Goal: Task Accomplishment & Management: Complete application form

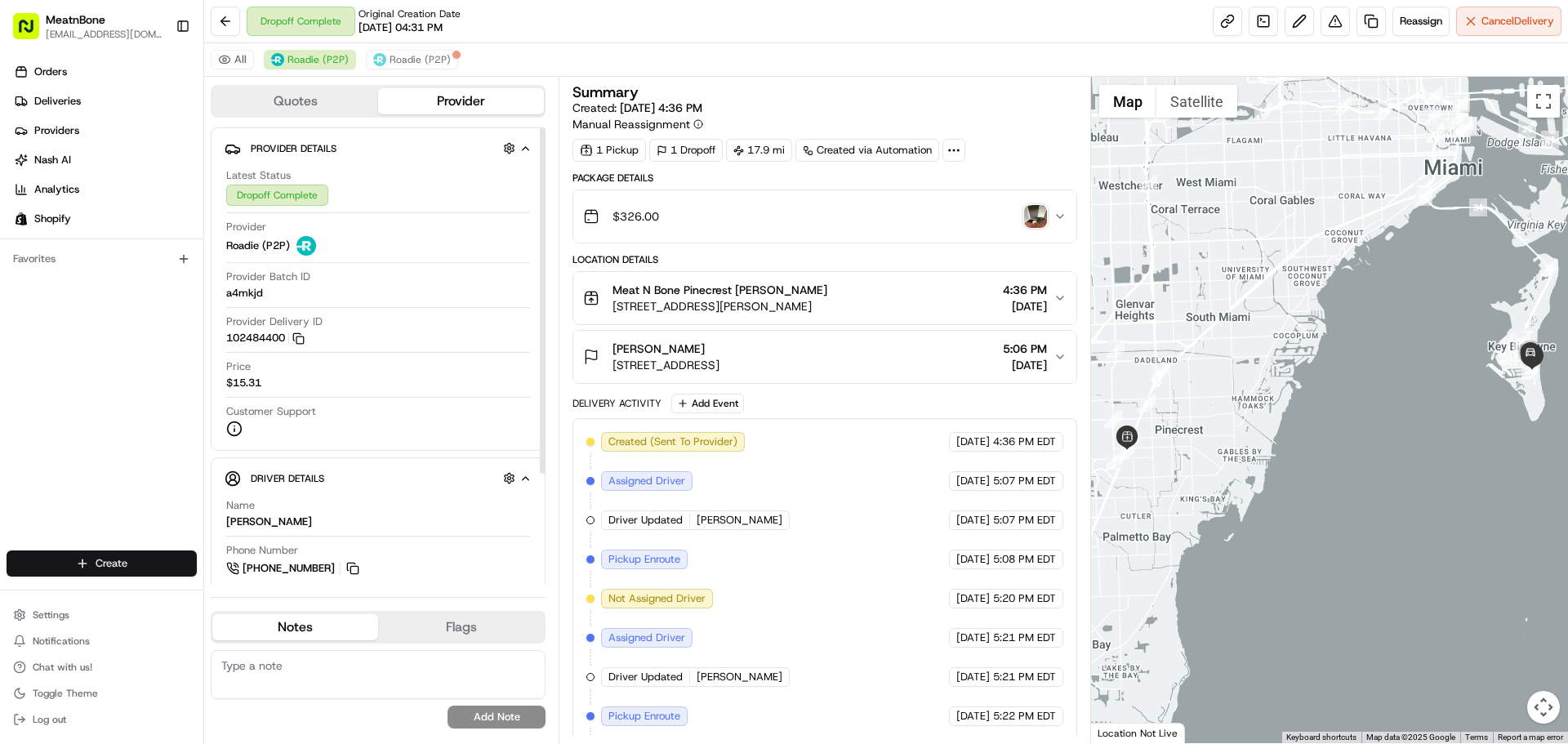
click at [130, 570] on html "MeatnBone [EMAIL_ADDRESS][DOMAIN_NAME] Toggle Sidebar Orders Deliveries Provide…" at bounding box center [784, 372] width 1568 height 744
click at [271, 598] on link "Delivery" at bounding box center [295, 593] width 182 height 29
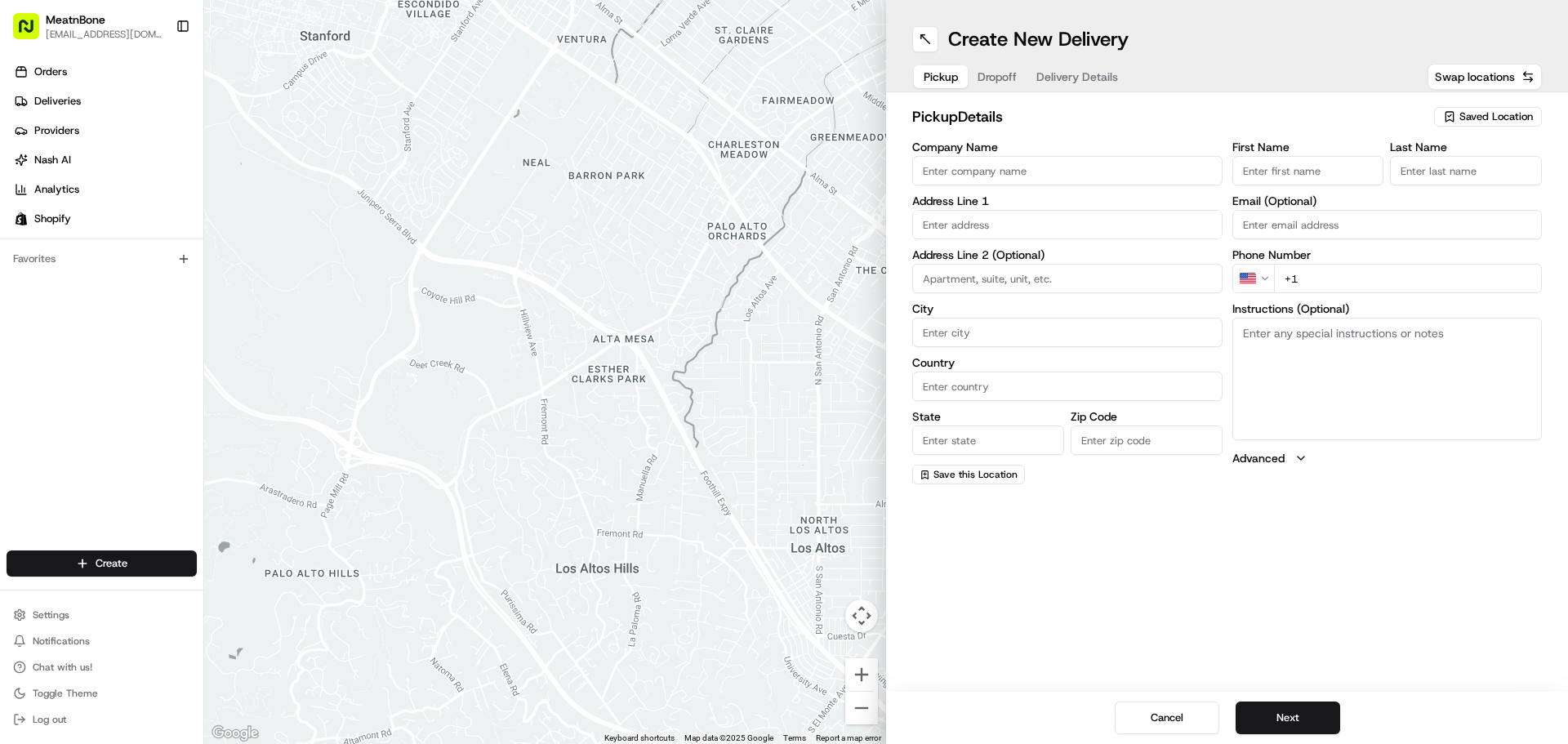
click at [1495, 121] on span "Saved Location" at bounding box center [1495, 117] width 74 height 15
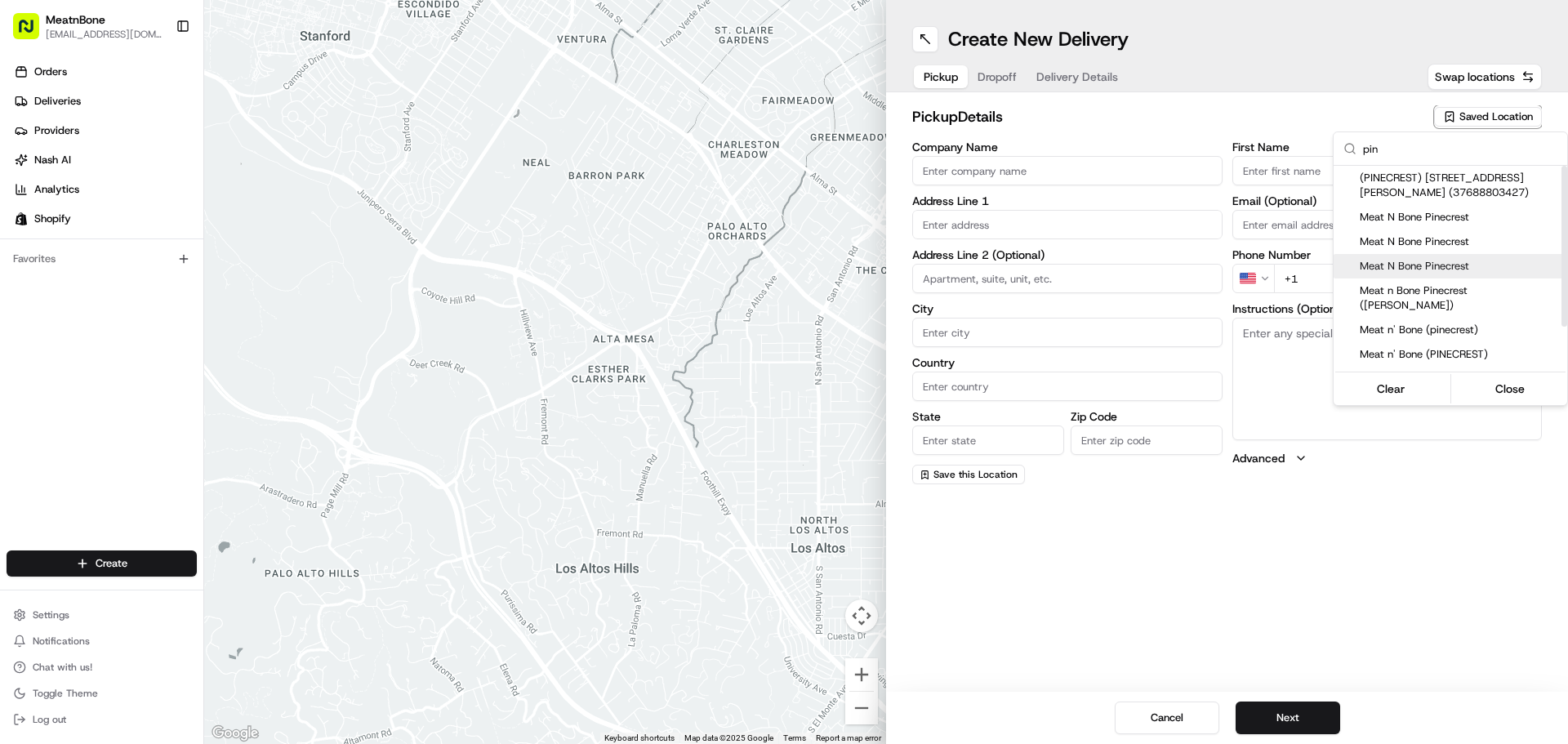
type input "pin"
drag, startPoint x: 1444, startPoint y: 272, endPoint x: 1437, endPoint y: 269, distance: 7.6
click at [1442, 272] on span "Meat N Bone Pinecrest" at bounding box center [1459, 266] width 201 height 15
type input "Meat N Bone Pinecrest"
type input "[STREET_ADDRESS][PERSON_NAME]"
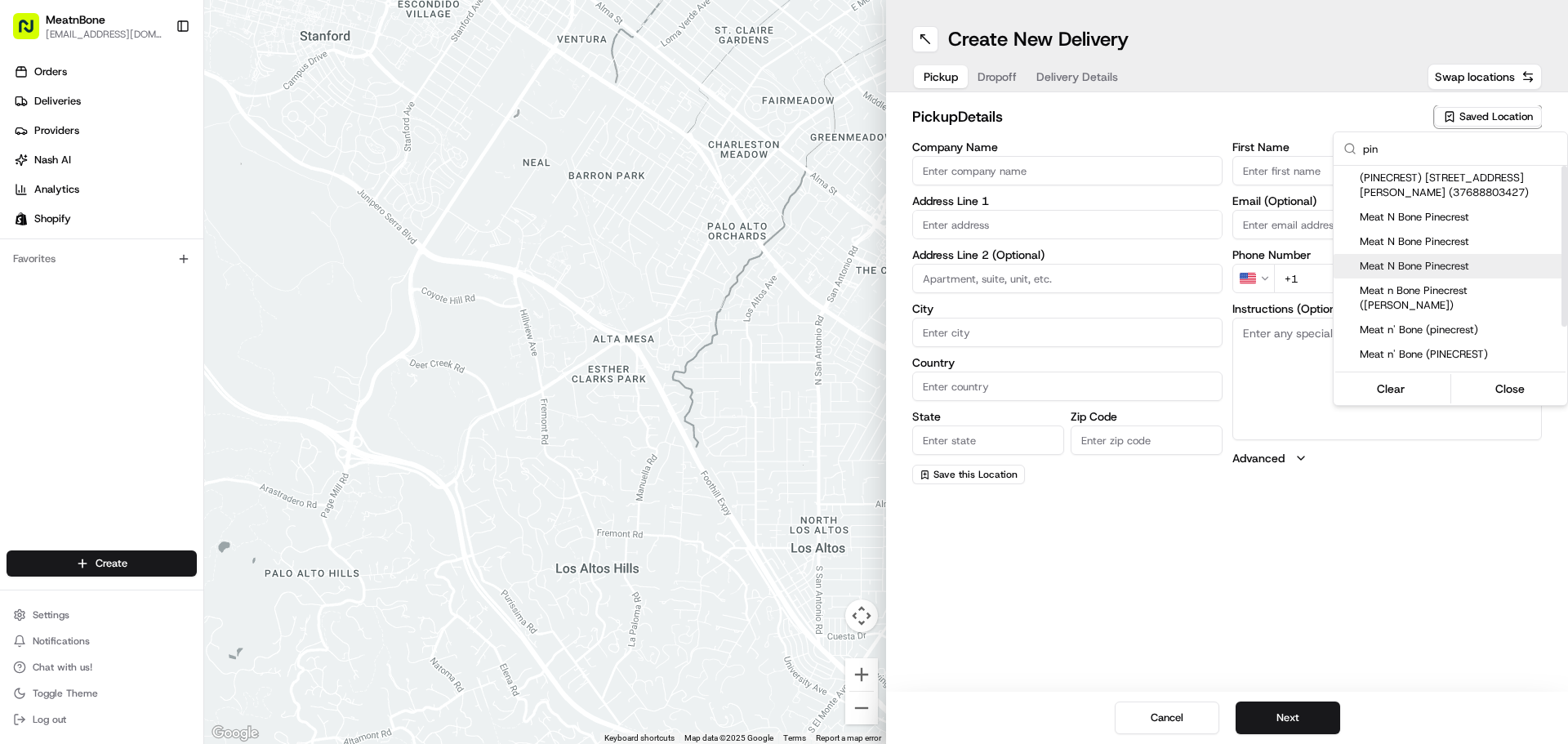
type input "[GEOGRAPHIC_DATA]"
type input "US"
type input "FL"
type input "33156"
type input "[PERSON_NAME]"
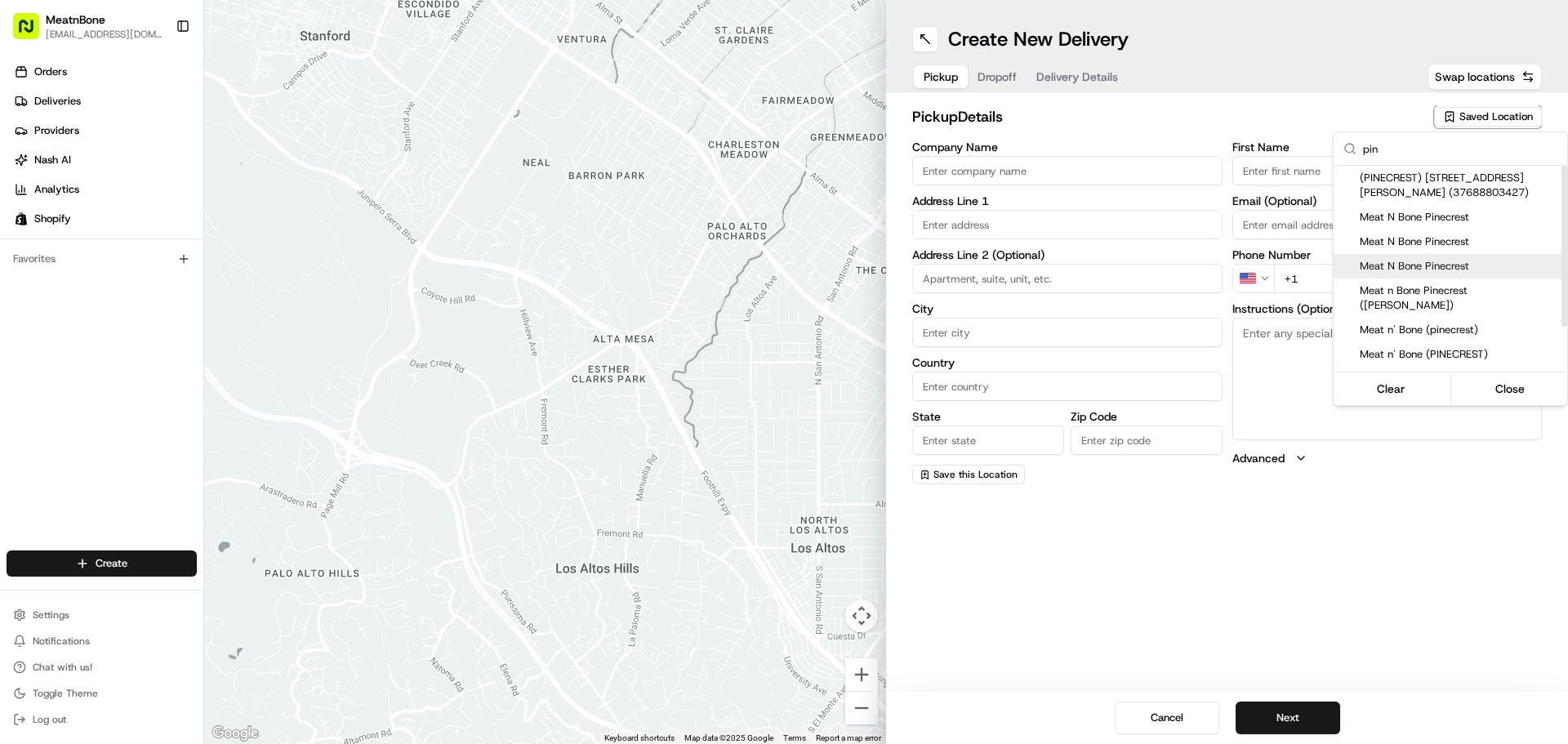
type input "[PERSON_NAME]"
type input "[PHONE_NUMBER]"
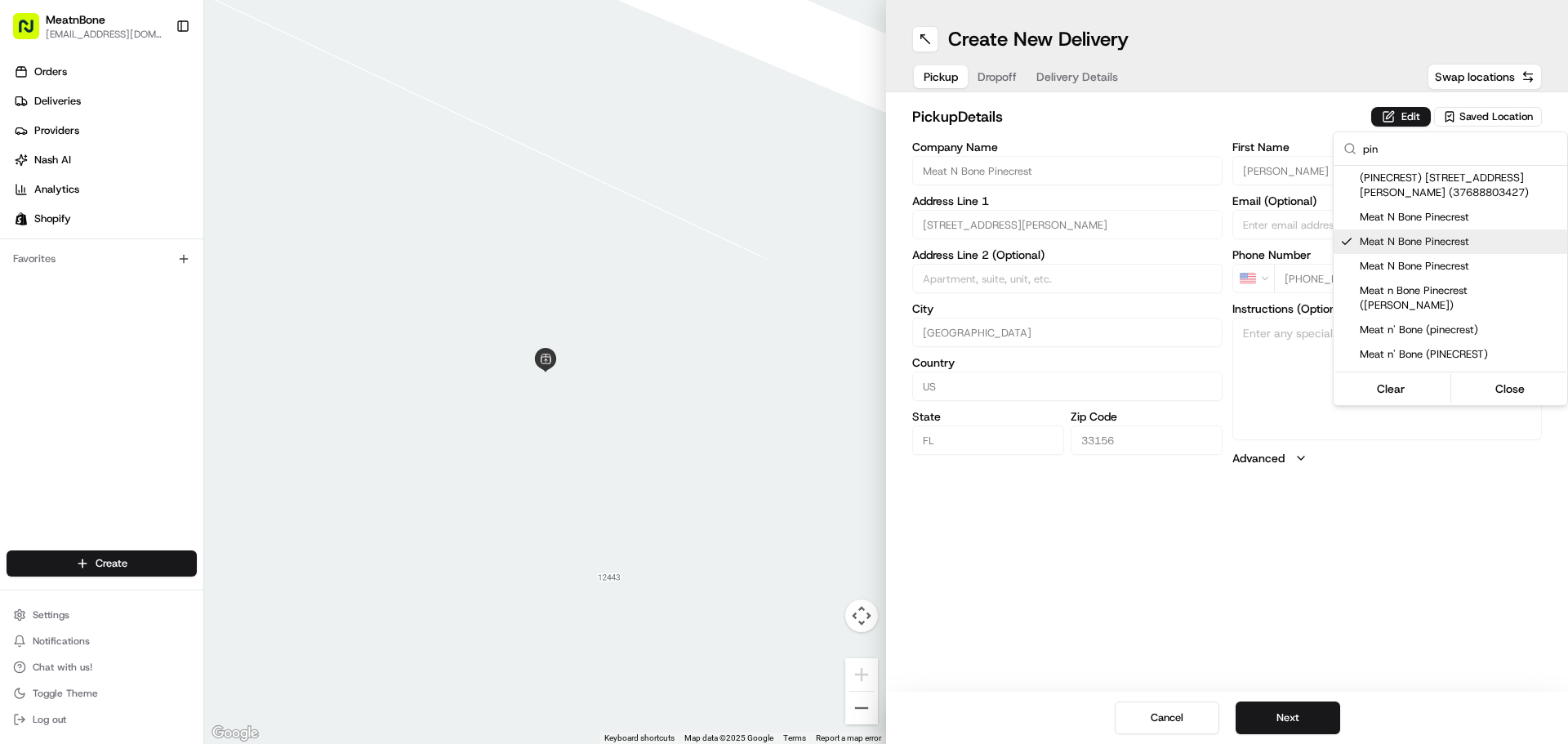
click at [992, 77] on html "MeatnBone [EMAIL_ADDRESS][DOMAIN_NAME] Toggle Sidebar Orders Deliveries Provide…" at bounding box center [784, 372] width 1568 height 744
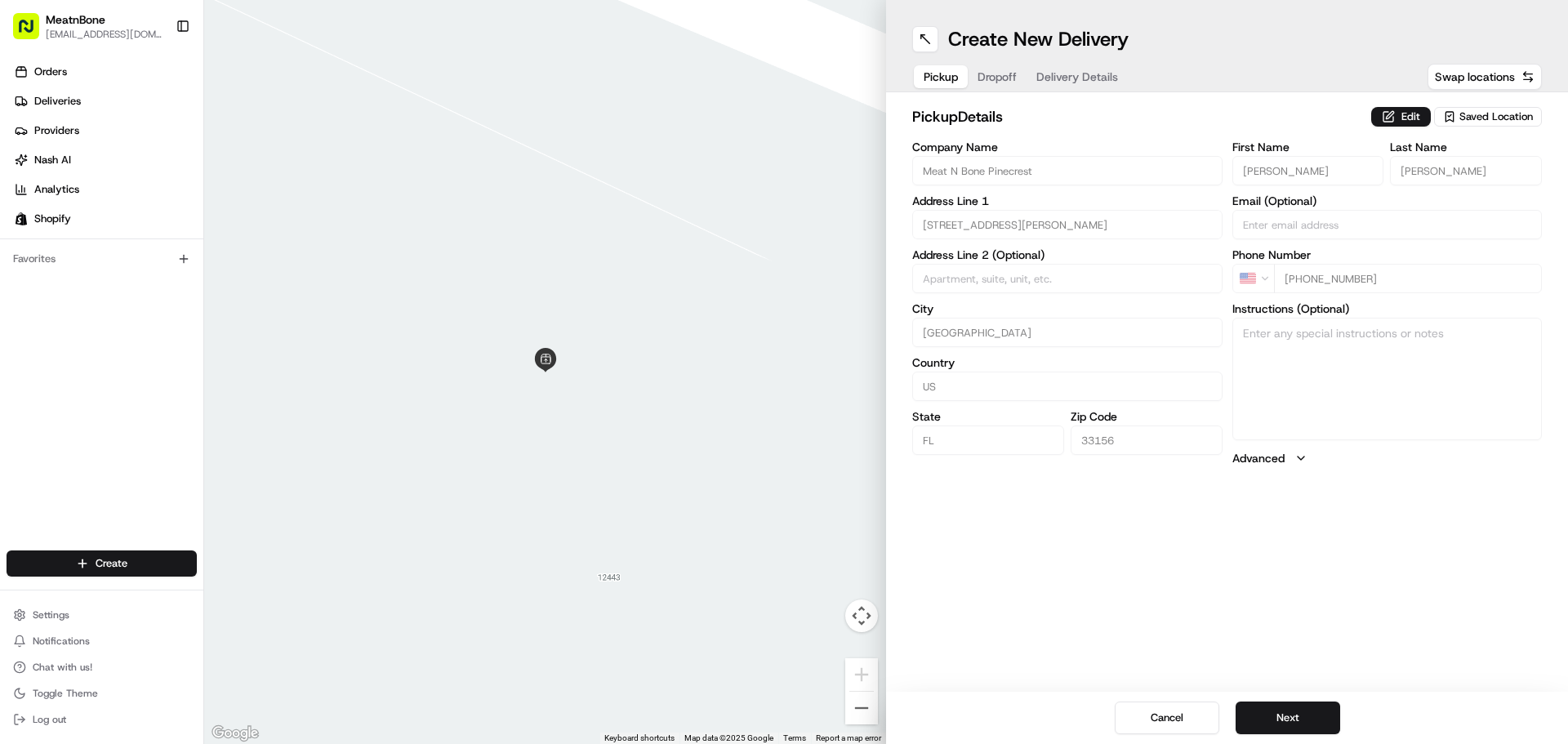
click at [1008, 77] on span "Dropoff" at bounding box center [997, 76] width 39 height 17
click at [914, 225] on input "text" at bounding box center [1067, 224] width 310 height 29
paste input "[PERSON_NAME], [STREET_ADDRESS][PERSON_NAME][US_STATE], 19177423973"
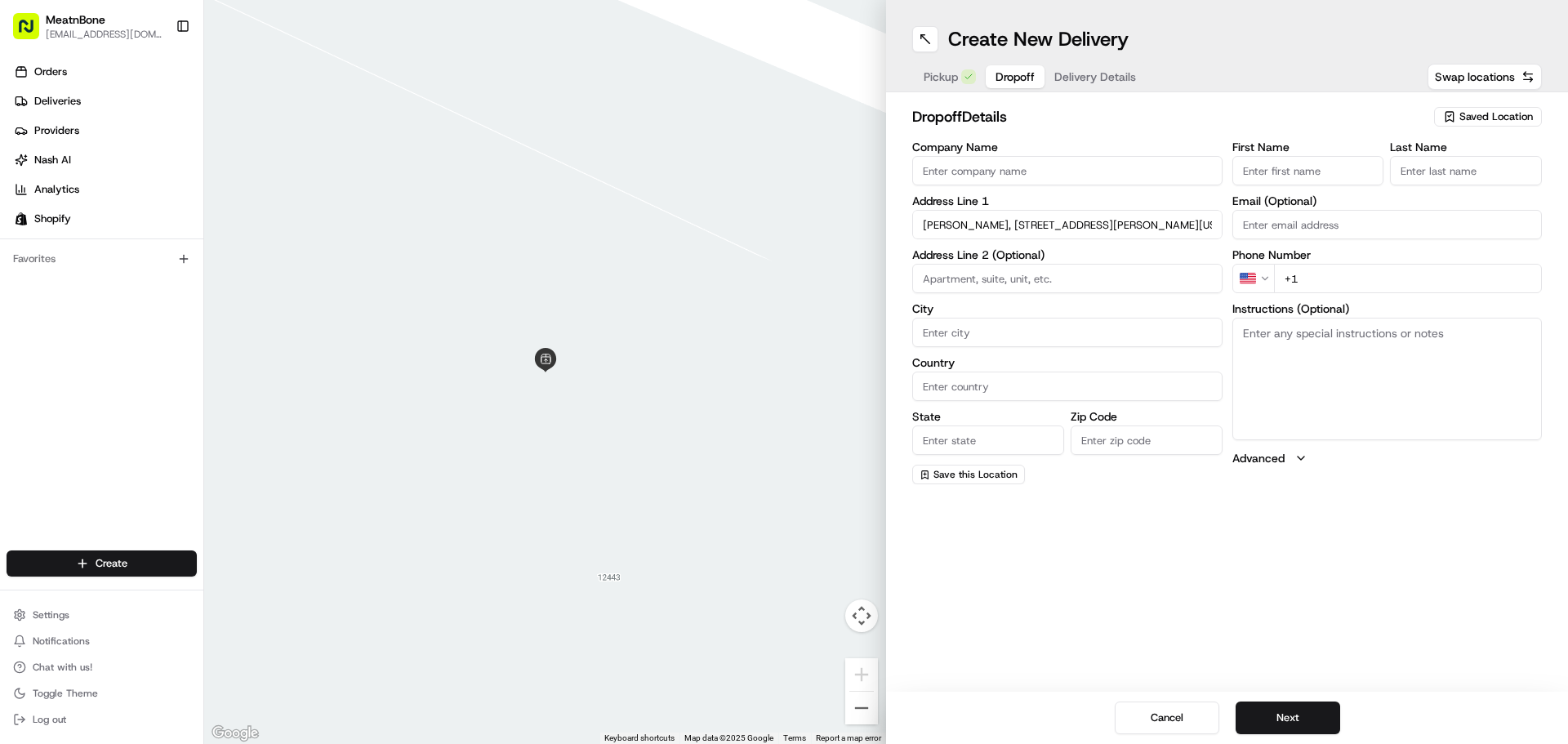
scroll to position [0, 192]
drag, startPoint x: 1141, startPoint y: 222, endPoint x: 1228, endPoint y: 224, distance: 87.0
click at [1284, 233] on div "Company Name Address Line 1 [PERSON_NAME], [STREET_ADDRESS][GEOGRAPHIC_DATA][PE…" at bounding box center [1227, 313] width 630 height 343
type input "[PERSON_NAME], [STREET_ADDRESS][PERSON_NAME][US_STATE]"
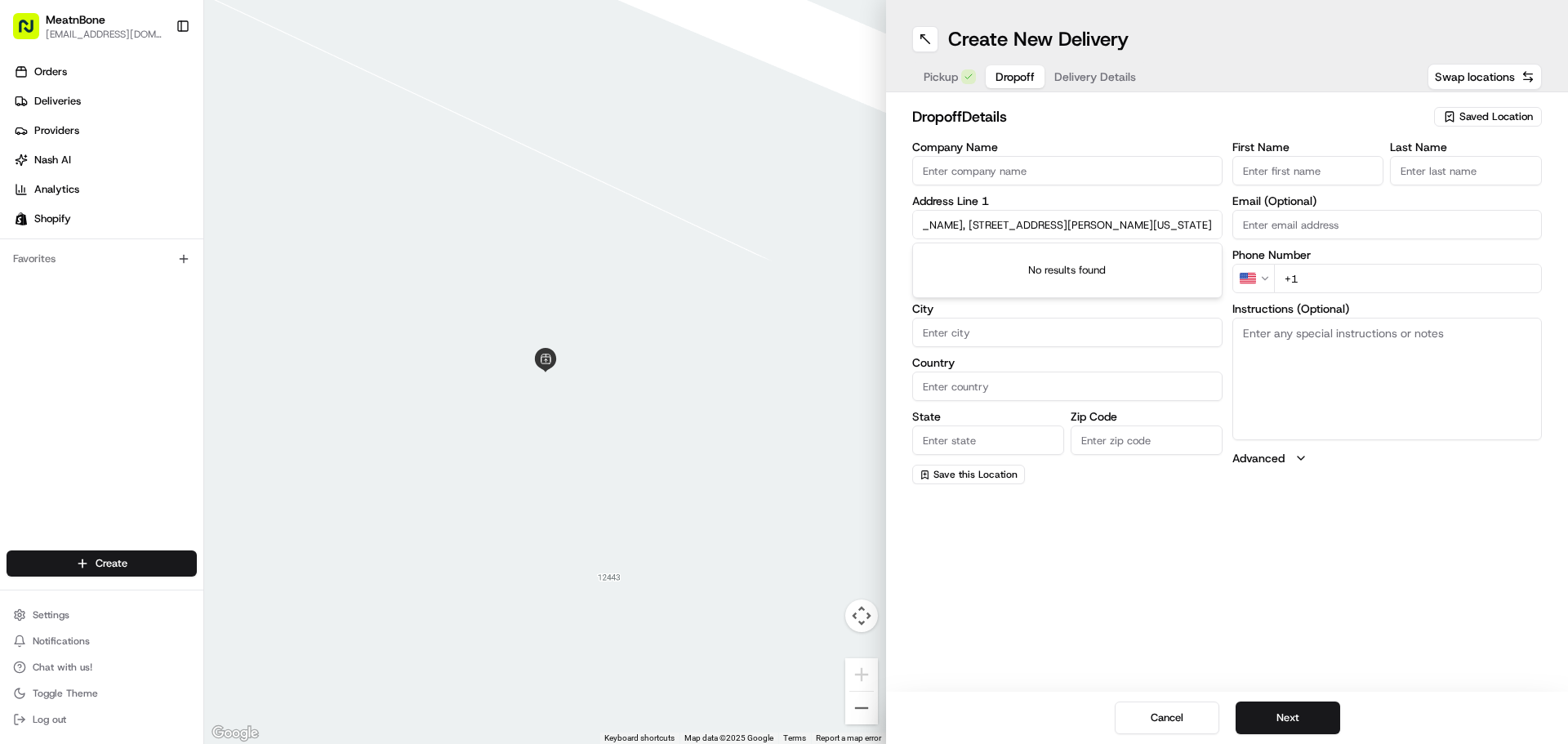
scroll to position [0, 0]
click at [1311, 284] on input "+1" at bounding box center [1408, 278] width 269 height 29
paste input "[PHONE_NUMBER]"
type input "[PHONE_NUMBER]"
drag, startPoint x: 1044, startPoint y: 228, endPoint x: 843, endPoint y: 213, distance: 201.6
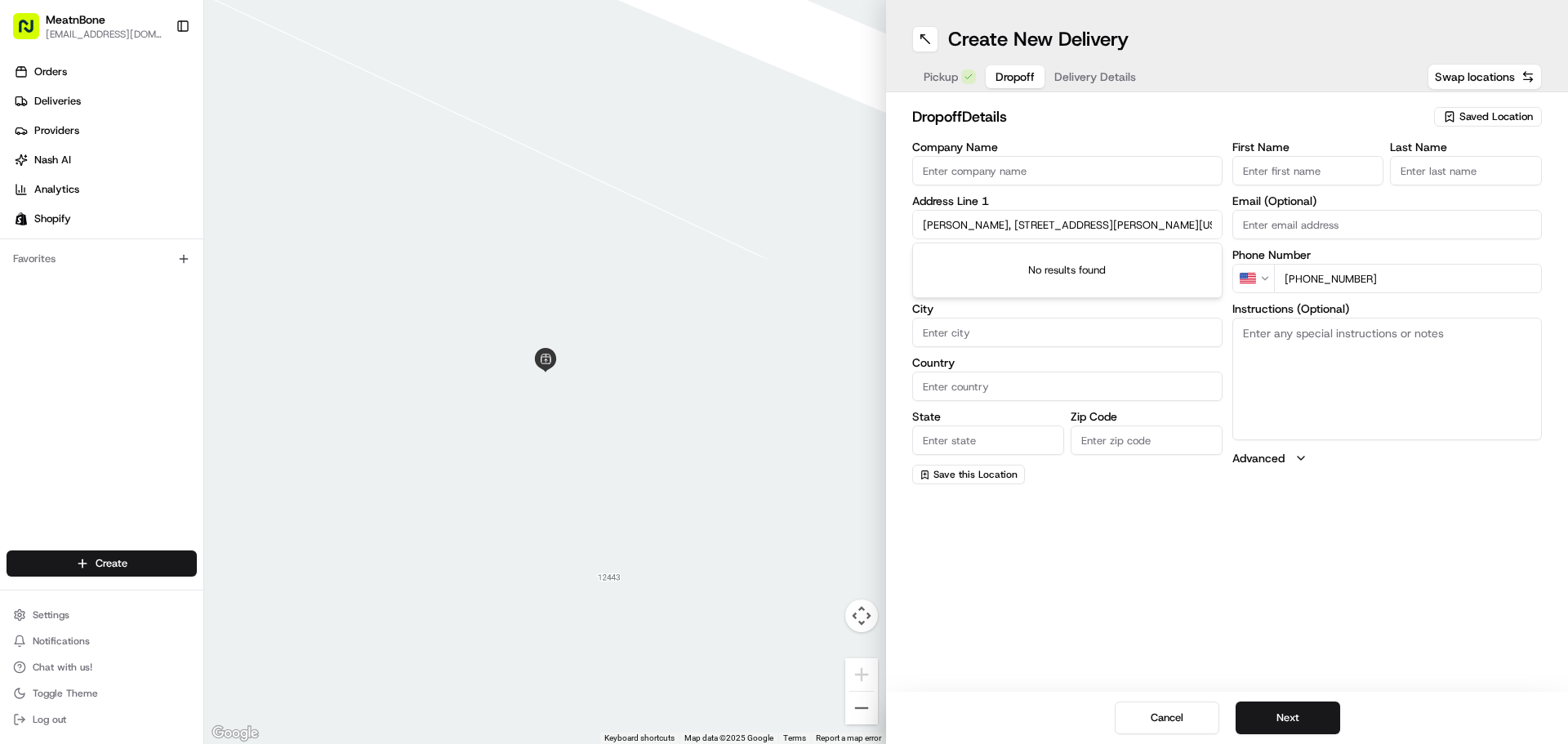
click at [843, 213] on div "← Move left → Move right ↑ Move up ↓ Move down + Zoom in - Zoom out Home Jump l…" at bounding box center [885, 372] width 1364 height 744
type input "[STREET_ADDRESS][PERSON_NAME][US_STATE]"
click at [923, 178] on input "Company Name" at bounding box center [1067, 171] width 310 height 29
paste input "[PERSON_NAME],"
type input "[PERSON_NAME],"
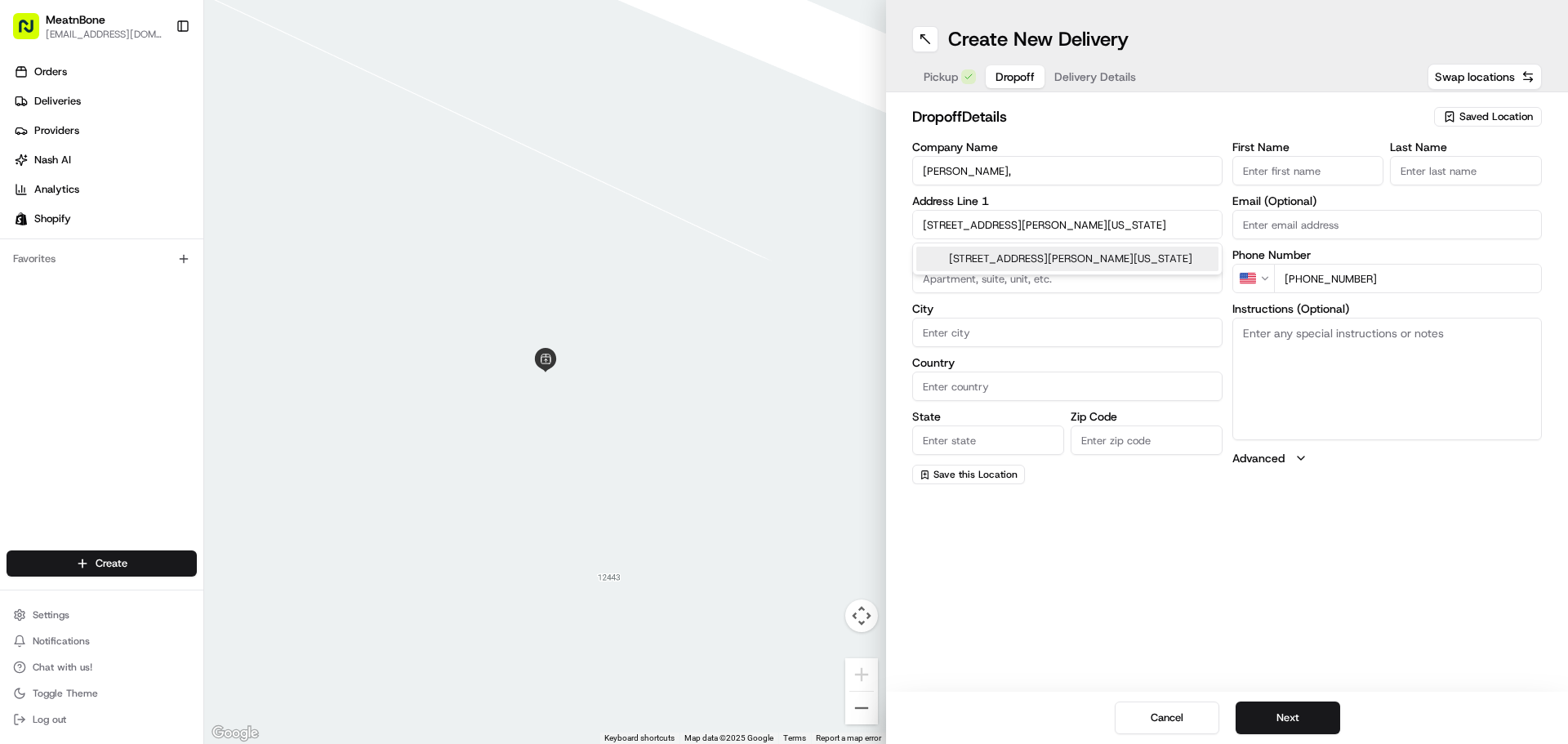
click at [976, 232] on input "[STREET_ADDRESS][PERSON_NAME][US_STATE]" at bounding box center [1067, 224] width 310 height 29
click at [986, 256] on div "[STREET_ADDRESS][PERSON_NAME][US_STATE]" at bounding box center [1067, 258] width 302 height 25
type input "[STREET_ADDRESS][PERSON_NAME]"
type input "[GEOGRAPHIC_DATA]"
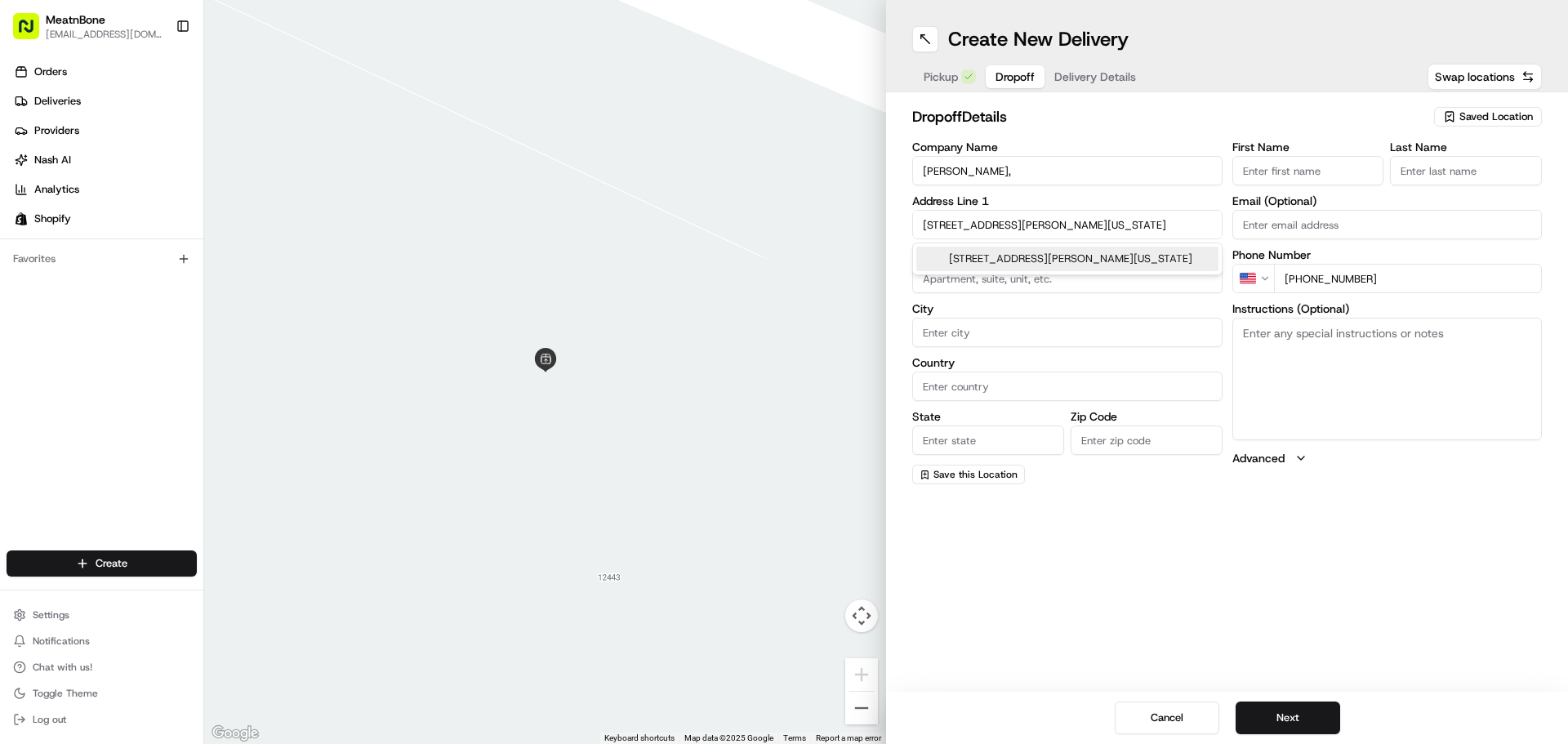
type input "FL"
type input "33143"
type input "[STREET_ADDRESS][PERSON_NAME]"
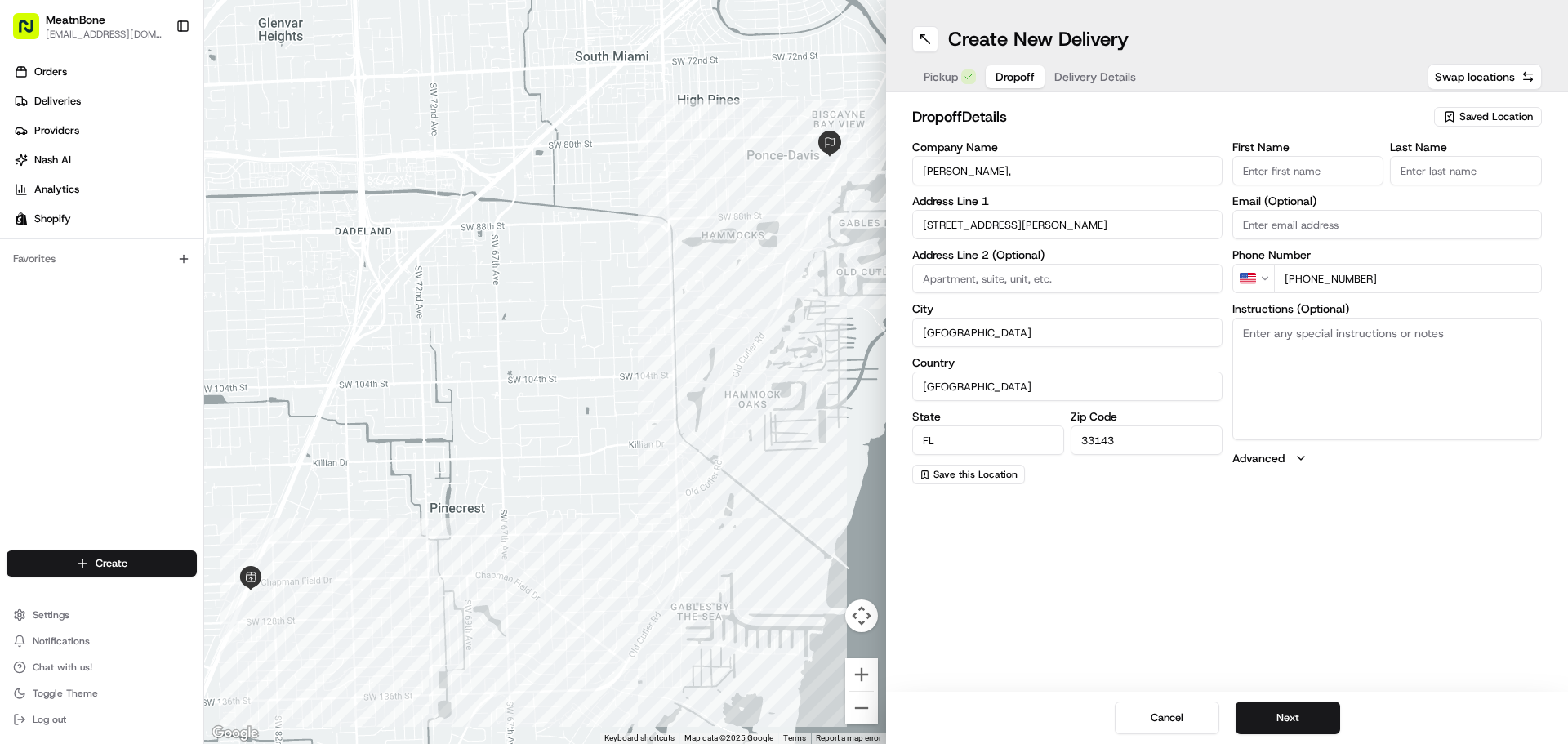
click at [1347, 414] on textarea "Instructions (Optional)" at bounding box center [1387, 378] width 310 height 123
type textarea "o"
type textarea "contact the customer upon arrival"
click at [1284, 728] on button "Next" at bounding box center [1288, 717] width 105 height 32
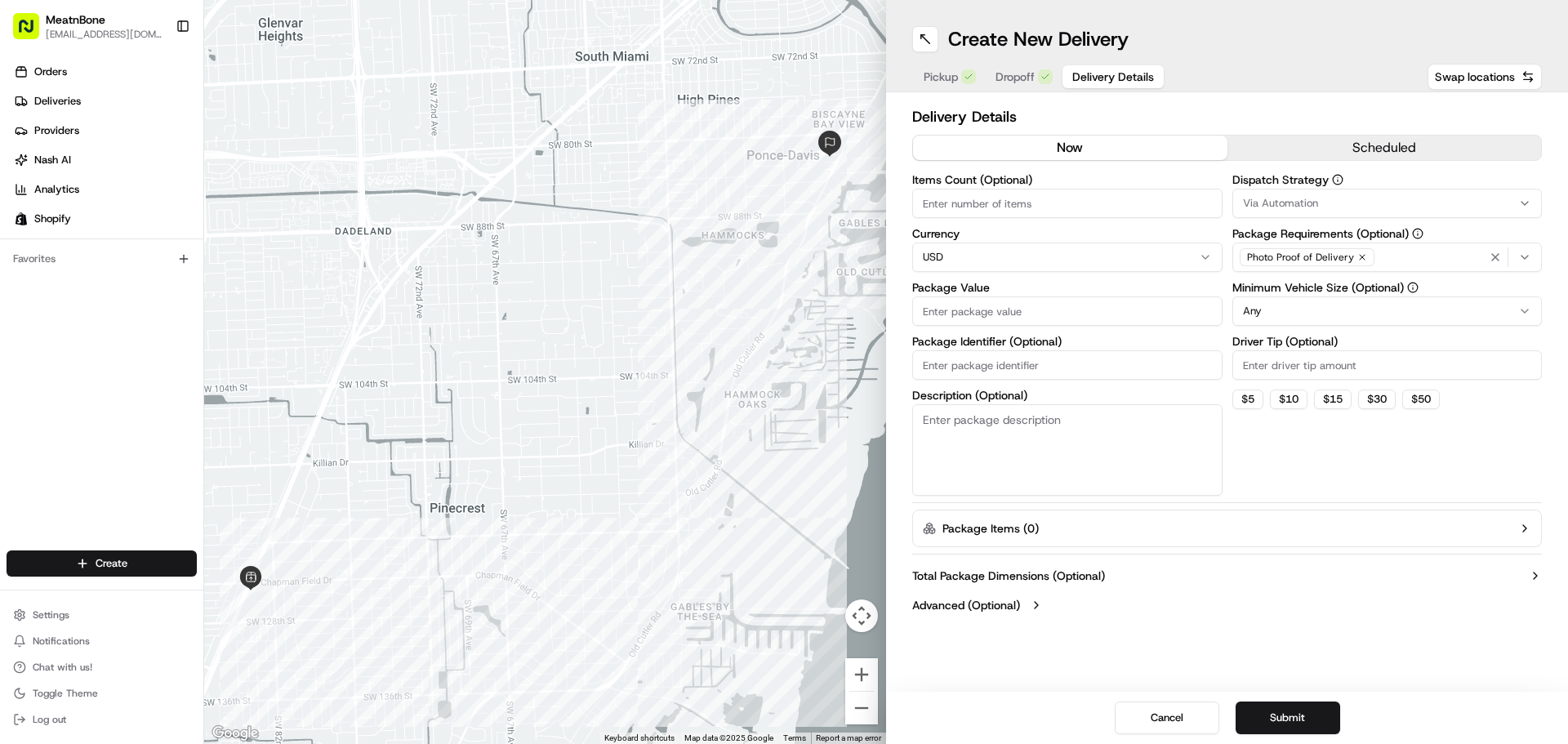
drag, startPoint x: 1000, startPoint y: 206, endPoint x: 998, endPoint y: 197, distance: 9.2
click at [1000, 203] on input "Items Count (Optional)" at bounding box center [1067, 203] width 310 height 29
type input "2"
type input "11"
click at [973, 322] on input "Package Value" at bounding box center [1067, 311] width 310 height 29
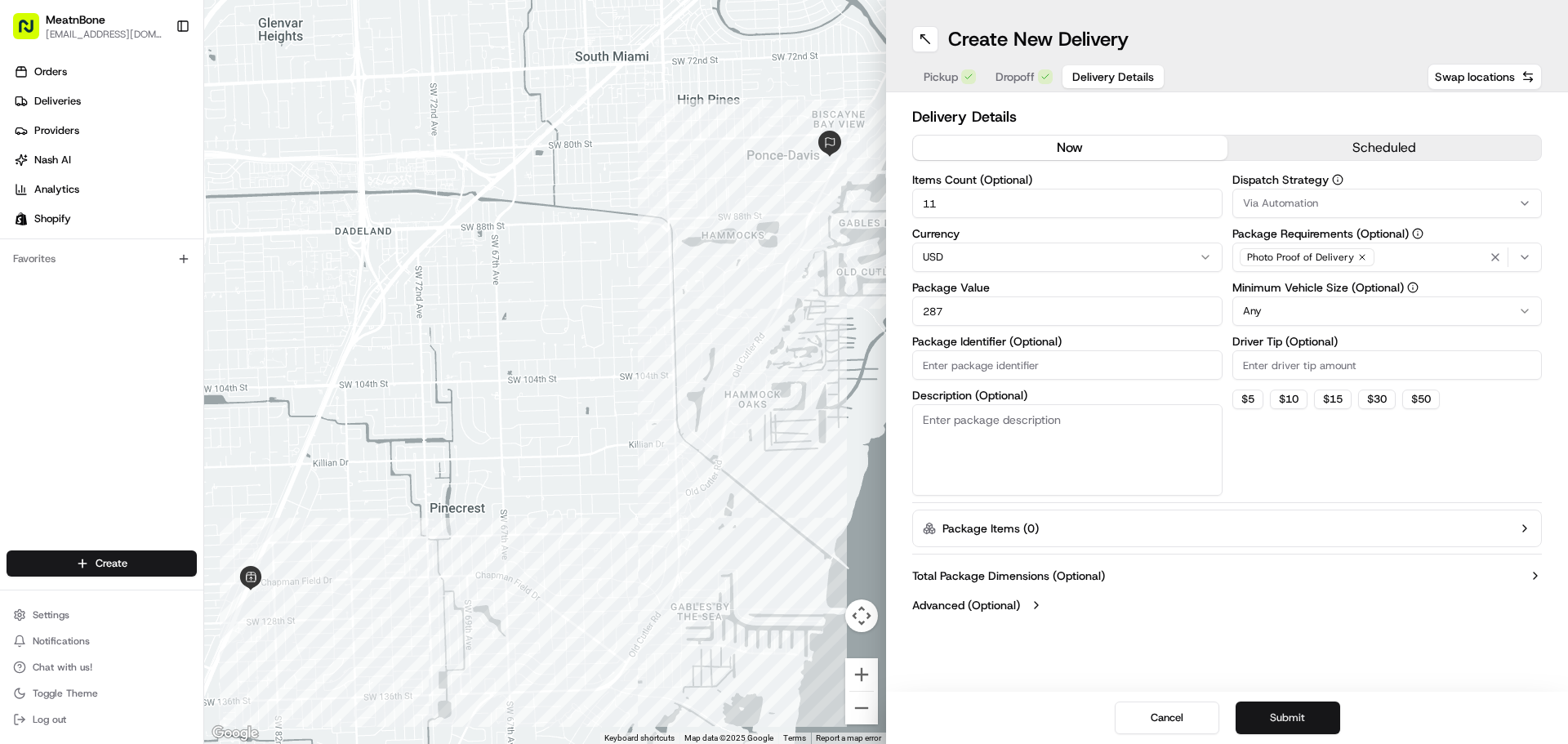
type input "287"
click at [1290, 718] on button "Submit" at bounding box center [1288, 717] width 105 height 32
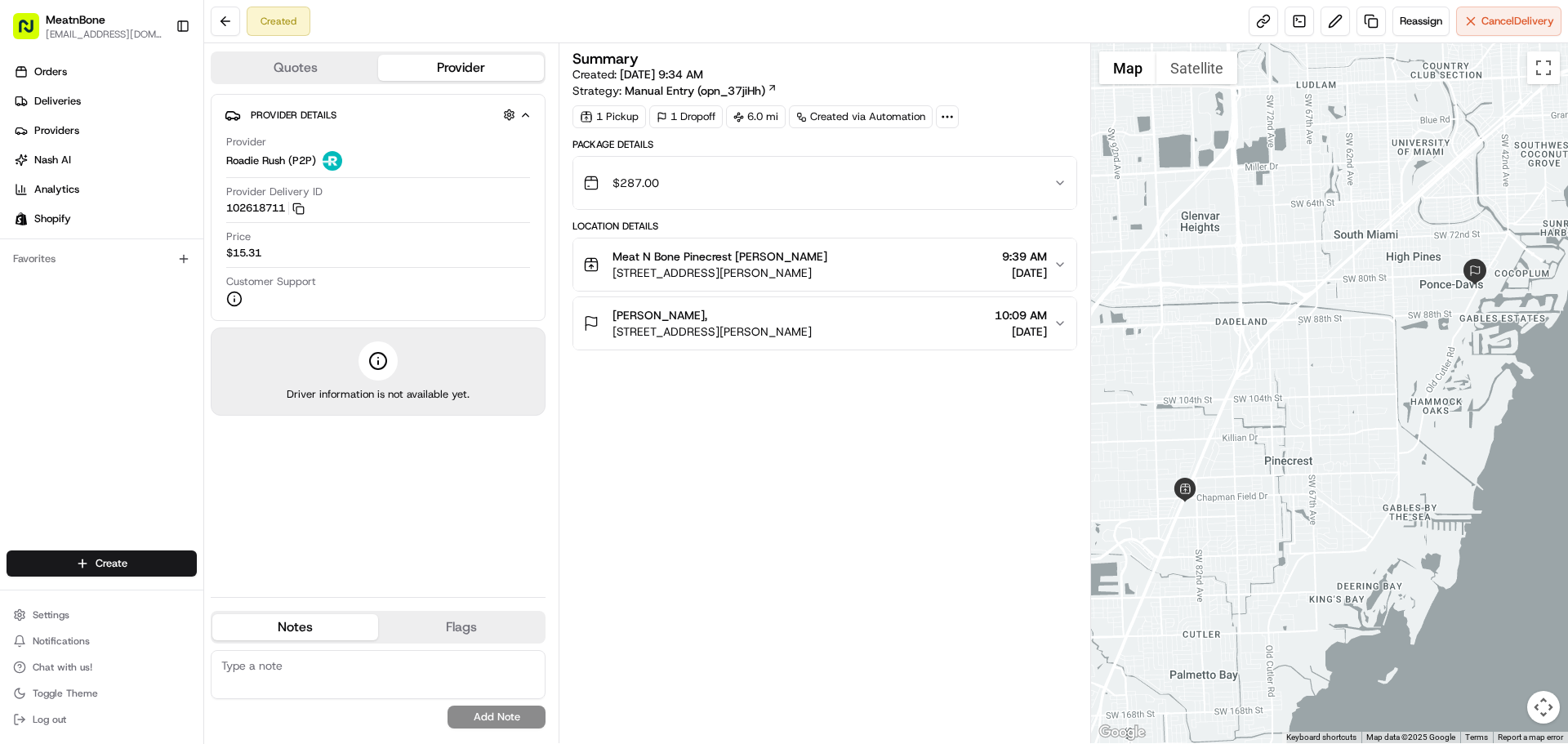
click at [305, 87] on div "Quotes Provider Provider Details Hidden ( 4 ) Provider Roadie Rush (P2P) Provid…" at bounding box center [380, 393] width 354 height 700
click at [315, 71] on button "Quotes" at bounding box center [294, 68] width 166 height 26
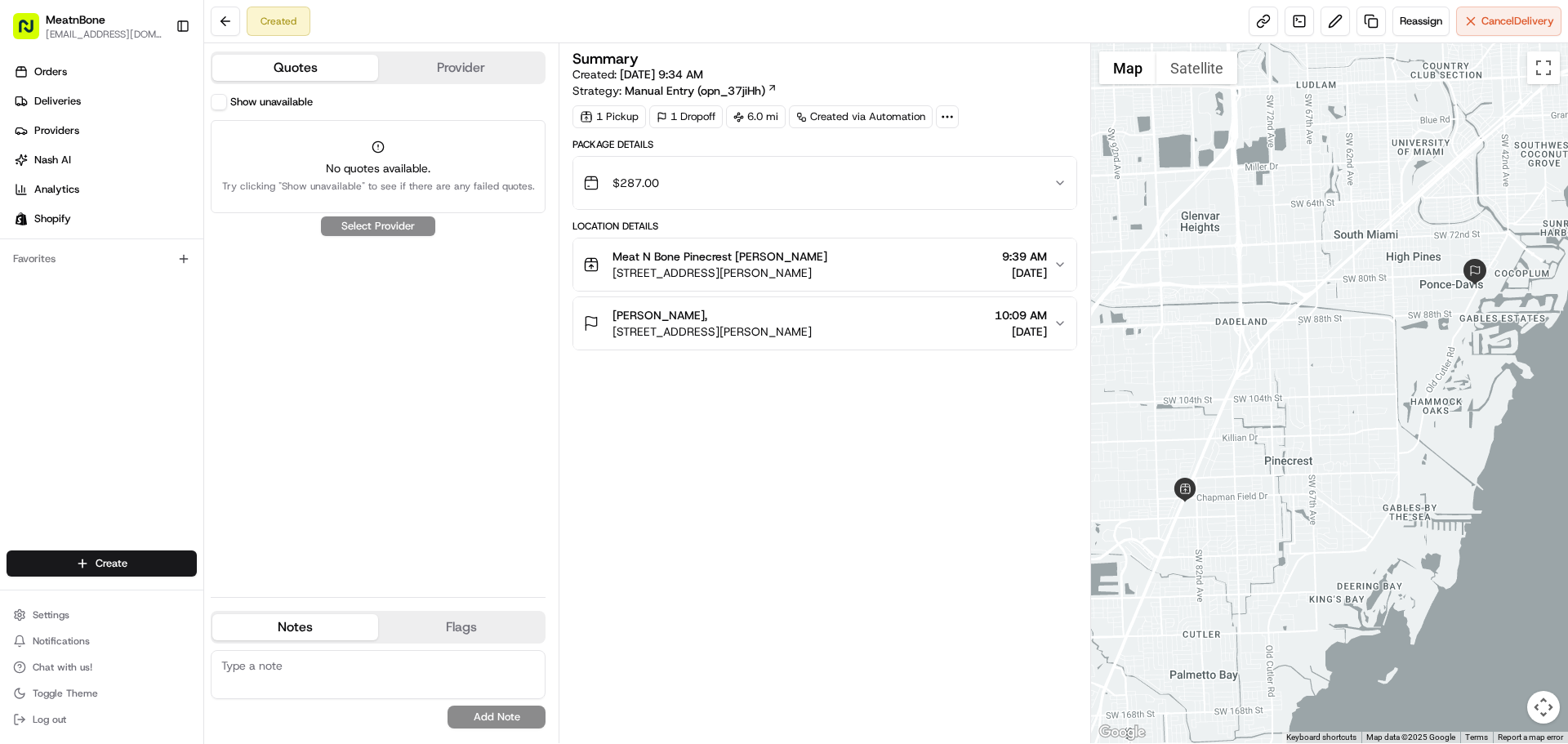
click at [455, 75] on button "Provider" at bounding box center [461, 68] width 166 height 26
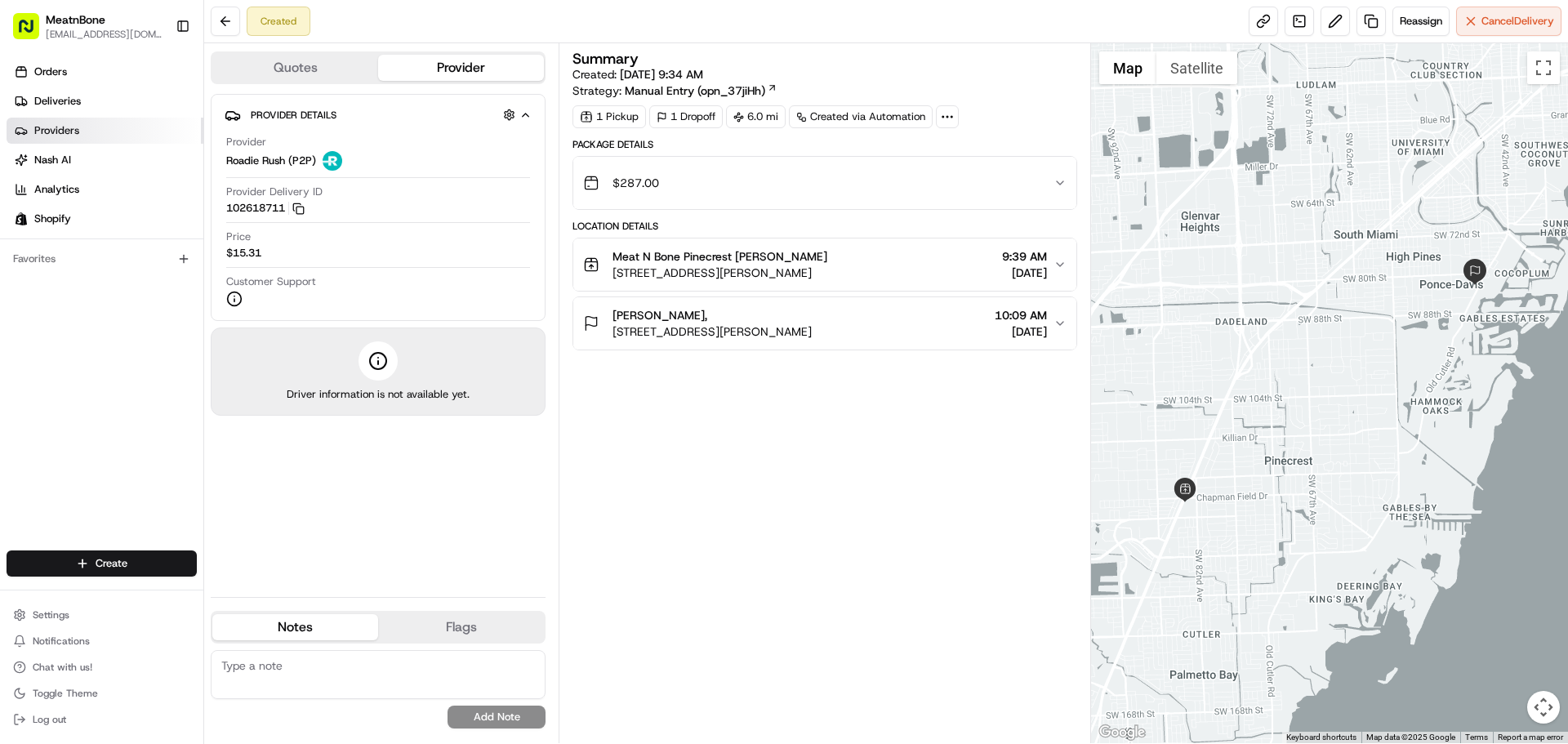
click at [72, 126] on span "Providers" at bounding box center [57, 130] width 45 height 15
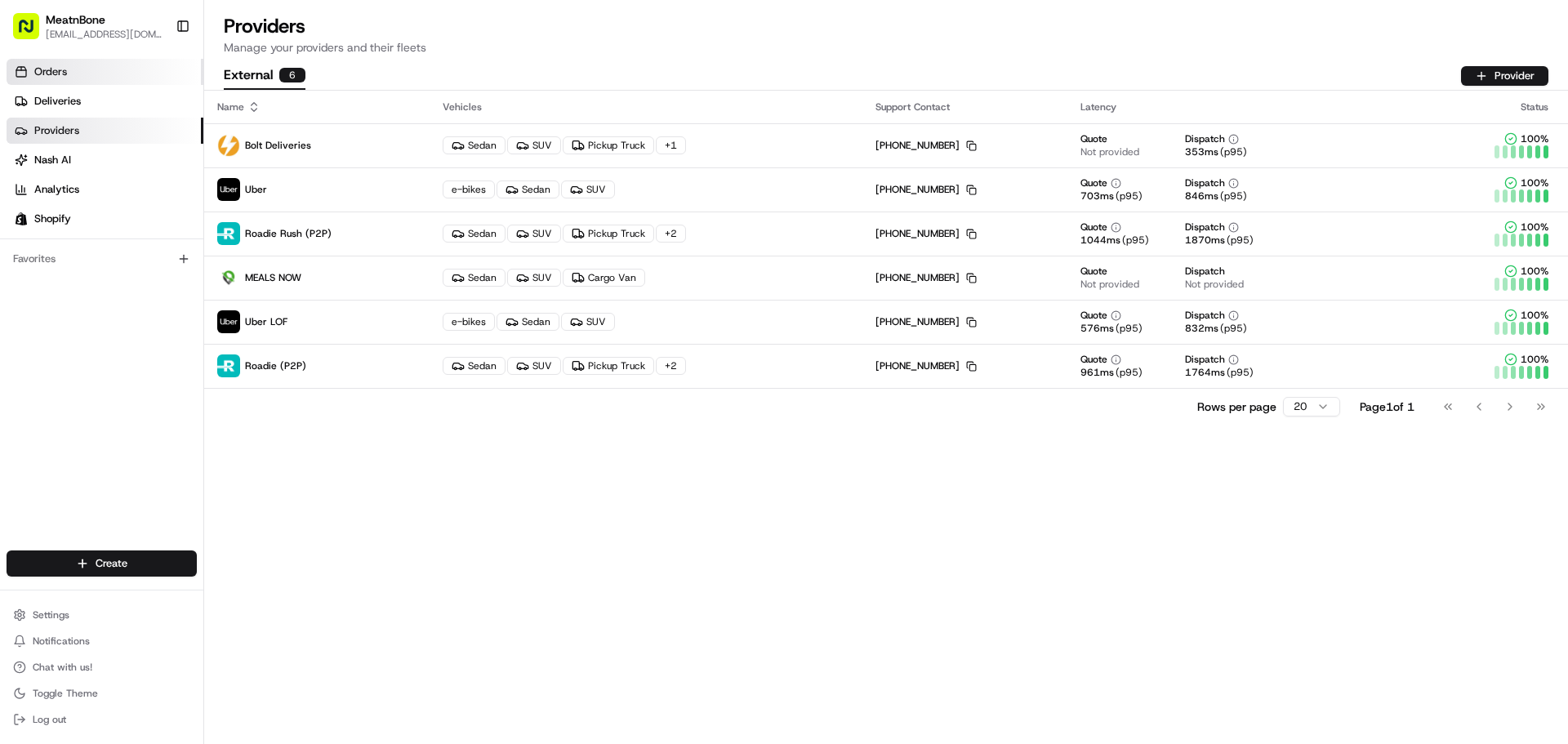
click at [90, 66] on link "Orders" at bounding box center [105, 72] width 197 height 26
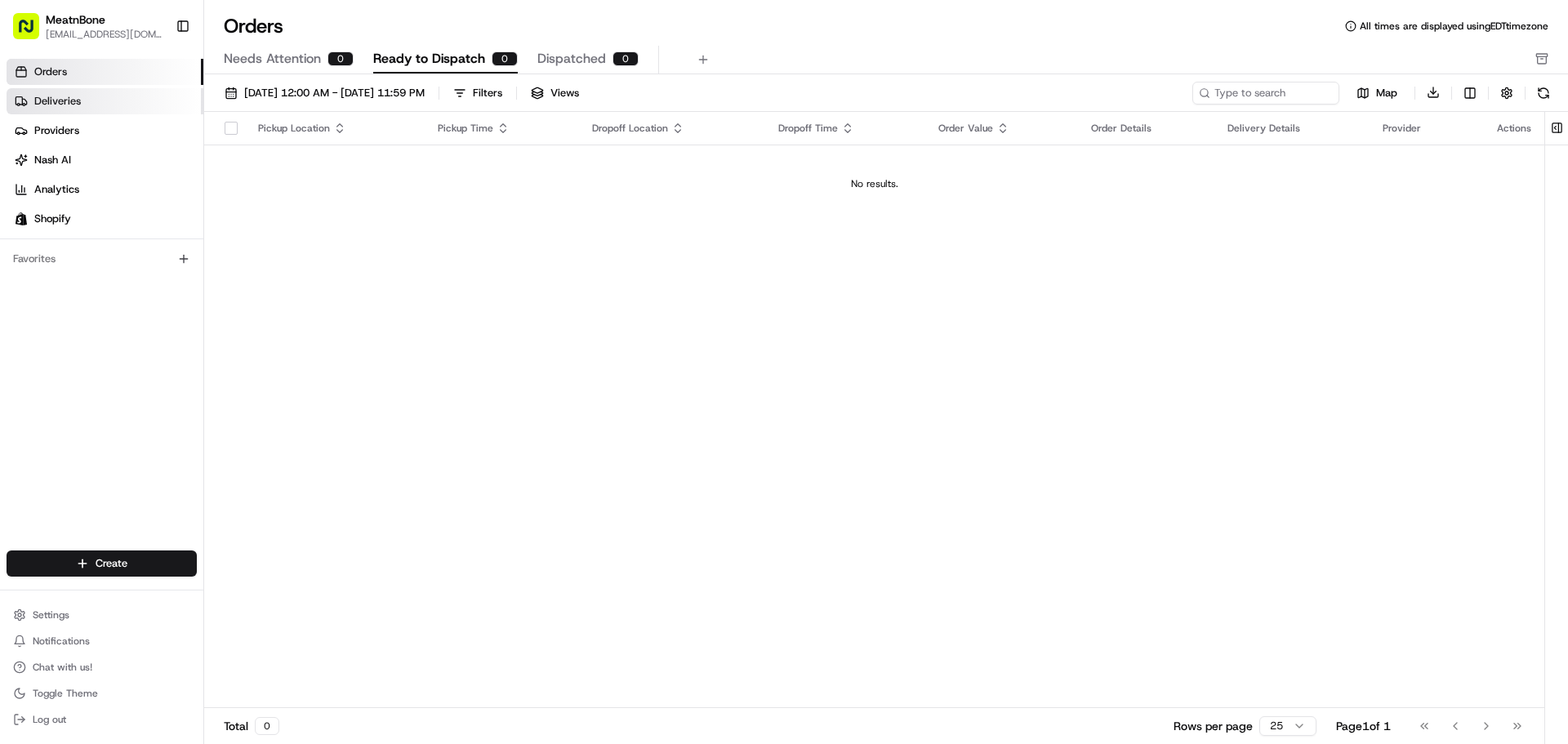
click at [95, 105] on link "Deliveries" at bounding box center [105, 101] width 197 height 26
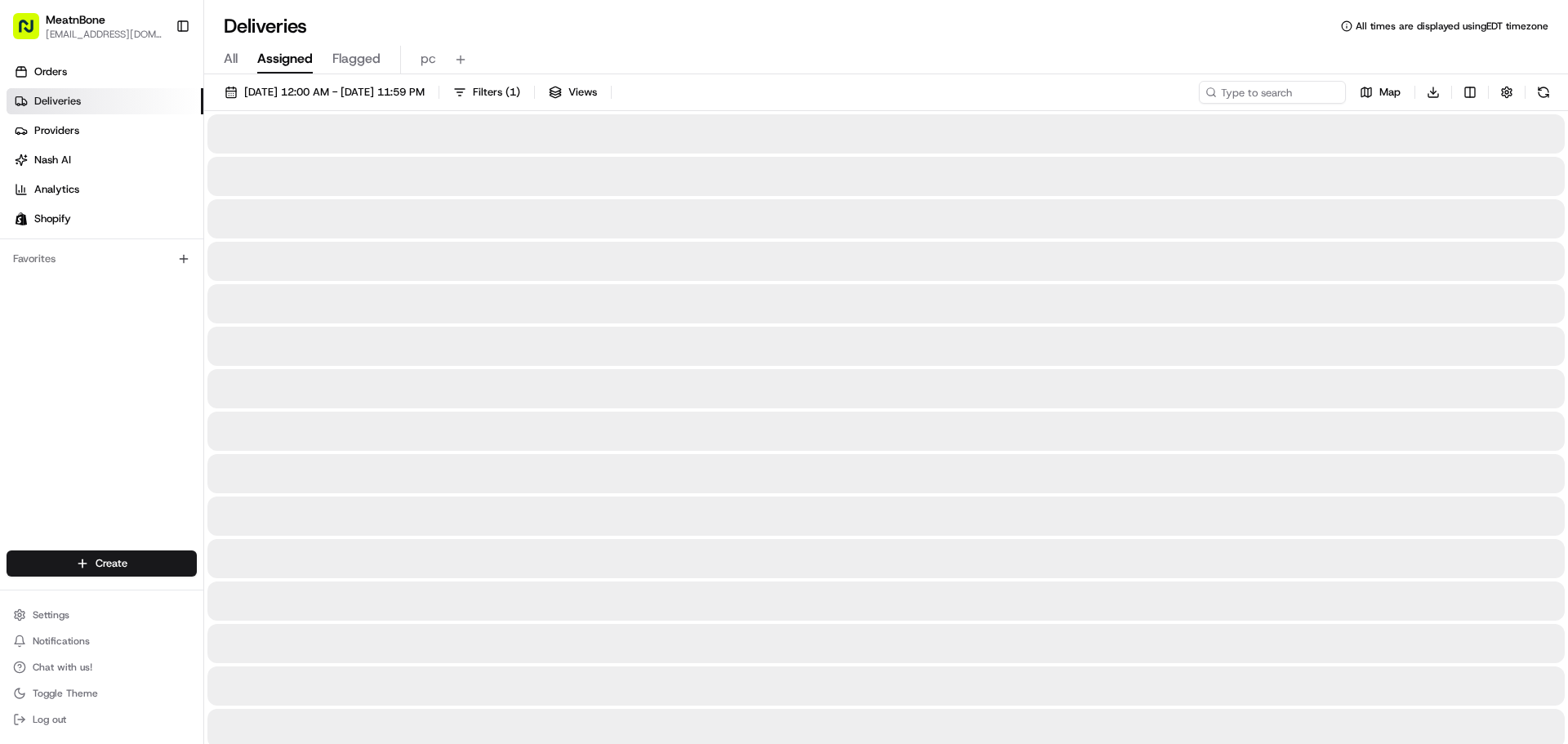
click at [289, 47] on button "Assigned" at bounding box center [284, 60] width 56 height 27
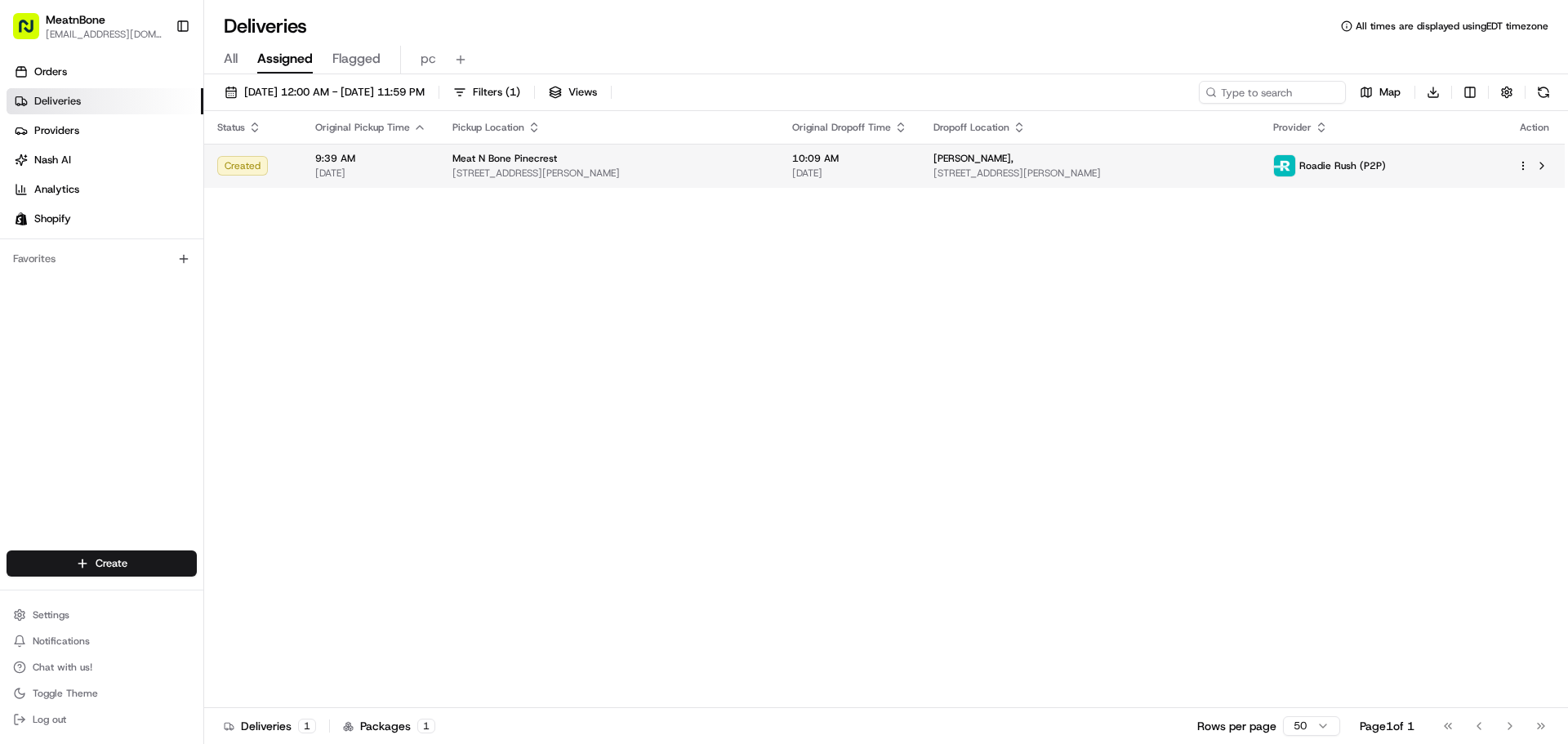
click at [424, 162] on td "9:39 AM [DATE]" at bounding box center [371, 166] width 137 height 44
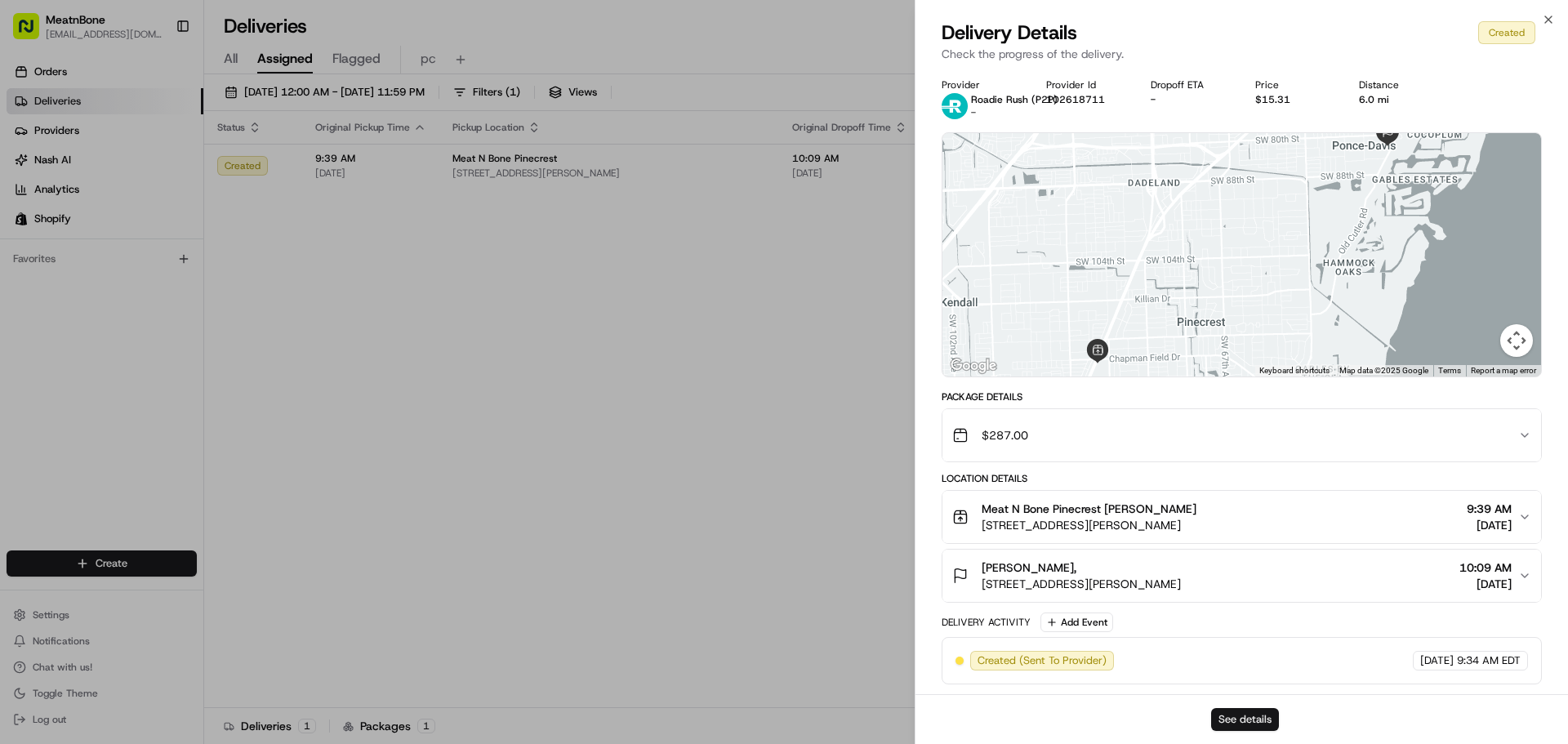
click at [1239, 724] on button "See details" at bounding box center [1244, 719] width 68 height 23
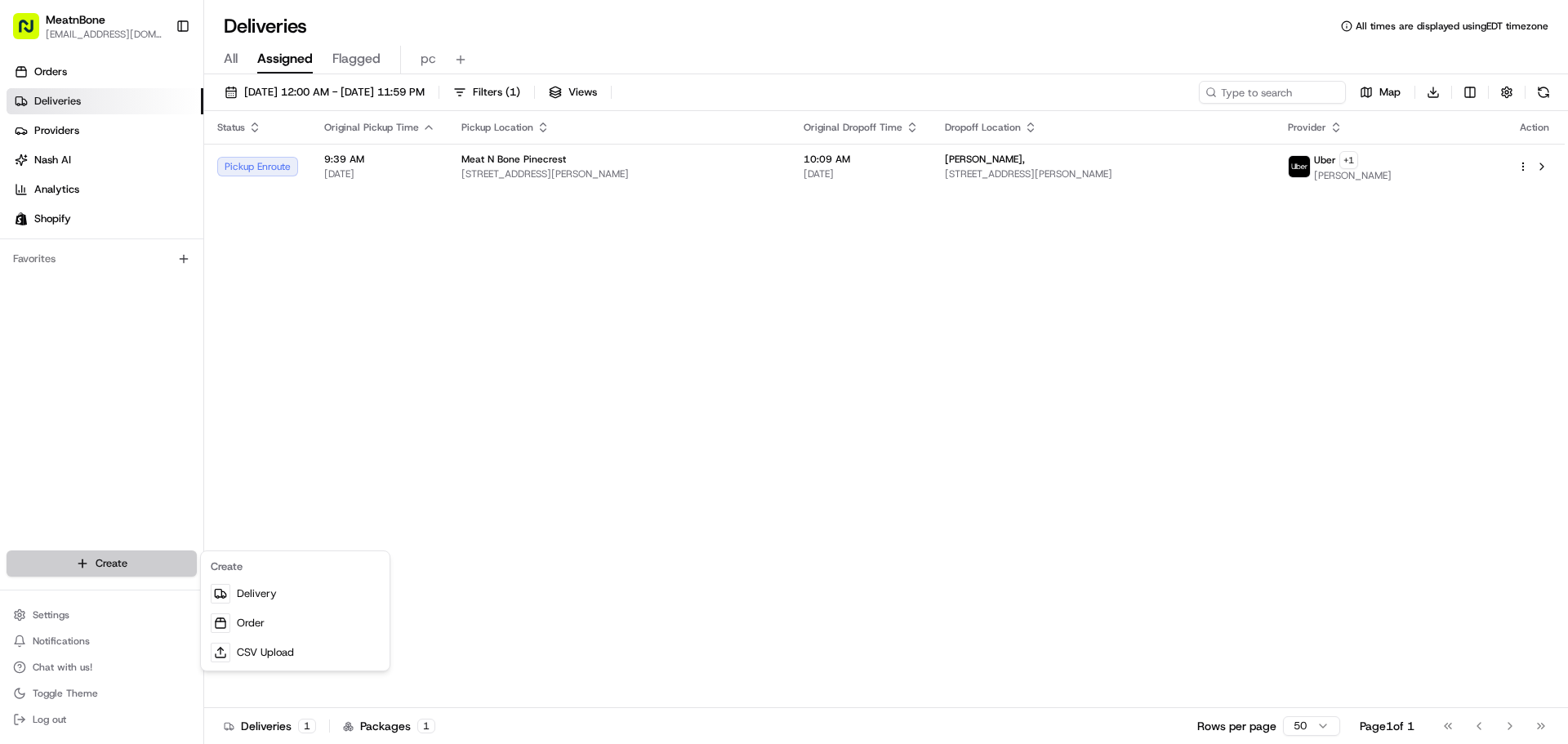
click at [131, 565] on html "MeatnBone cpenagos@meatnbone.com Toggle Sidebar Orders Deliveries Providers Nas…" at bounding box center [784, 372] width 1568 height 744
click at [305, 600] on link "Delivery" at bounding box center [295, 593] width 182 height 29
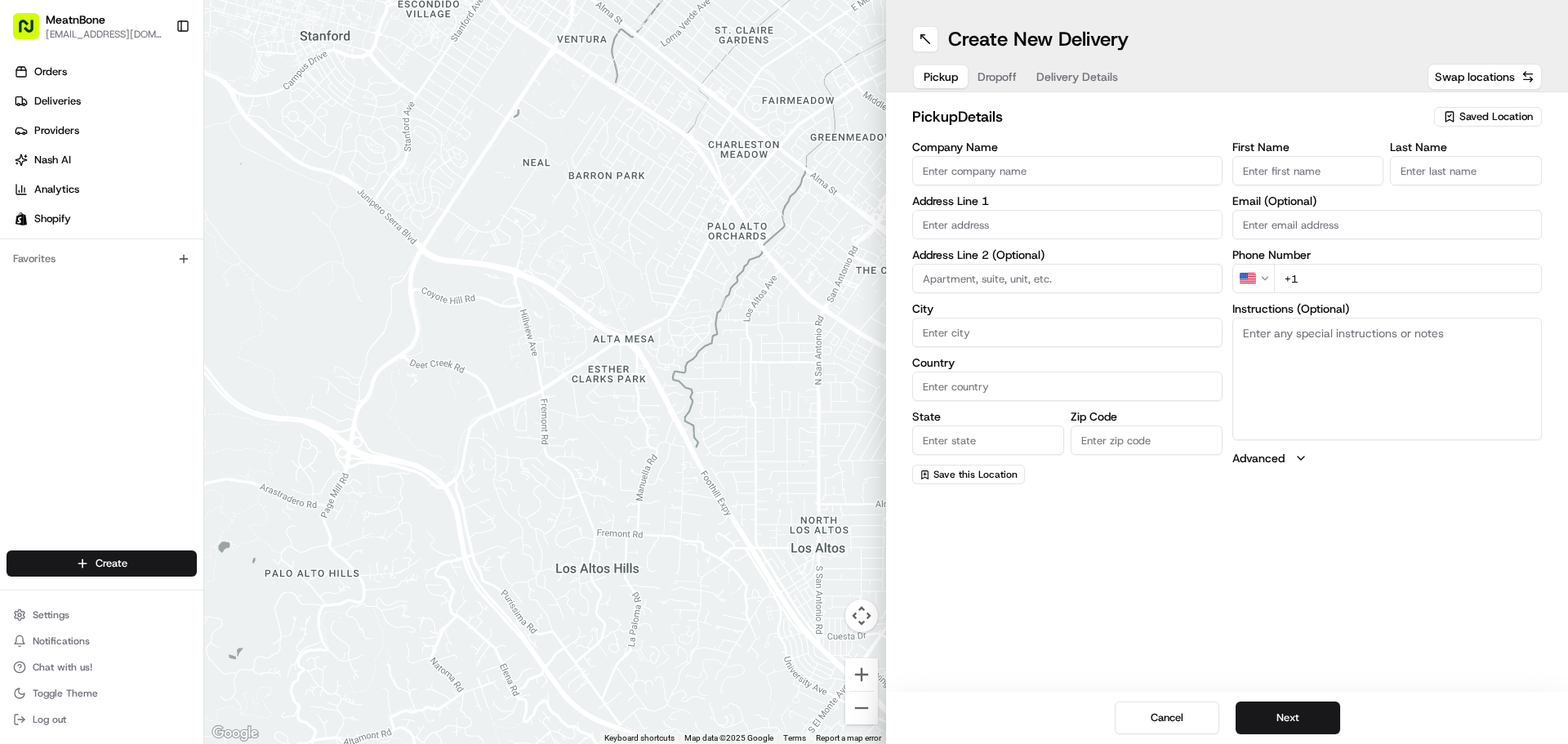
click at [1479, 115] on span "Saved Location" at bounding box center [1495, 117] width 74 height 15
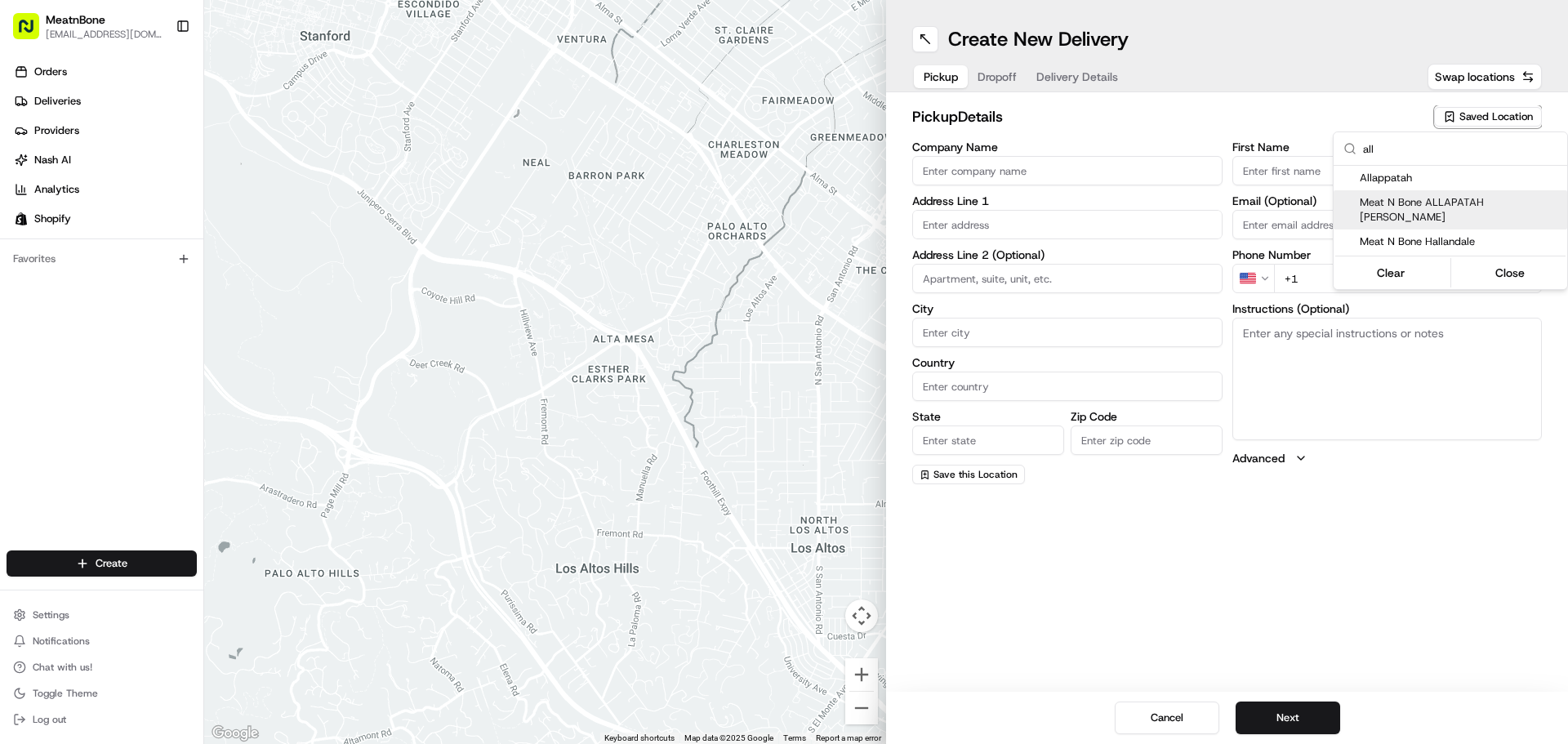
type input "all"
click at [1475, 208] on span "Meat N Bone ALLAPATAH [PERSON_NAME]" at bounding box center [1459, 210] width 201 height 29
type input "Meat N Bone ALLAPATAH [PERSON_NAME]"
type input "3451 NW 36th St"
type input "[GEOGRAPHIC_DATA]"
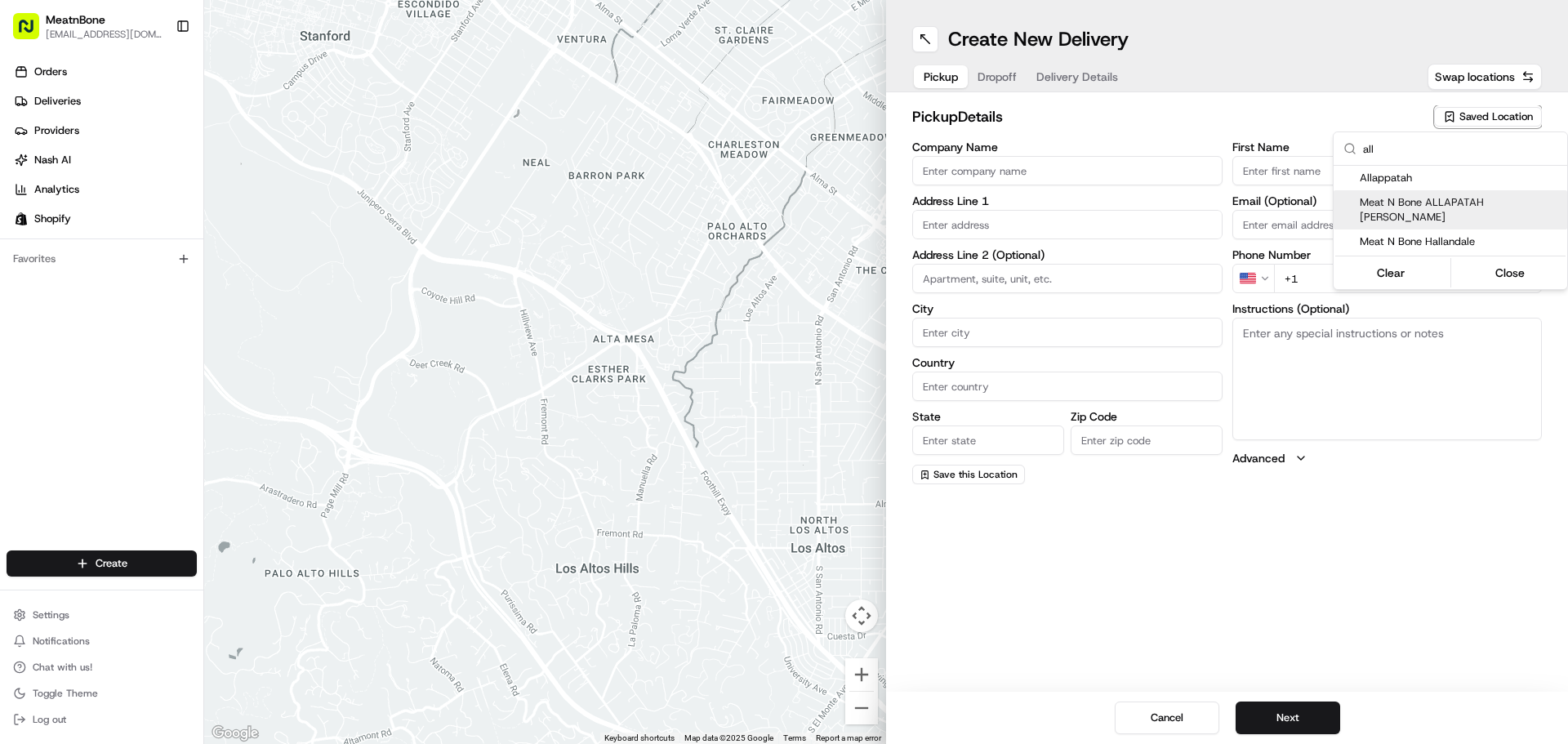
type input "US"
type input "FL"
type input "33142"
type input "alejandro"
type input "bello"
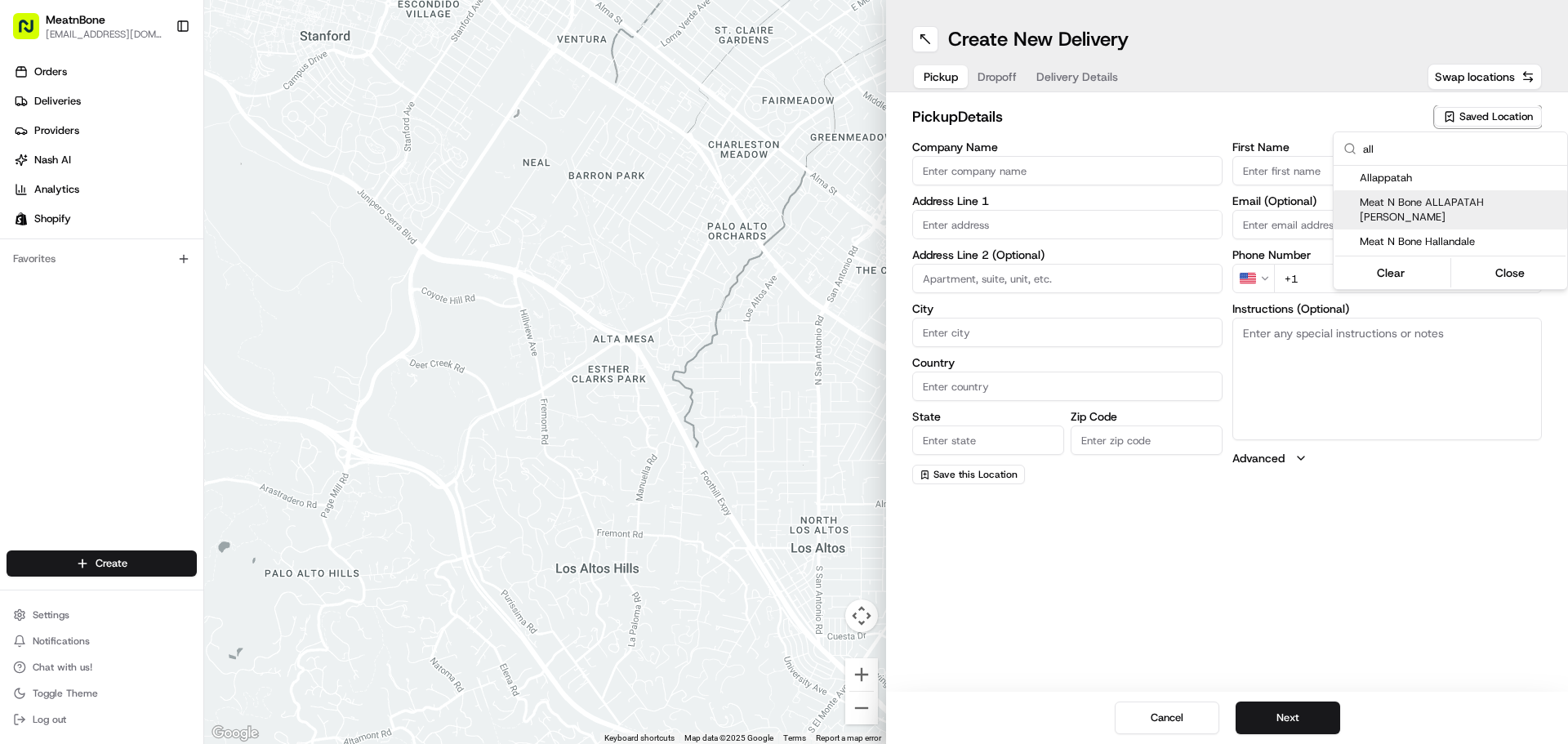
type input "[PERSON_NAME][EMAIL_ADDRESS][DOMAIN_NAME]"
type input "+1 786 468 9626"
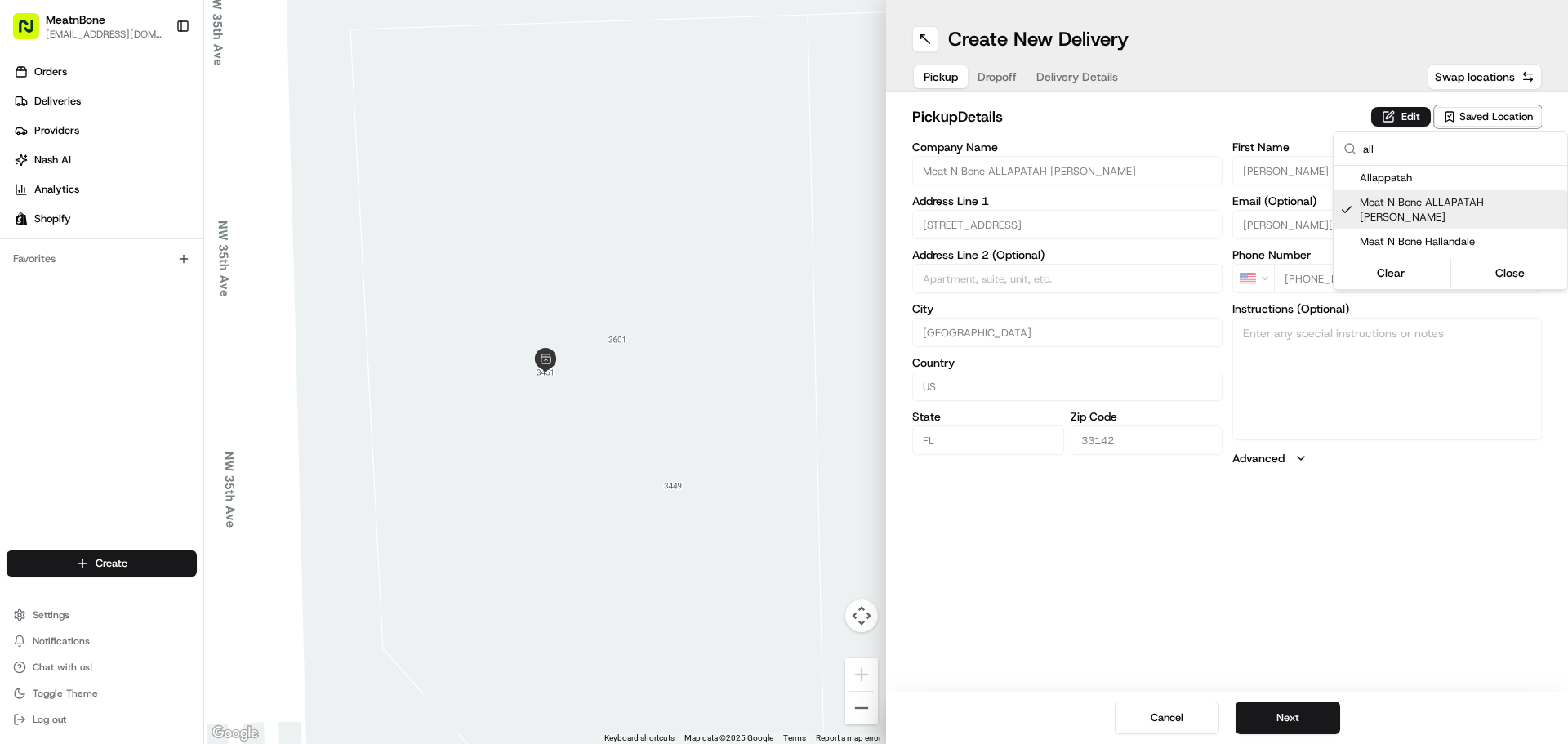
click at [985, 79] on html "MeatnBone cpenagos@meatnbone.com Toggle Sidebar Orders Deliveries Providers Nas…" at bounding box center [784, 372] width 1568 height 744
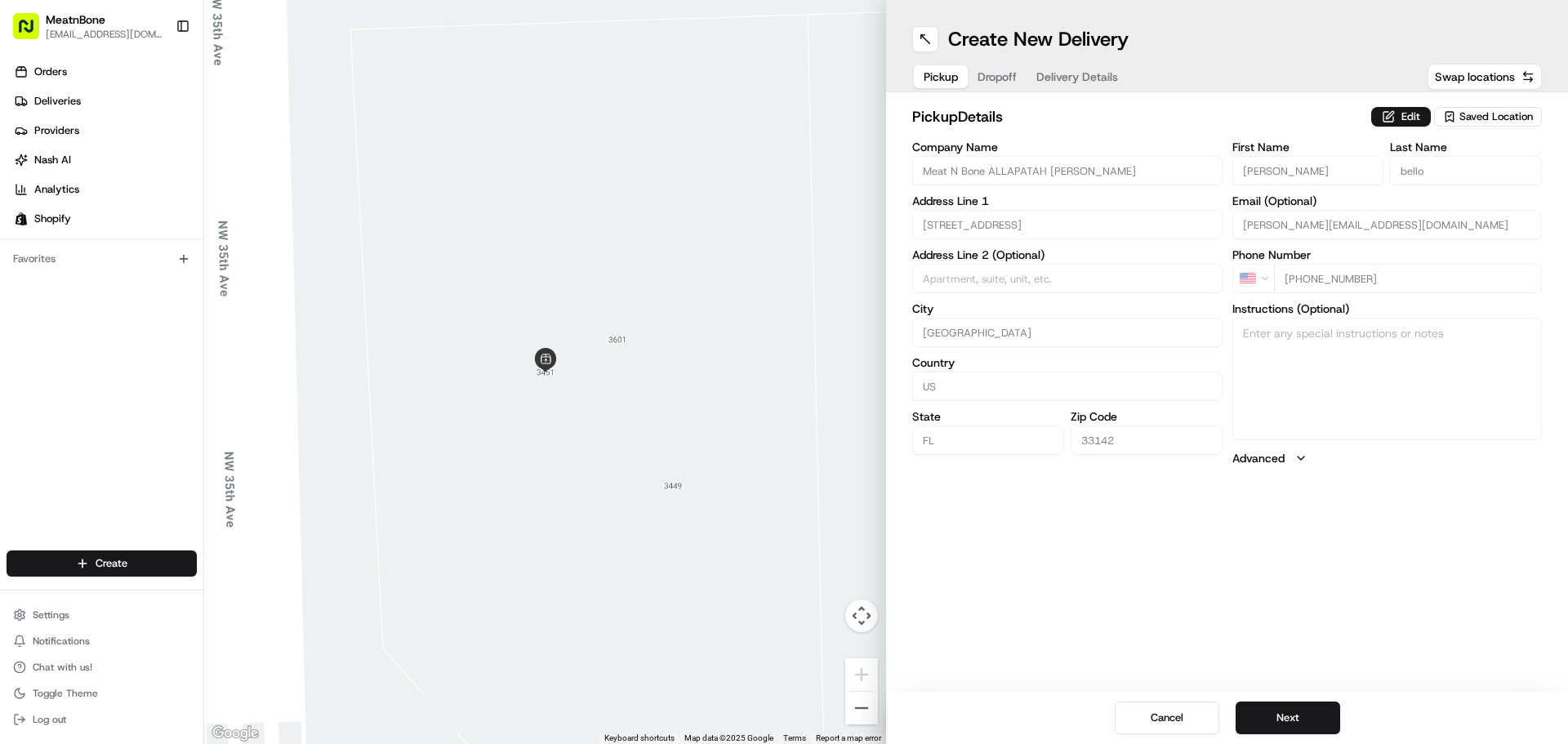
click at [987, 78] on button "Dropoff" at bounding box center [997, 76] width 59 height 23
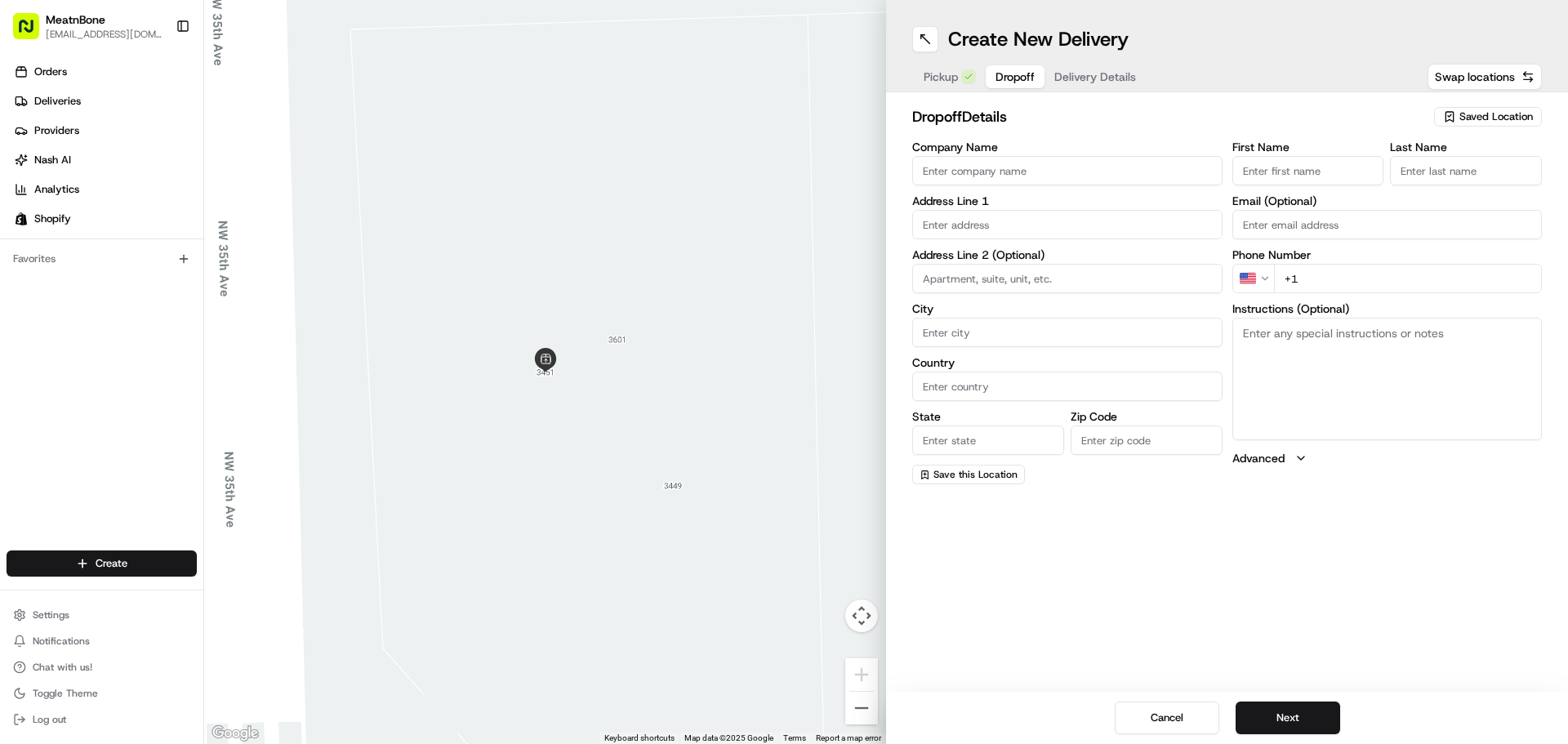
click at [1487, 112] on span "Saved Location" at bounding box center [1495, 117] width 74 height 15
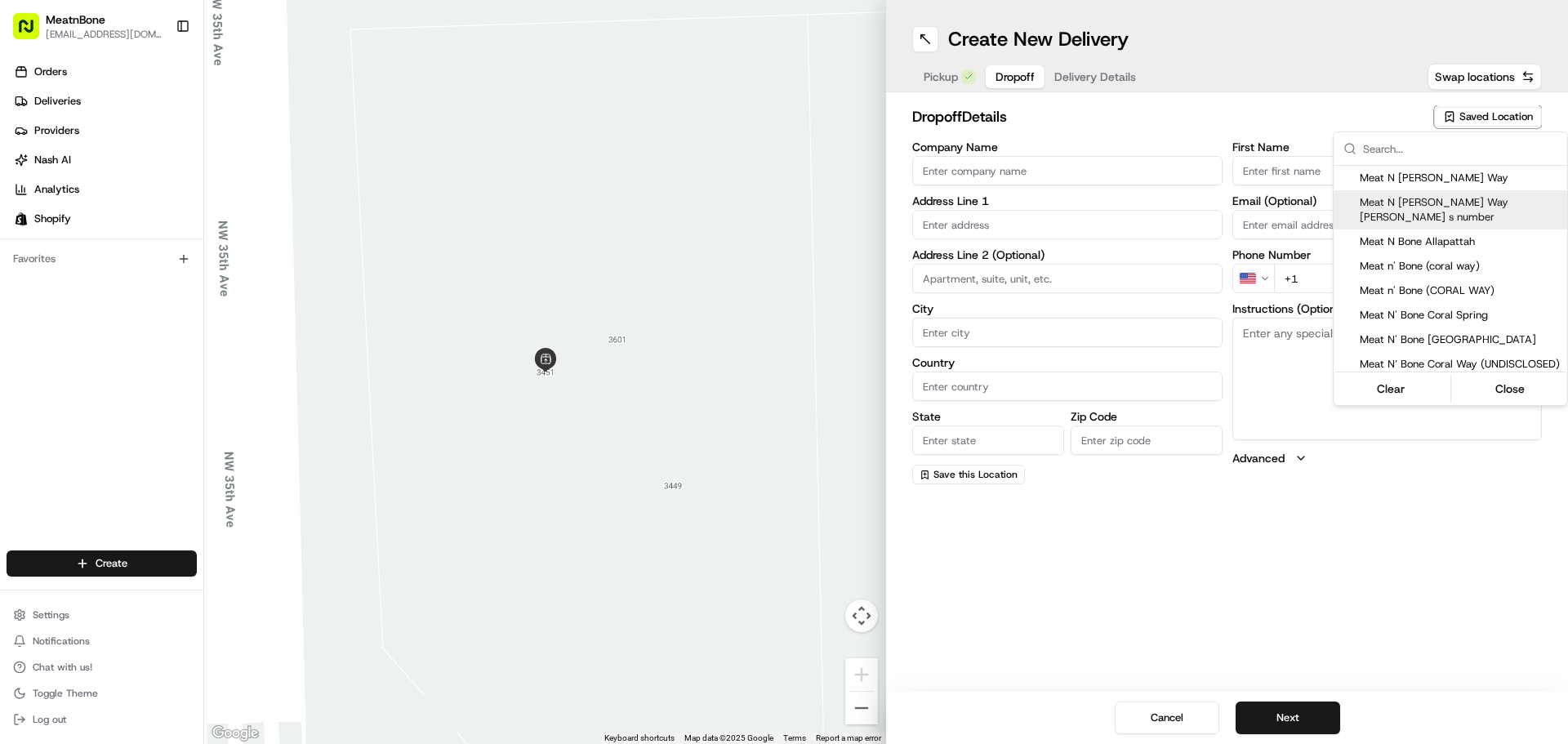
click at [1417, 201] on span "Meat N Bone Cora Way eric s number" at bounding box center [1459, 210] width 201 height 29
type input "Meat N Bone Cora Way eric s number"
type input "2229 Coral Wy"
type input "[GEOGRAPHIC_DATA]"
type input "US"
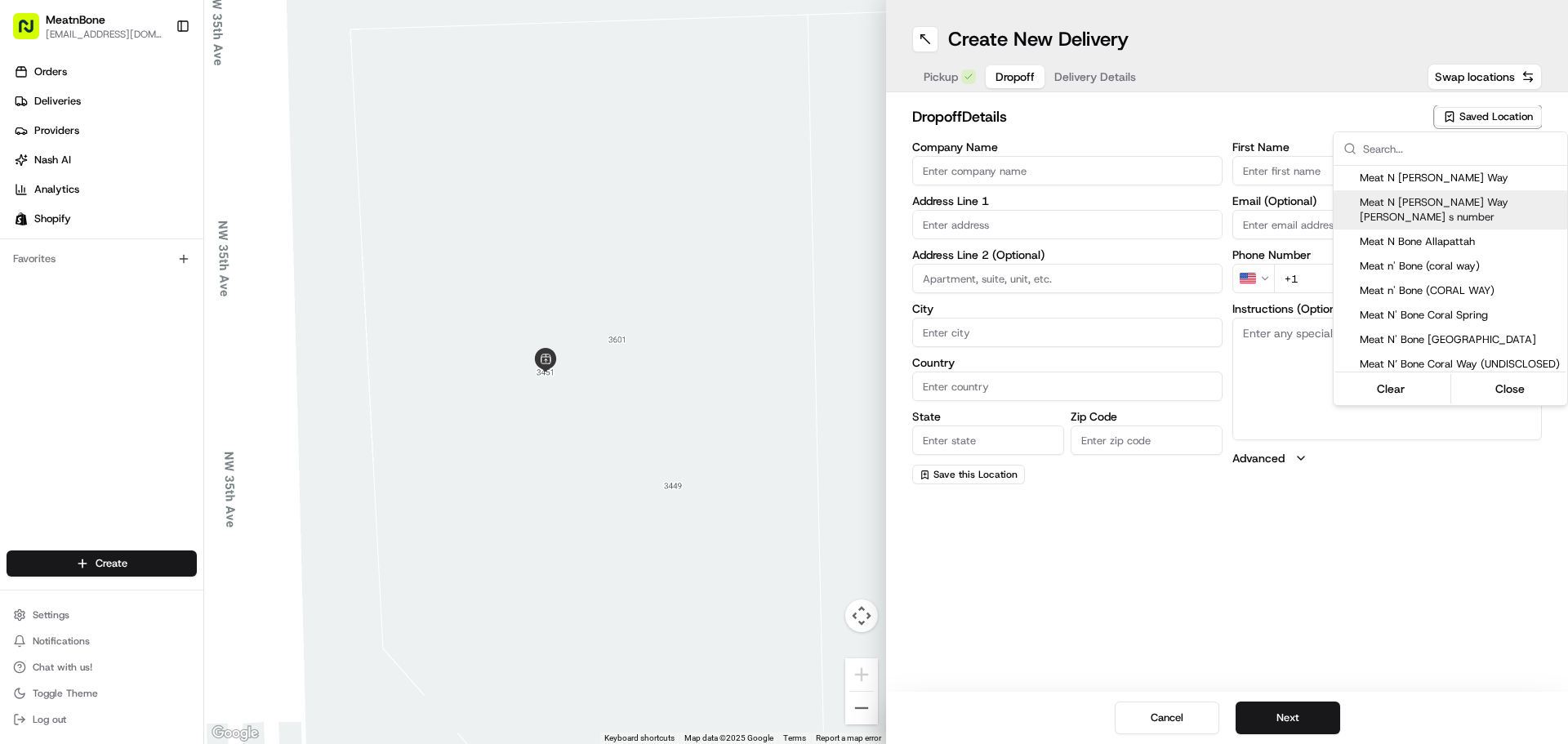
type input "FL"
type input "33145"
type input "+1 786 218 3001"
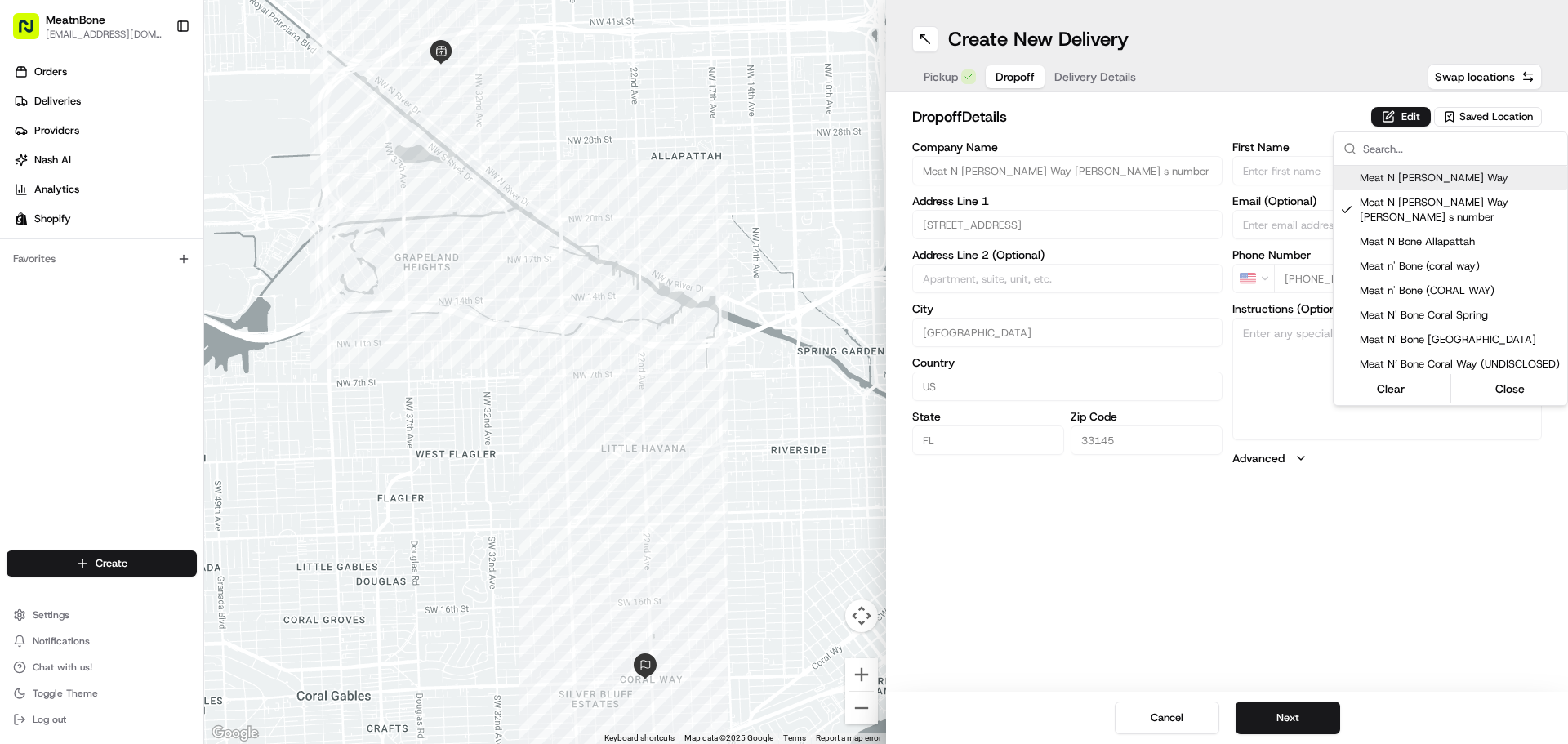
click at [1062, 79] on html "MeatnBone cpenagos@meatnbone.com Toggle Sidebar Orders Deliveries Providers Nas…" at bounding box center [784, 372] width 1568 height 744
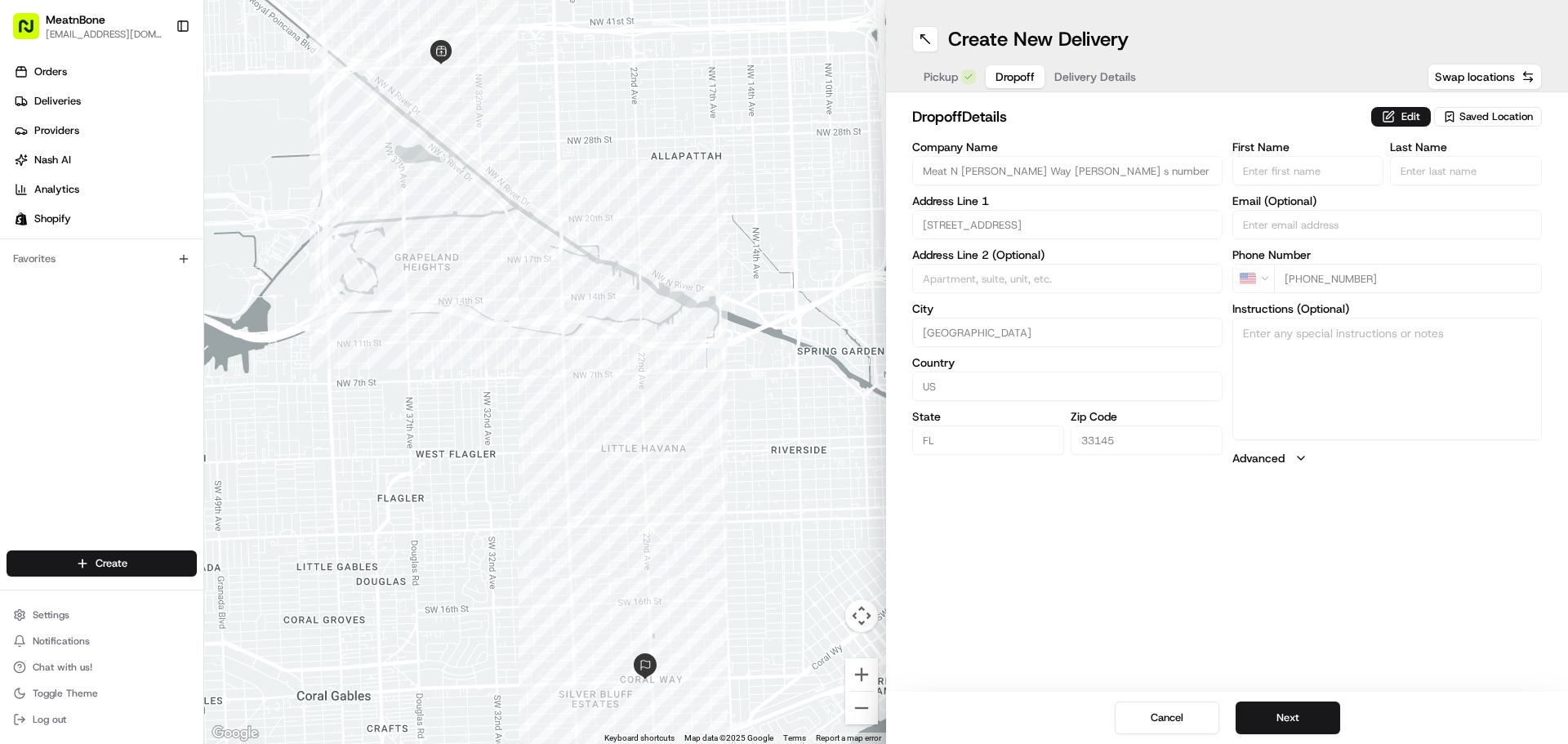
click at [1061, 78] on div "Pickup Dropoff Delivery Details" at bounding box center [1030, 76] width 235 height 29
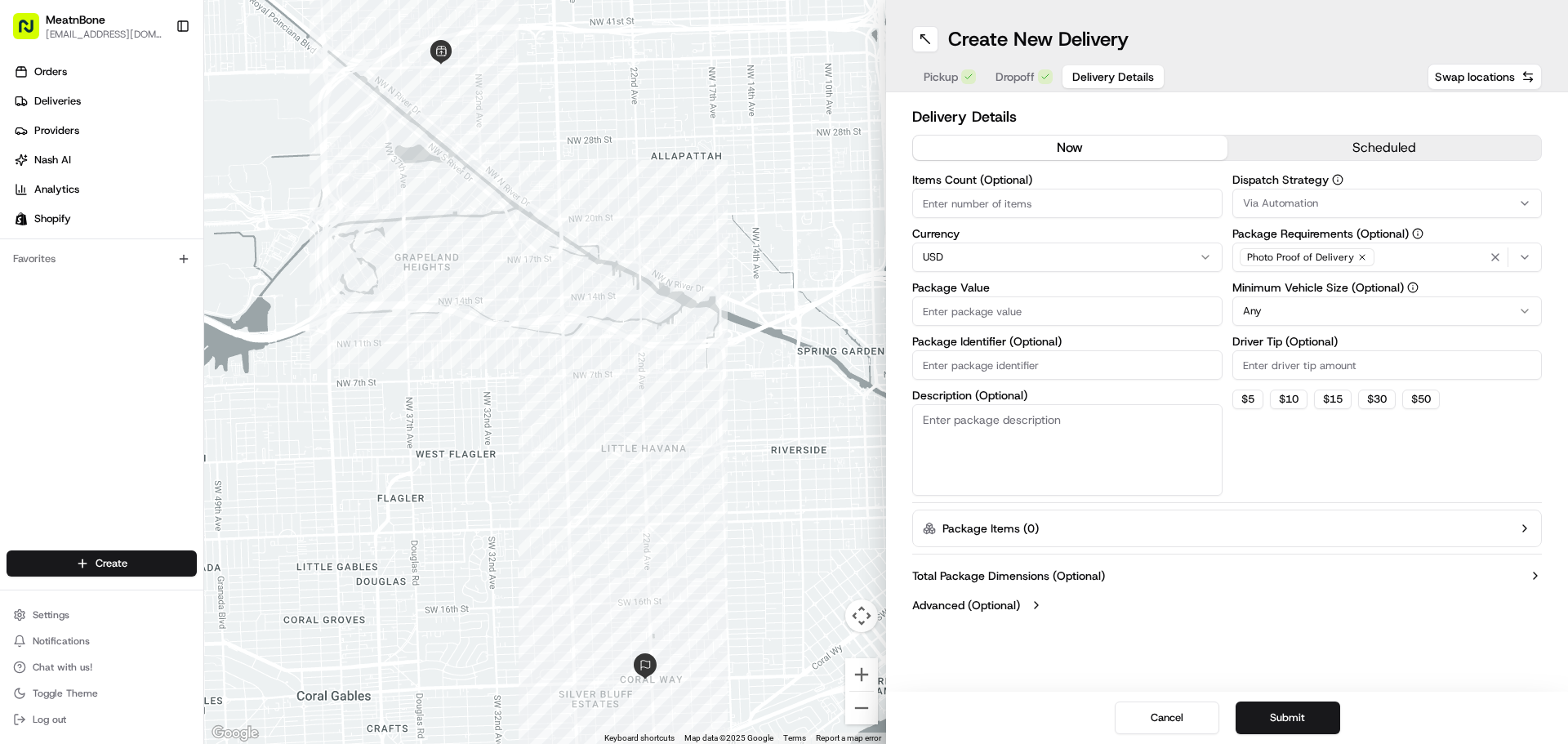
click at [1002, 215] on input "Items Count (Optional)" at bounding box center [1067, 203] width 310 height 29
type input "1"
click at [1005, 74] on span "Dropoff" at bounding box center [1015, 76] width 39 height 17
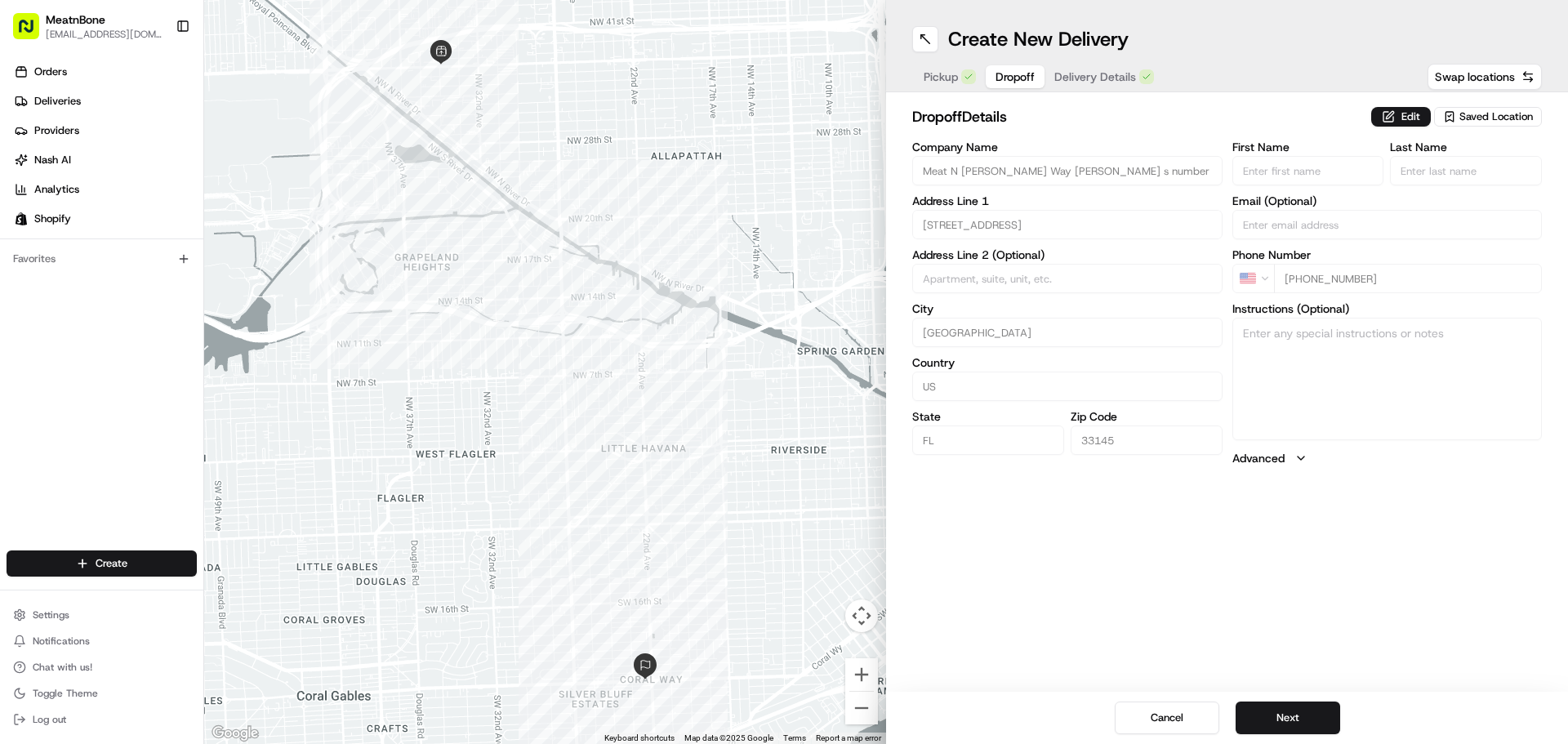
click at [1472, 117] on span "Saved Location" at bounding box center [1495, 117] width 74 height 15
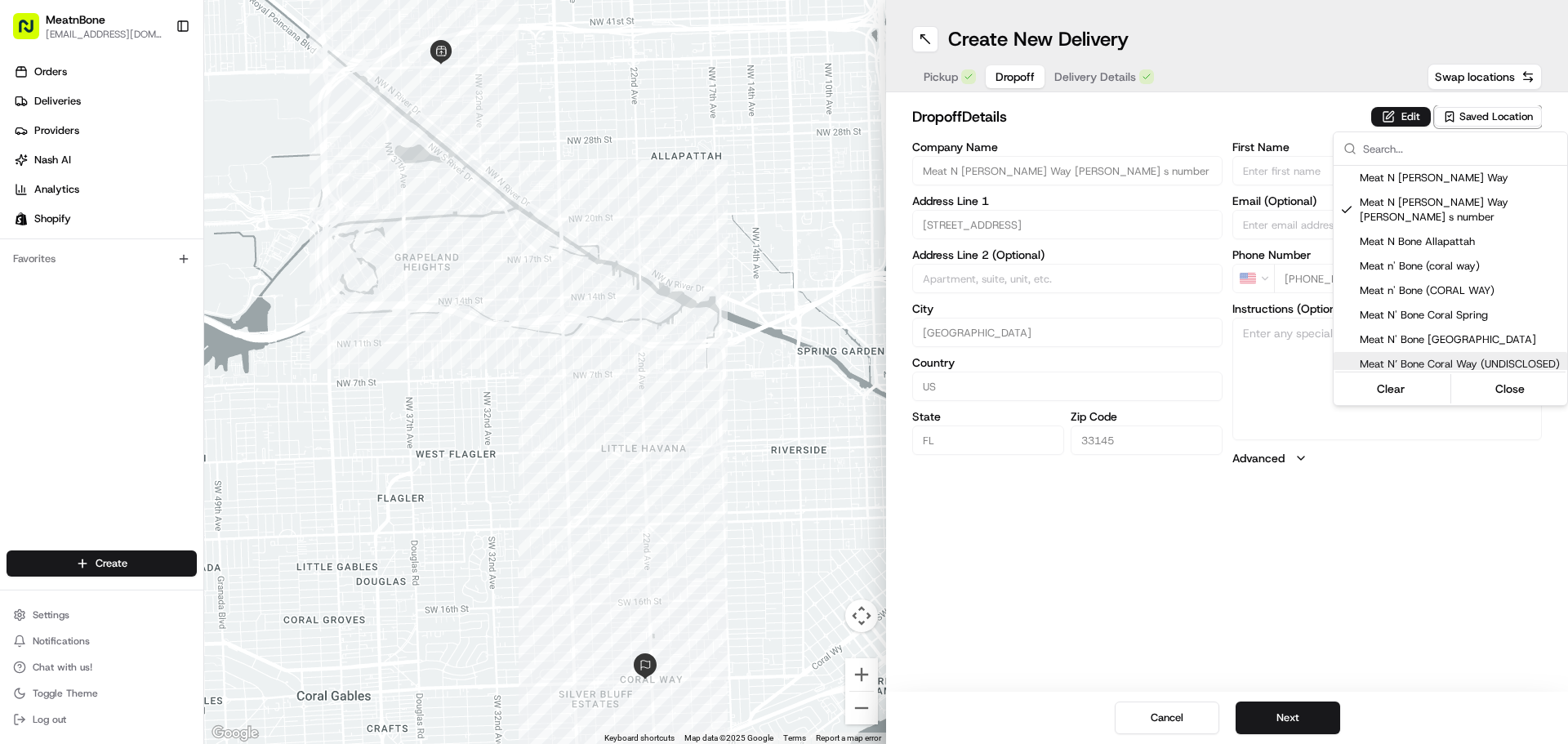
click at [1468, 357] on span "Meat N’ Bone Coral Way (UNDISCLOSED)" at bounding box center [1459, 364] width 201 height 15
type input "Meat N’ Bone Coral Way (UNDISCLOSED)"
type input "2207 Coral Wy"
type input "Coral Gables"
type input "Meat N"
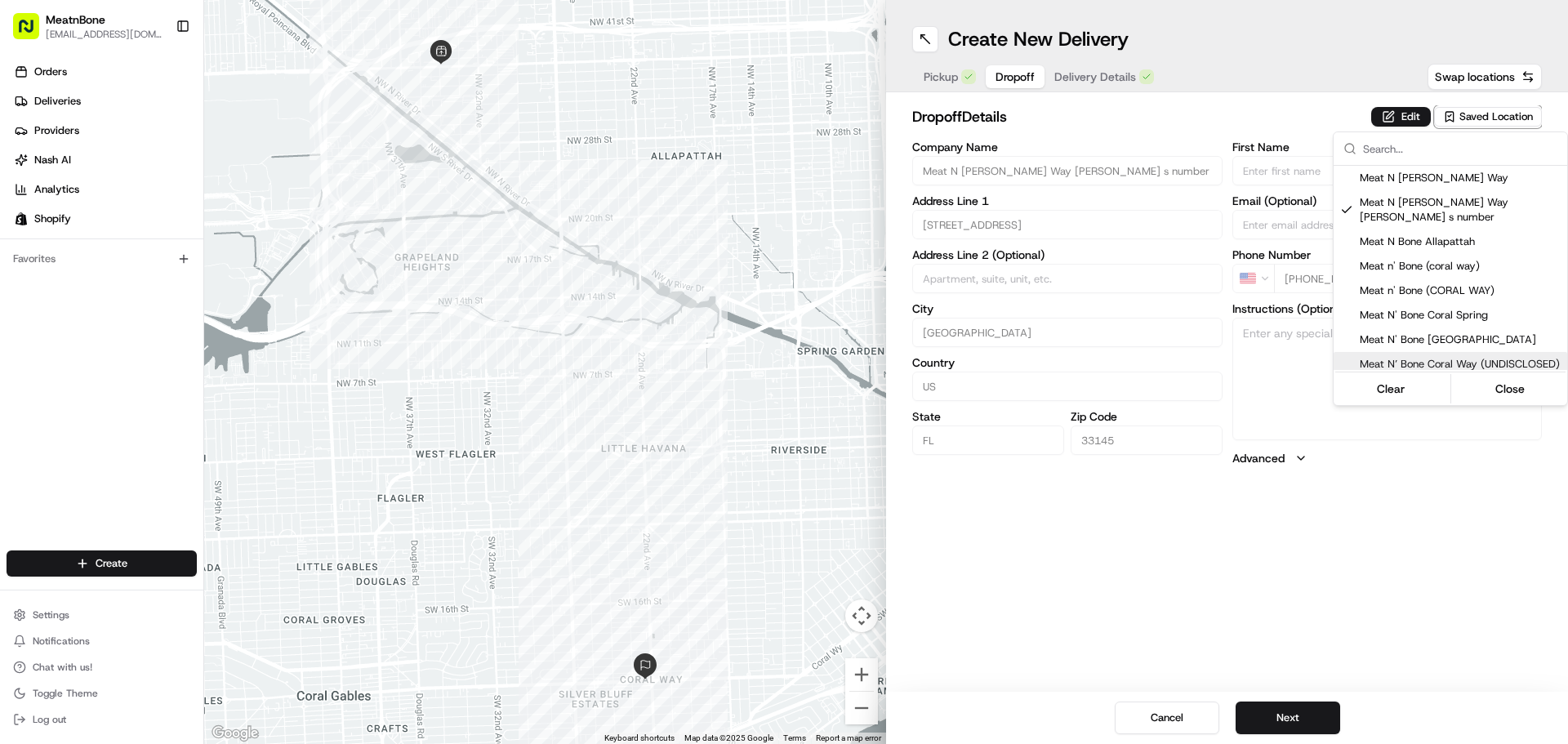
type input "Bone"
type input "coralway@meatnbone.com"
type input "+1 786 633 6179"
click at [1069, 75] on html "MeatnBone cpenagos@meatnbone.com Toggle Sidebar Orders Deliveries Providers Nas…" at bounding box center [784, 372] width 1568 height 744
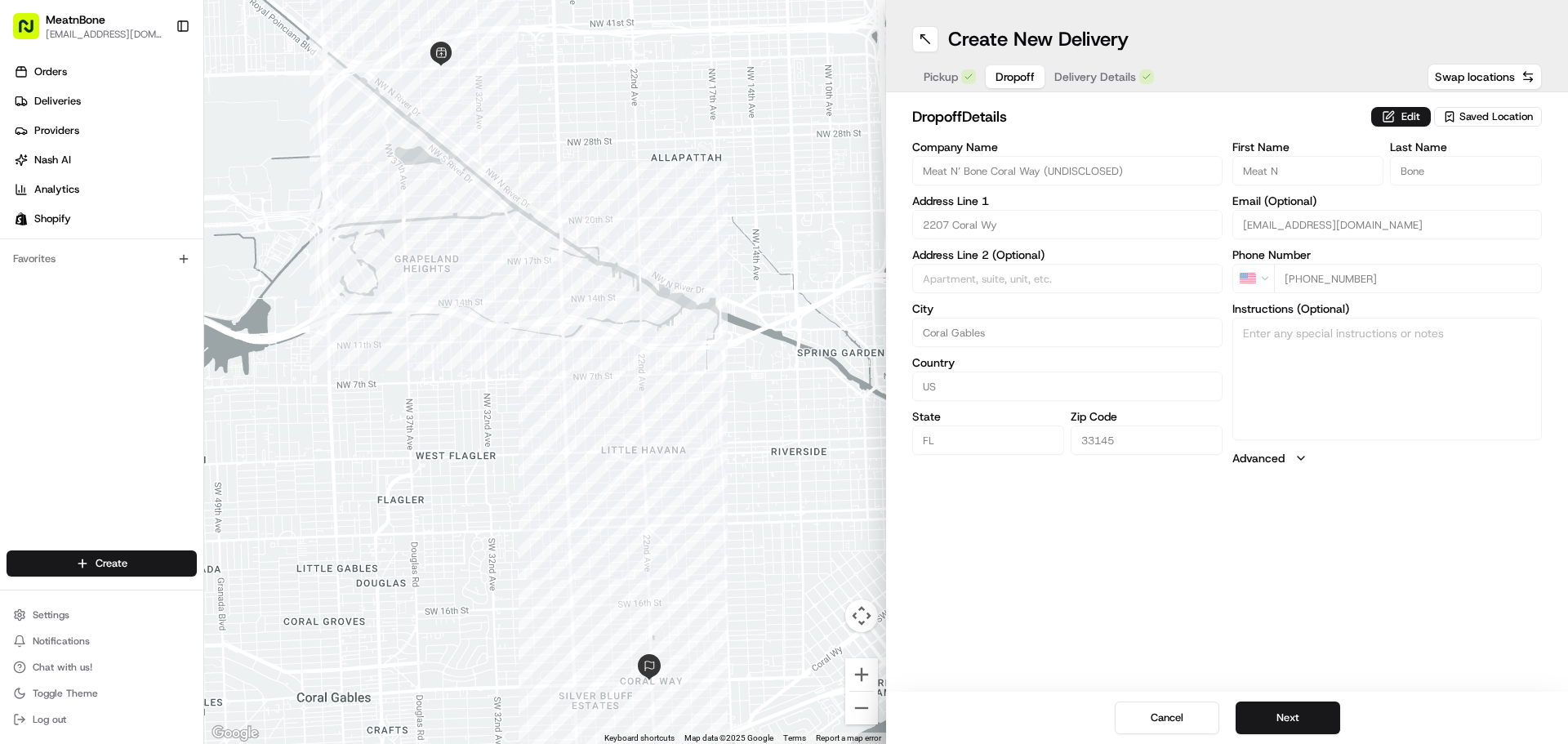
click at [944, 72] on span "Pickup" at bounding box center [940, 76] width 34 height 17
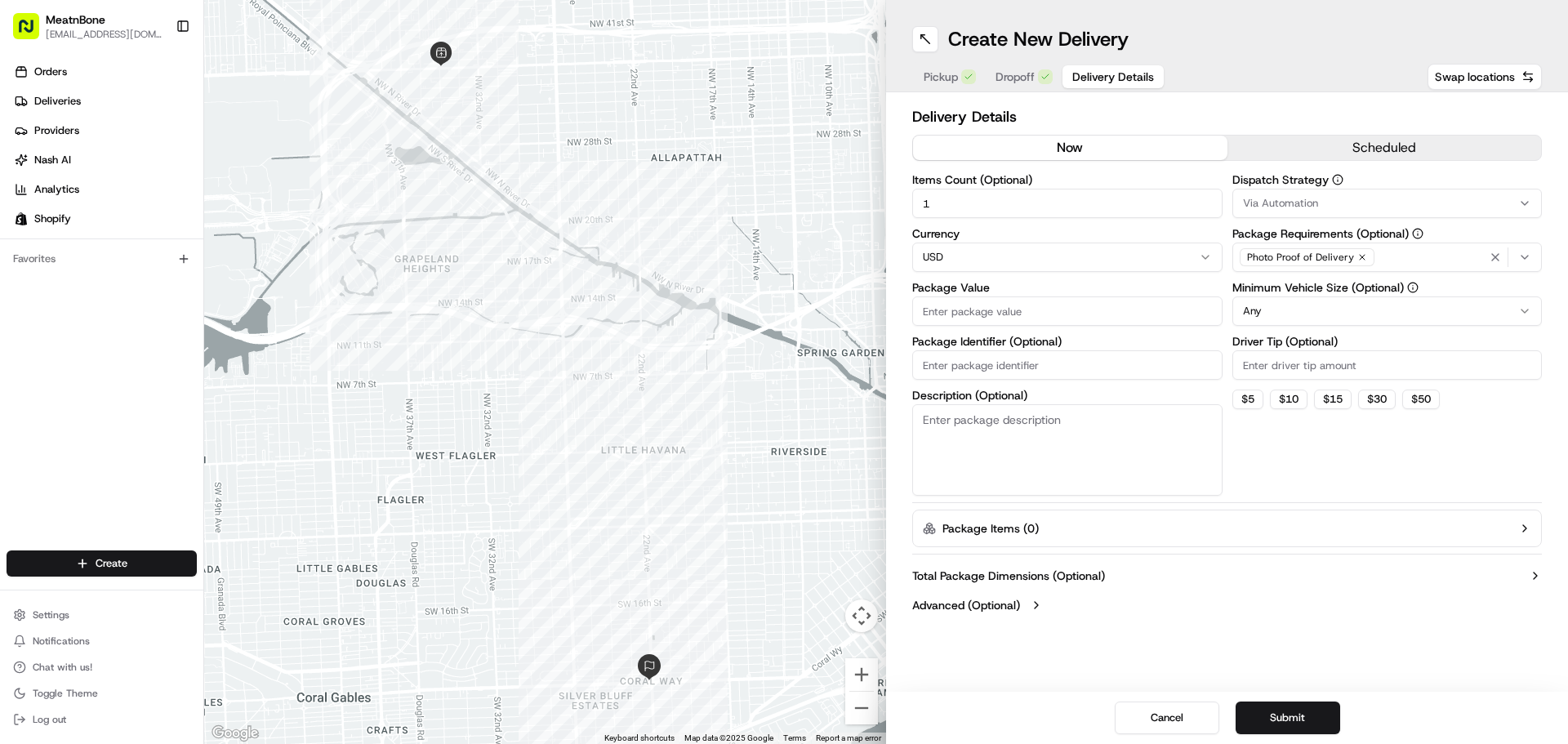
click at [1081, 74] on span "Delivery Details" at bounding box center [1112, 76] width 81 height 17
click at [994, 311] on input "Package Value" at bounding box center [1067, 311] width 310 height 29
type input "99"
click at [1290, 711] on button "Submit" at bounding box center [1288, 717] width 105 height 32
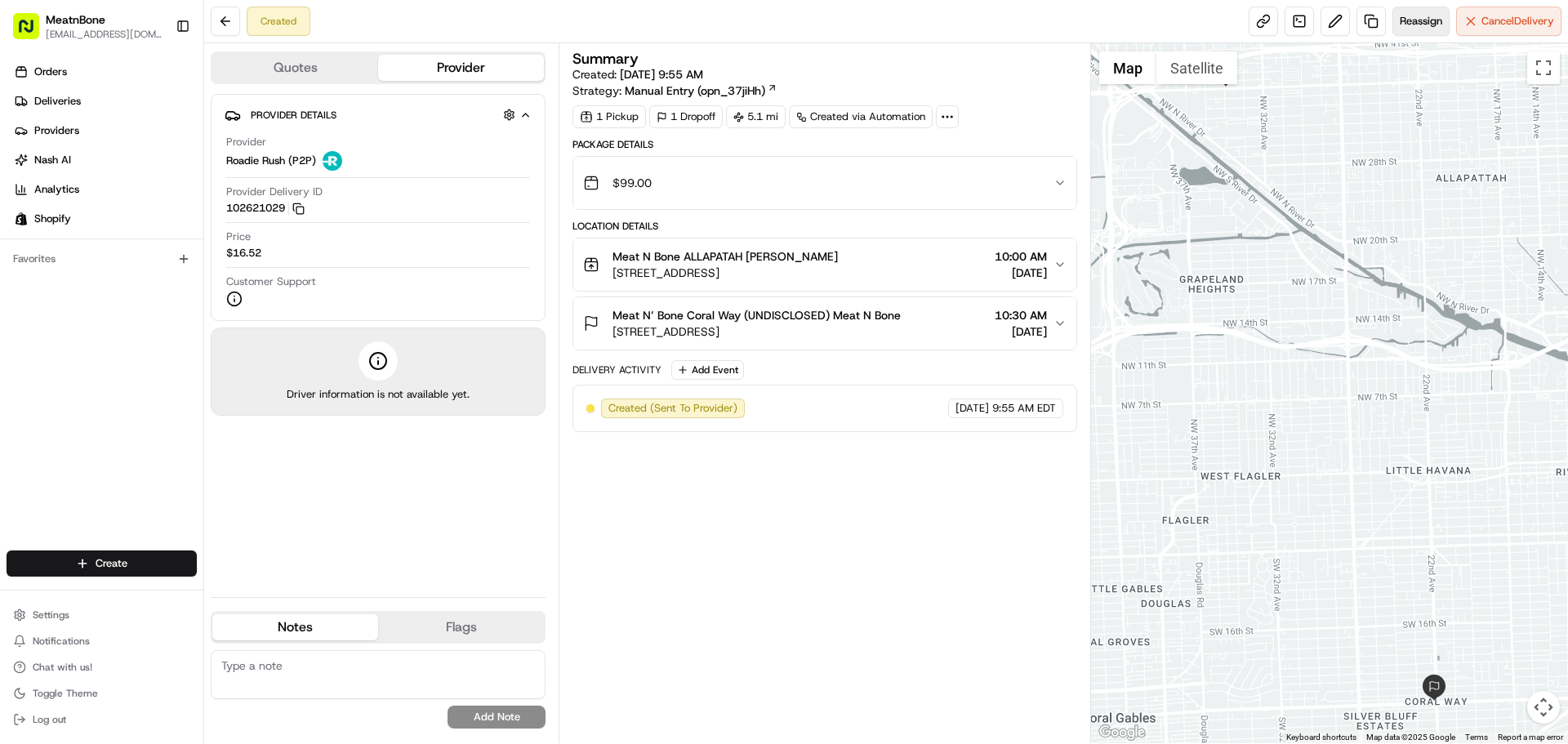
click at [1418, 30] on button "Reassign" at bounding box center [1421, 22] width 57 height 29
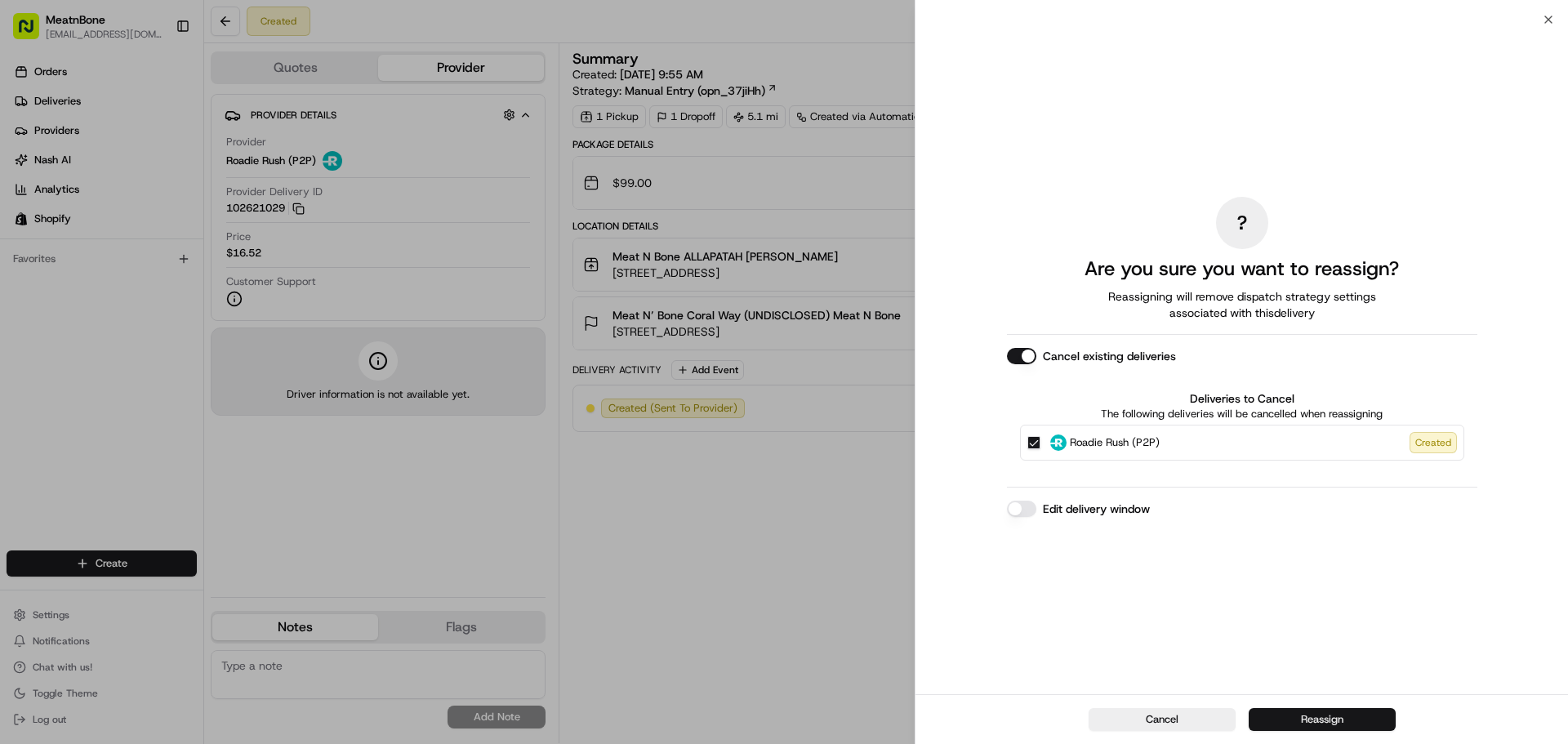
click at [1327, 729] on button "Reassign" at bounding box center [1322, 719] width 147 height 23
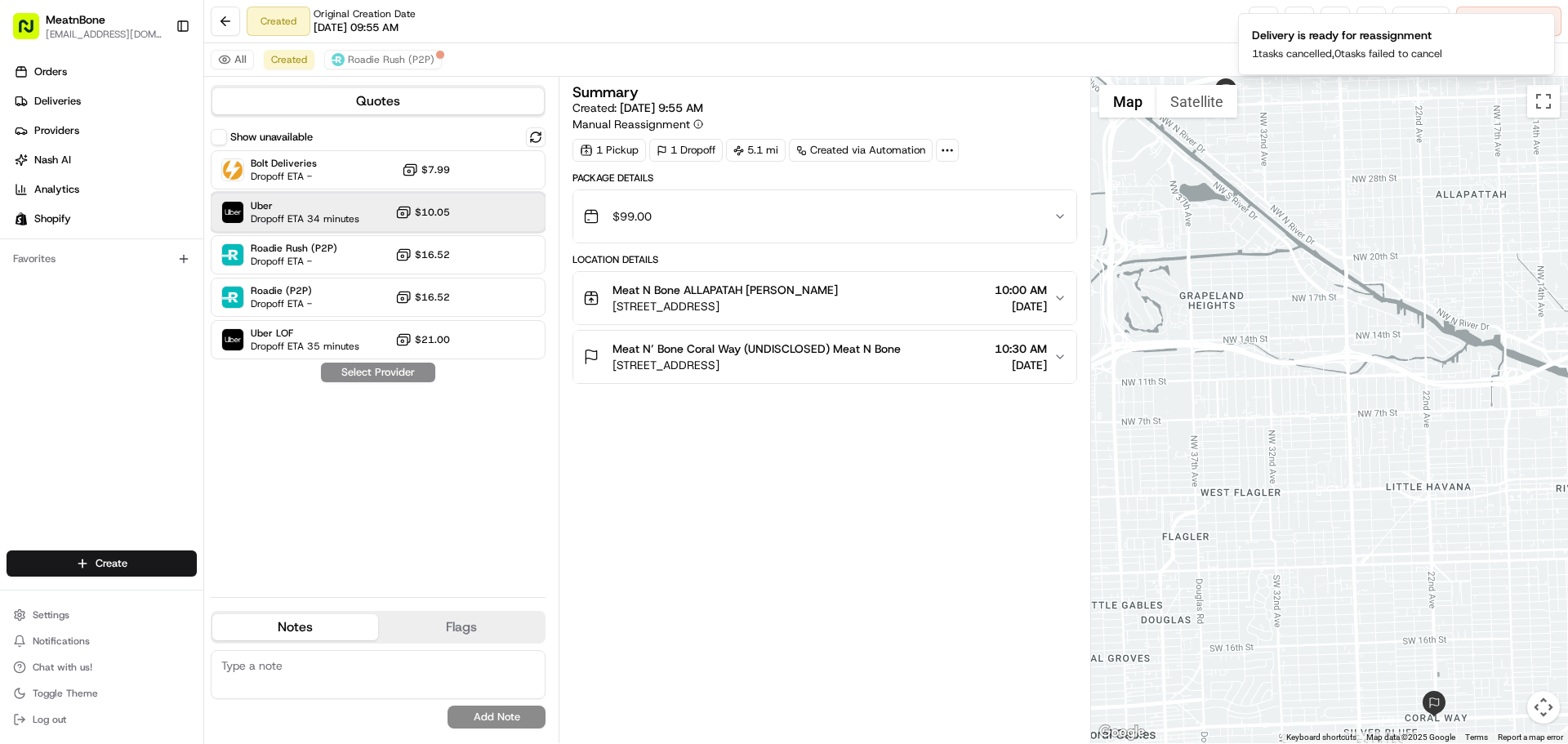
click at [463, 203] on div "Uber Dropoff ETA 34 minutes $10.05" at bounding box center [378, 213] width 334 height 39
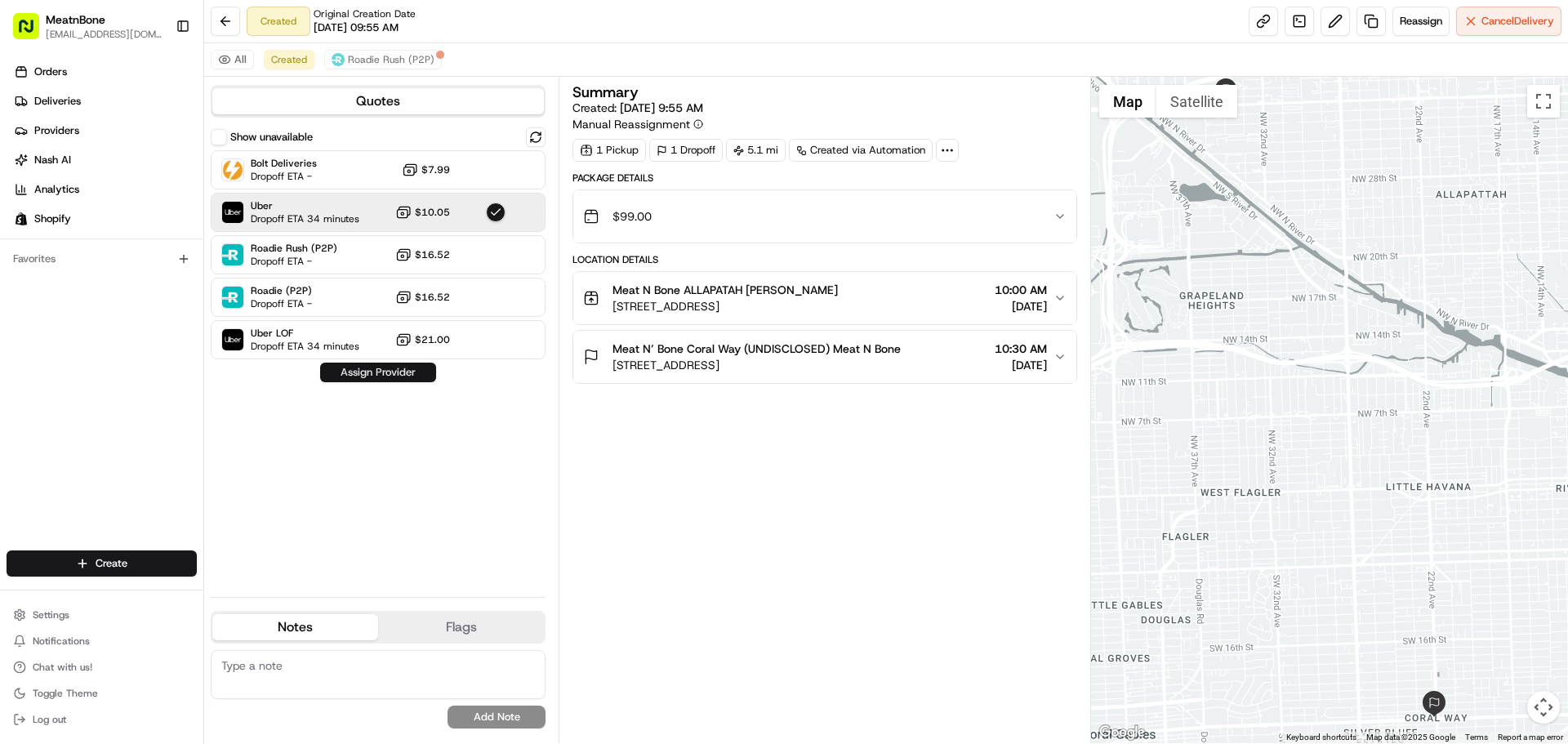
click at [407, 375] on button "Assign Provider" at bounding box center [378, 372] width 116 height 20
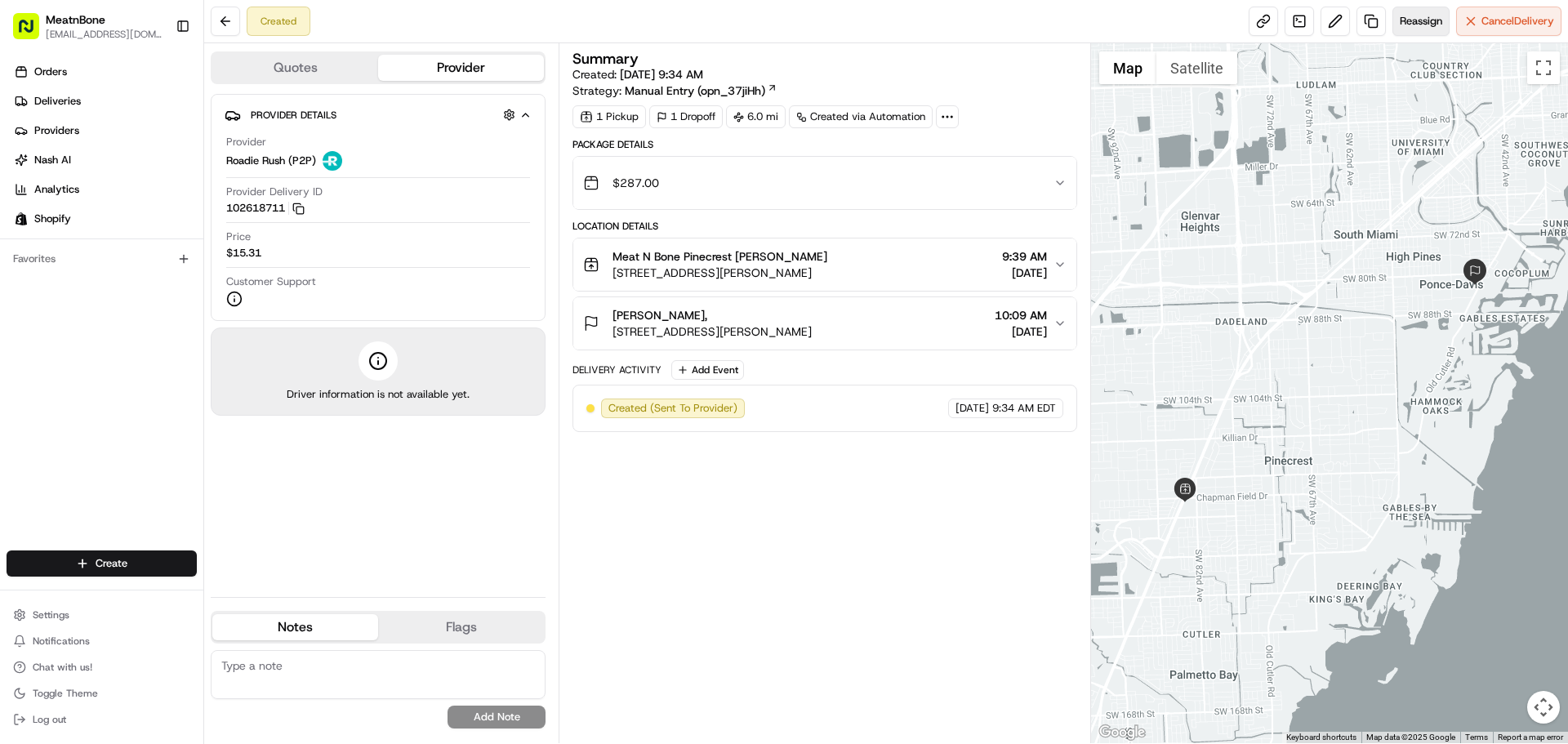
click at [1427, 31] on button "Reassign" at bounding box center [1421, 22] width 57 height 29
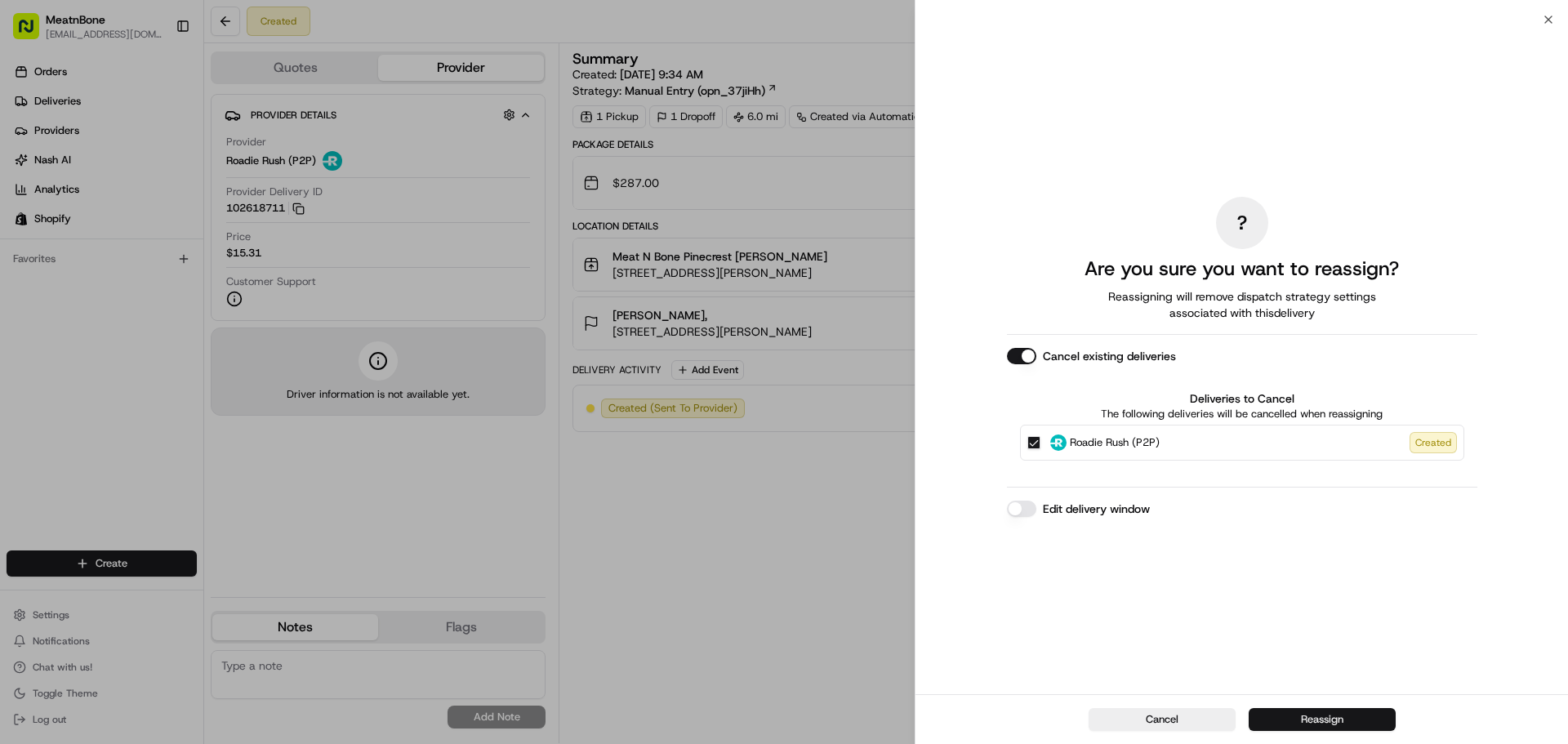
click at [1314, 726] on button "Reassign" at bounding box center [1322, 719] width 147 height 23
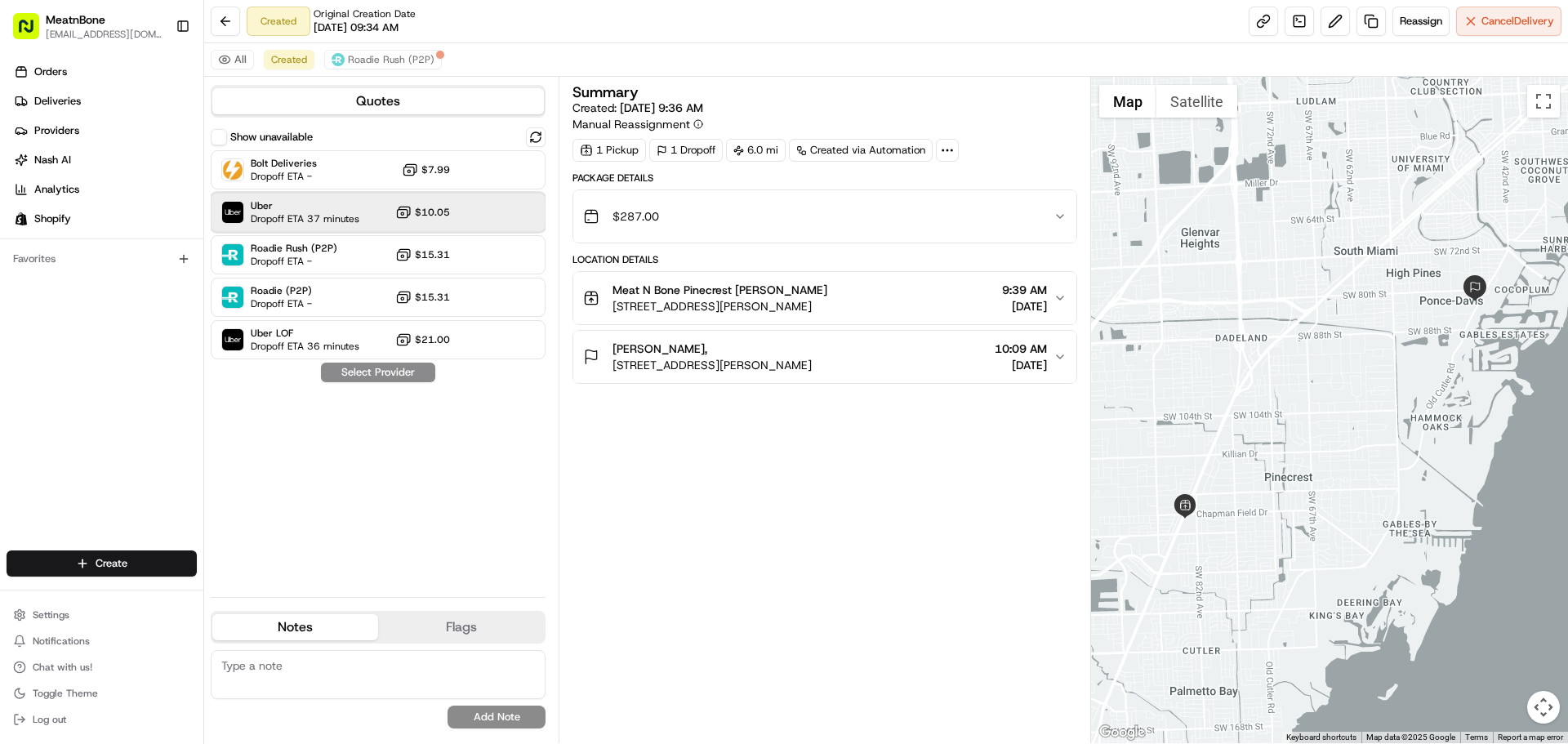
click at [460, 217] on div "Uber Dropoff ETA 37 minutes $10.05" at bounding box center [378, 213] width 334 height 39
click at [361, 378] on button "Assign Provider" at bounding box center [378, 372] width 116 height 20
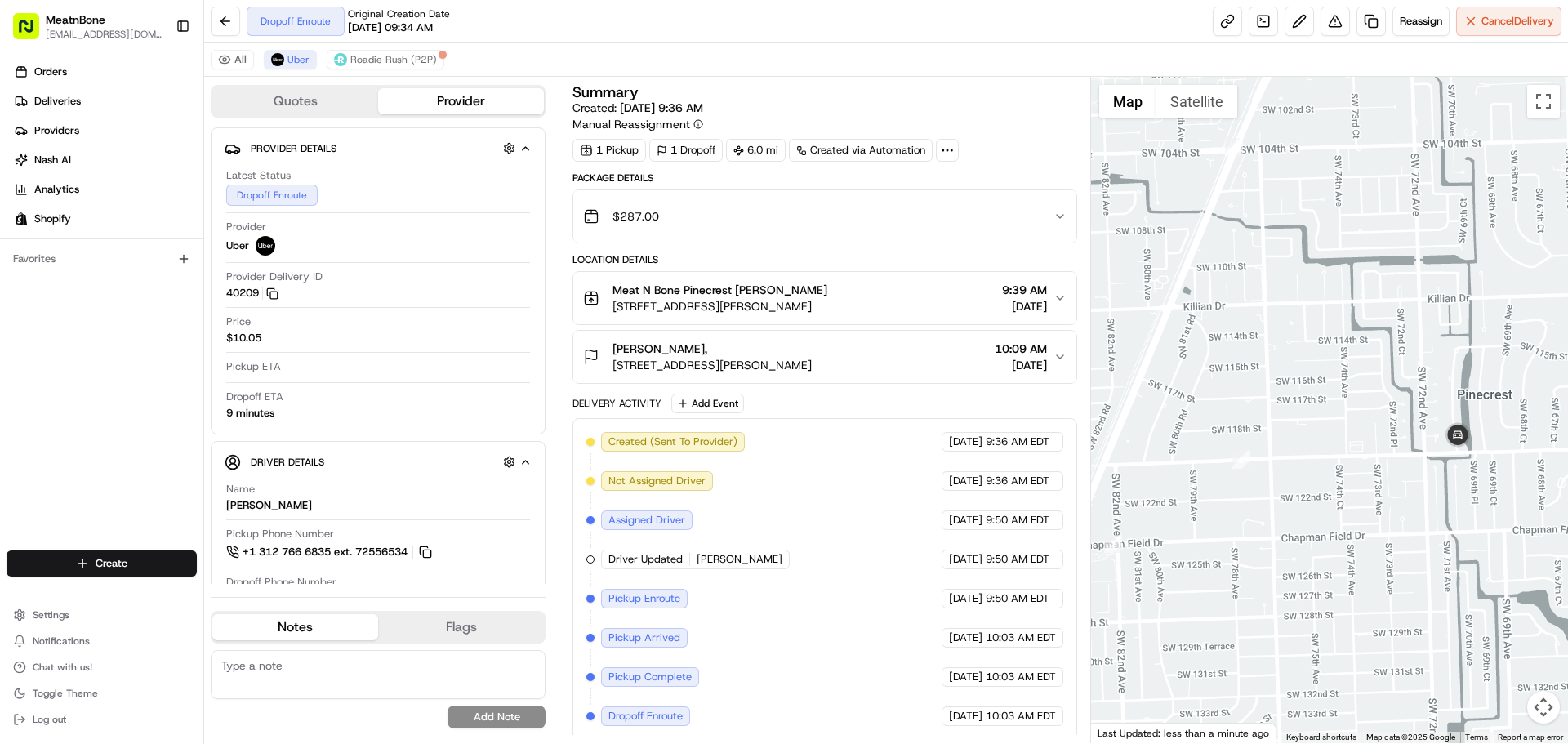
drag, startPoint x: 1174, startPoint y: 417, endPoint x: 1402, endPoint y: 479, distance: 236.3
click at [1402, 479] on div at bounding box center [1329, 409] width 478 height 666
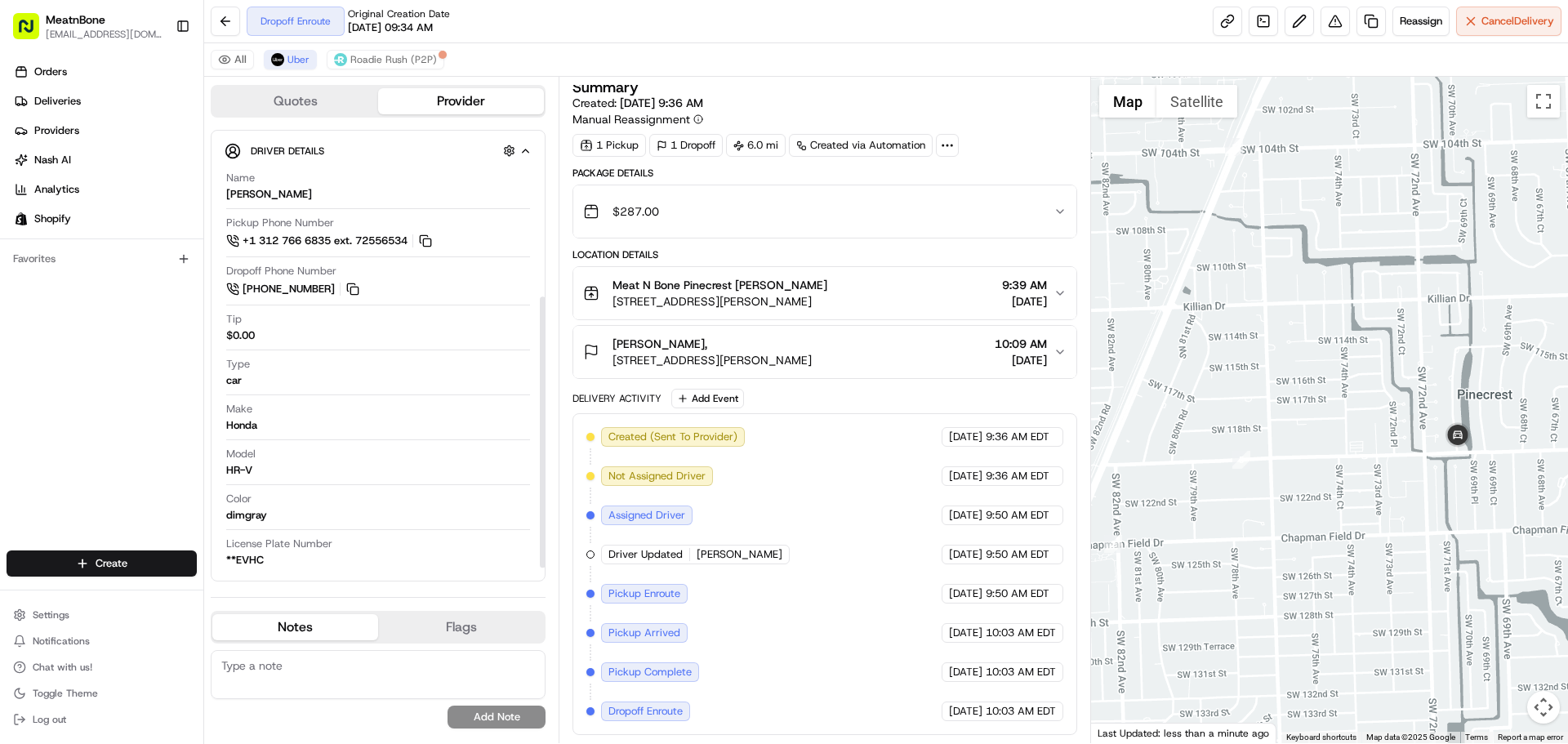
scroll to position [312, 0]
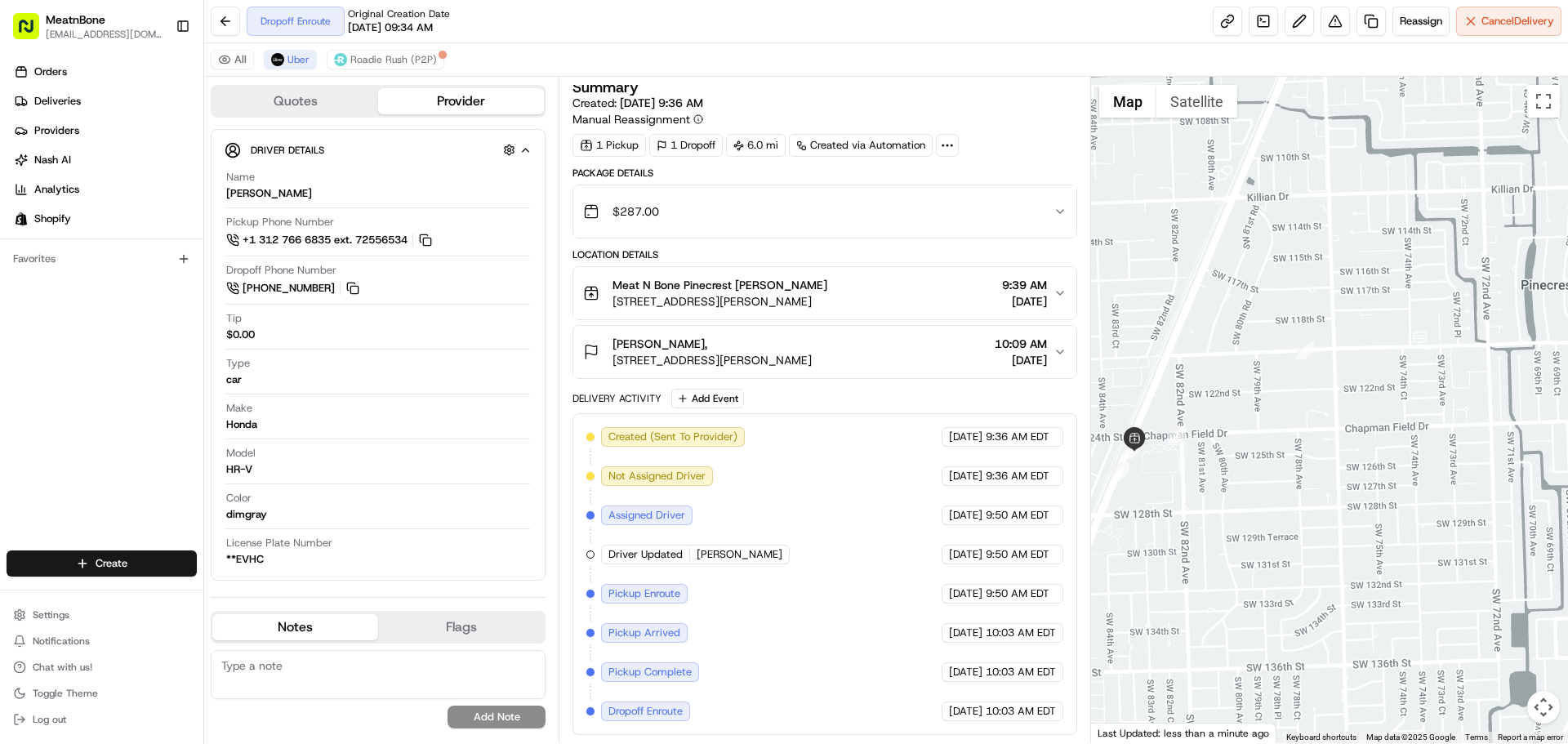
drag, startPoint x: 1315, startPoint y: 523, endPoint x: 1484, endPoint y: 448, distance: 184.9
click at [1484, 448] on div at bounding box center [1329, 409] width 478 height 666
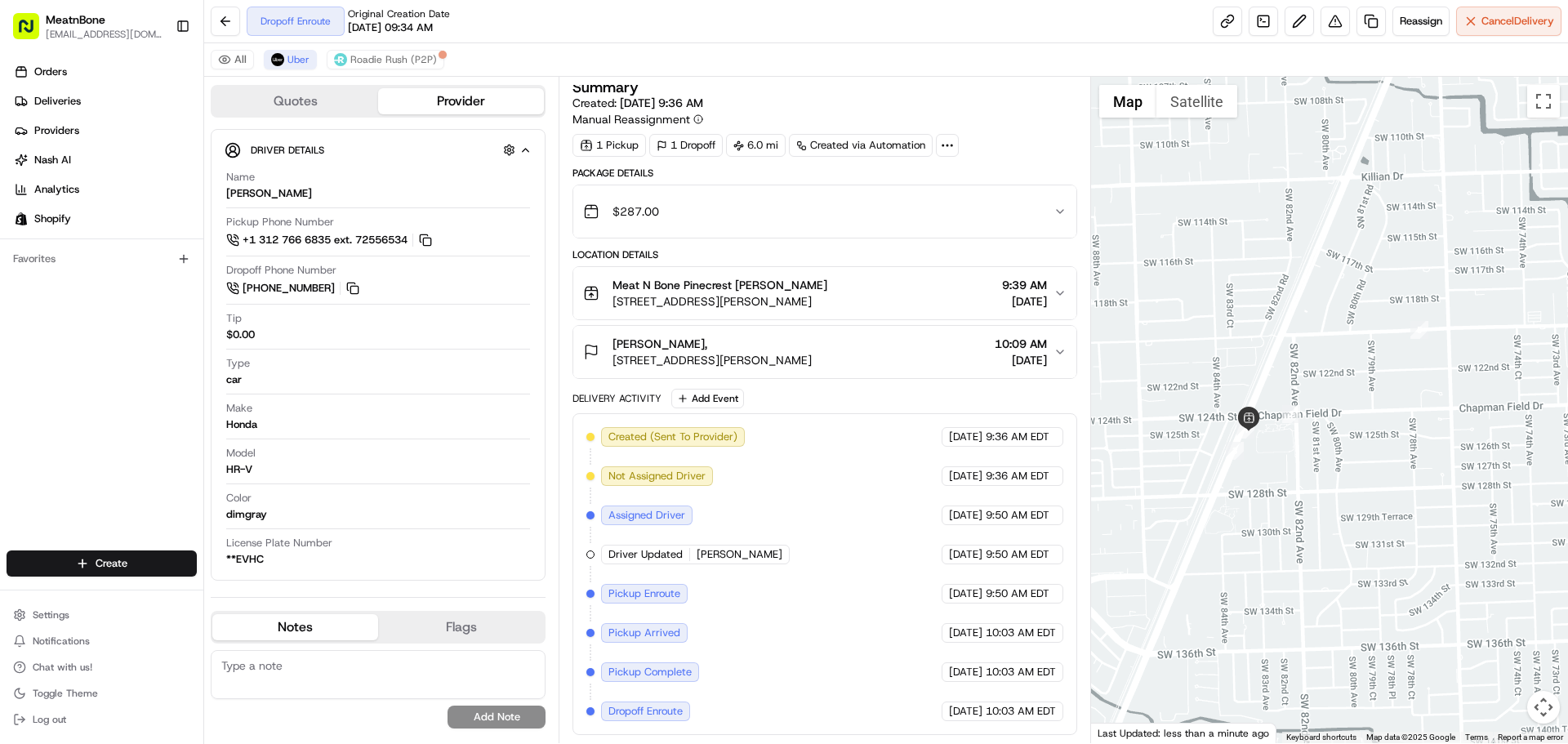
drag, startPoint x: 1361, startPoint y: 475, endPoint x: 1477, endPoint y: 455, distance: 117.7
click at [1477, 455] on div at bounding box center [1329, 409] width 478 height 666
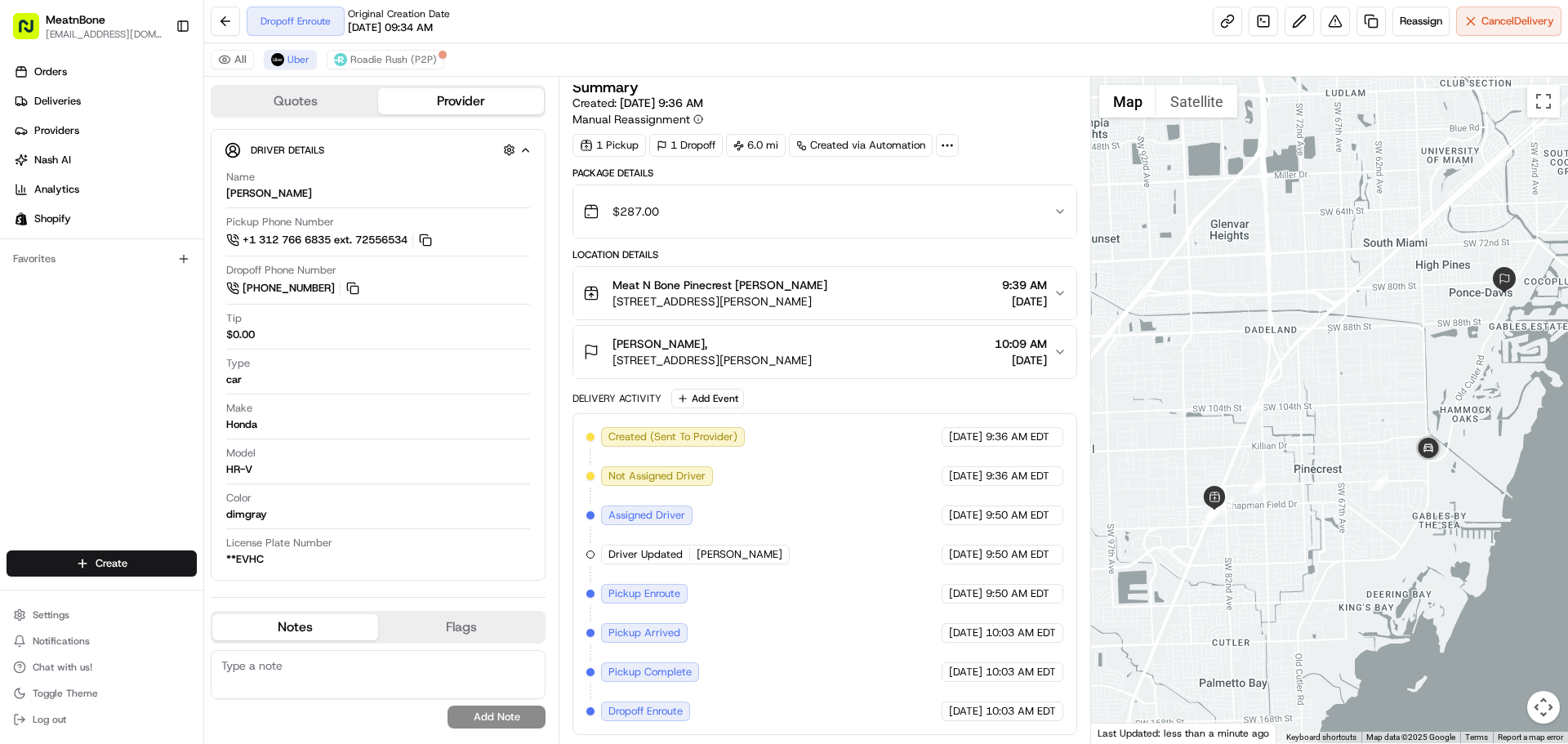
drag, startPoint x: 1366, startPoint y: 573, endPoint x: 1290, endPoint y: 566, distance: 76.3
click at [1290, 566] on div at bounding box center [1329, 409] width 478 height 666
click at [1437, 25] on span "Reassign" at bounding box center [1420, 21] width 42 height 15
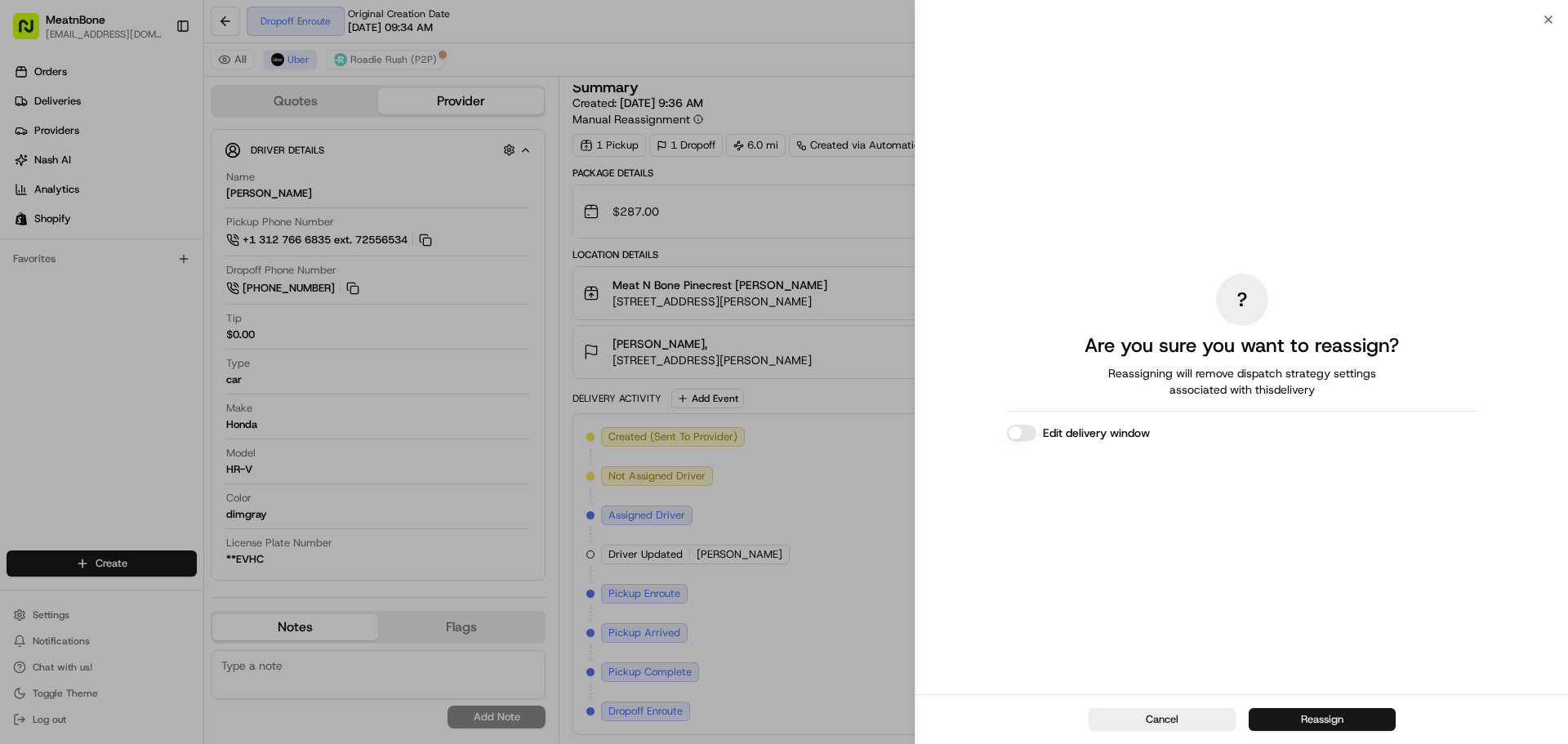
click at [1325, 719] on button "Reassign" at bounding box center [1322, 719] width 147 height 23
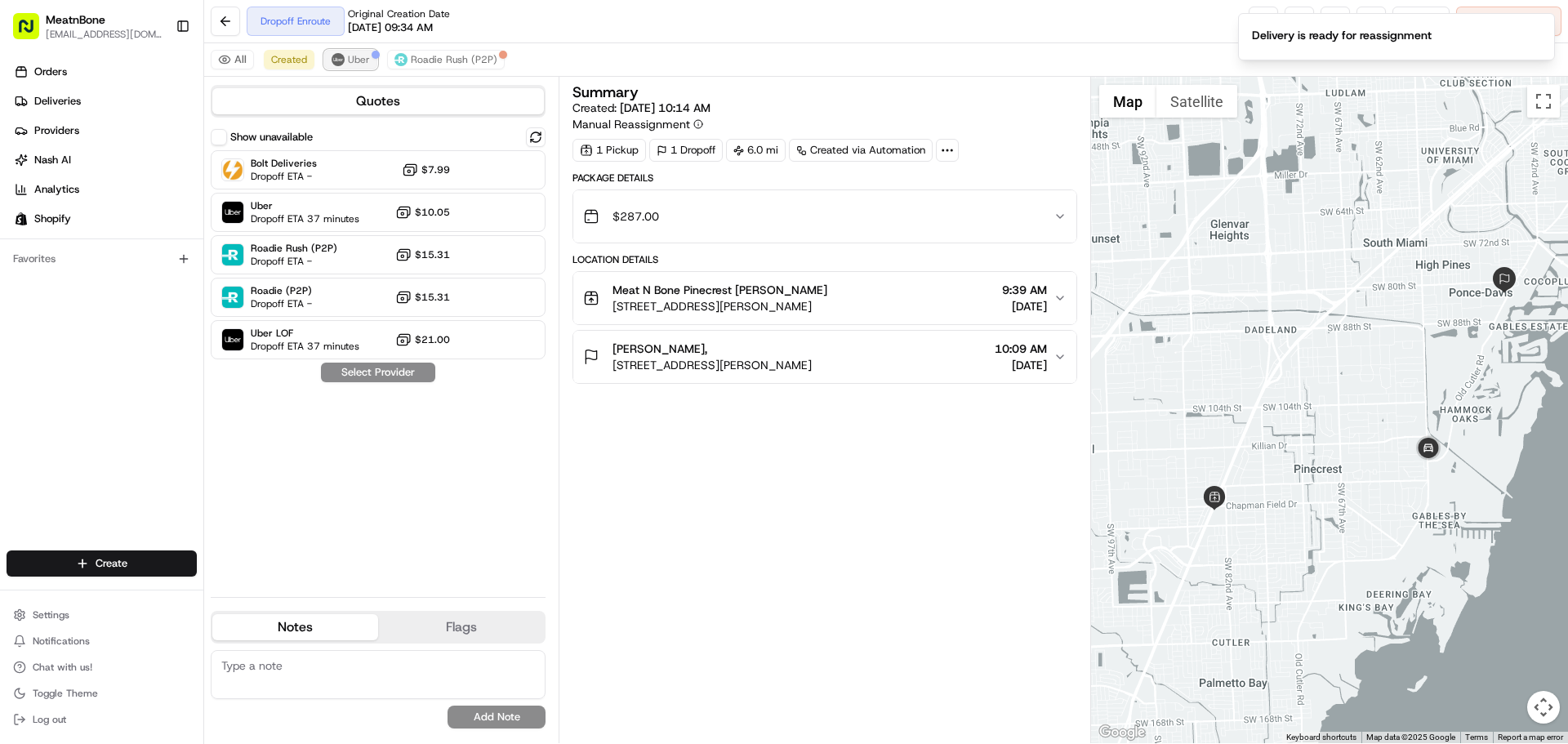
click at [363, 53] on span "Uber" at bounding box center [359, 59] width 22 height 13
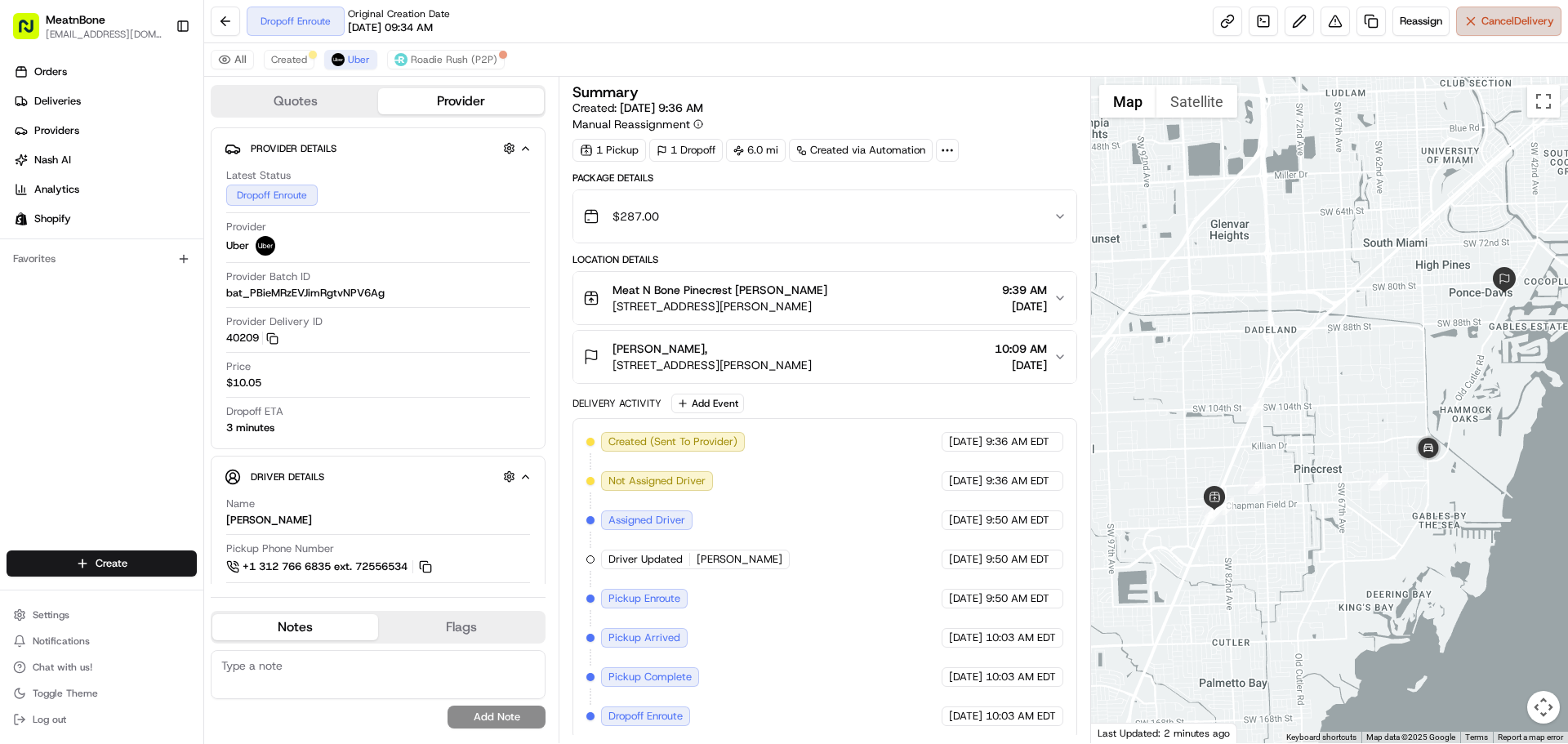
click at [1515, 19] on span "Cancel Delivery" at bounding box center [1517, 21] width 73 height 15
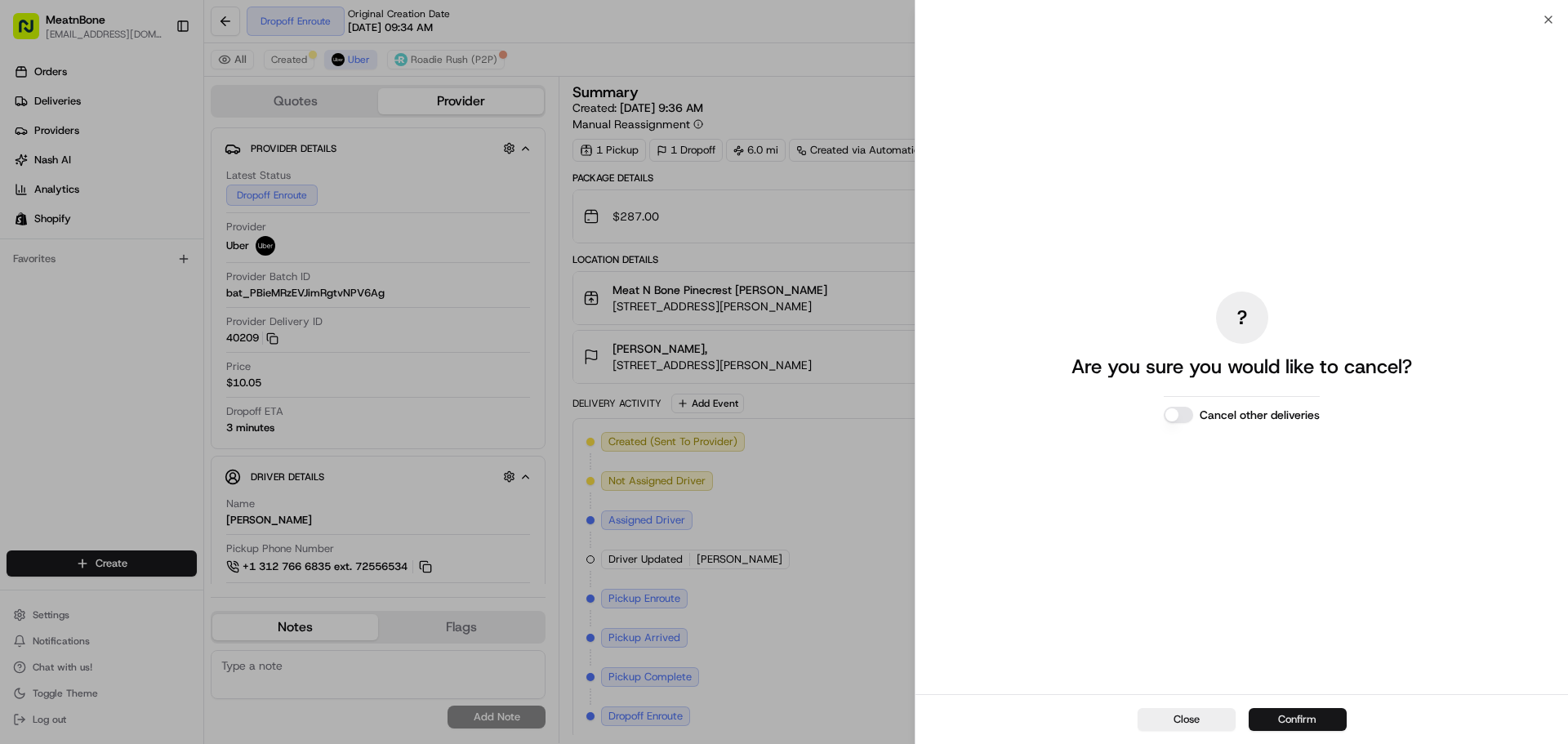
click at [1318, 721] on button "Confirm" at bounding box center [1297, 719] width 98 height 23
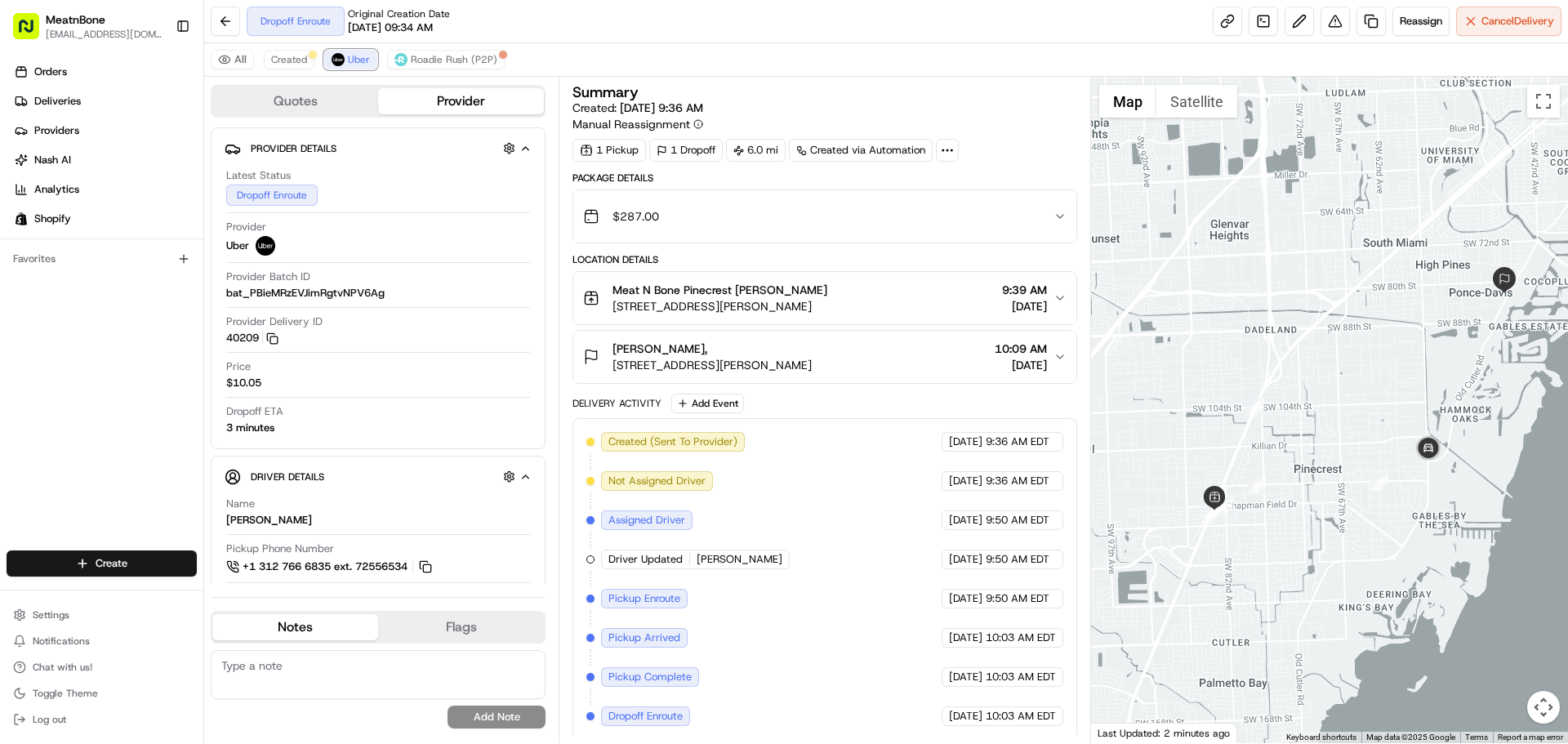
click at [355, 54] on span "Uber" at bounding box center [359, 59] width 22 height 13
click at [1334, 20] on button at bounding box center [1335, 22] width 29 height 29
click at [1293, 13] on button at bounding box center [1299, 22] width 29 height 29
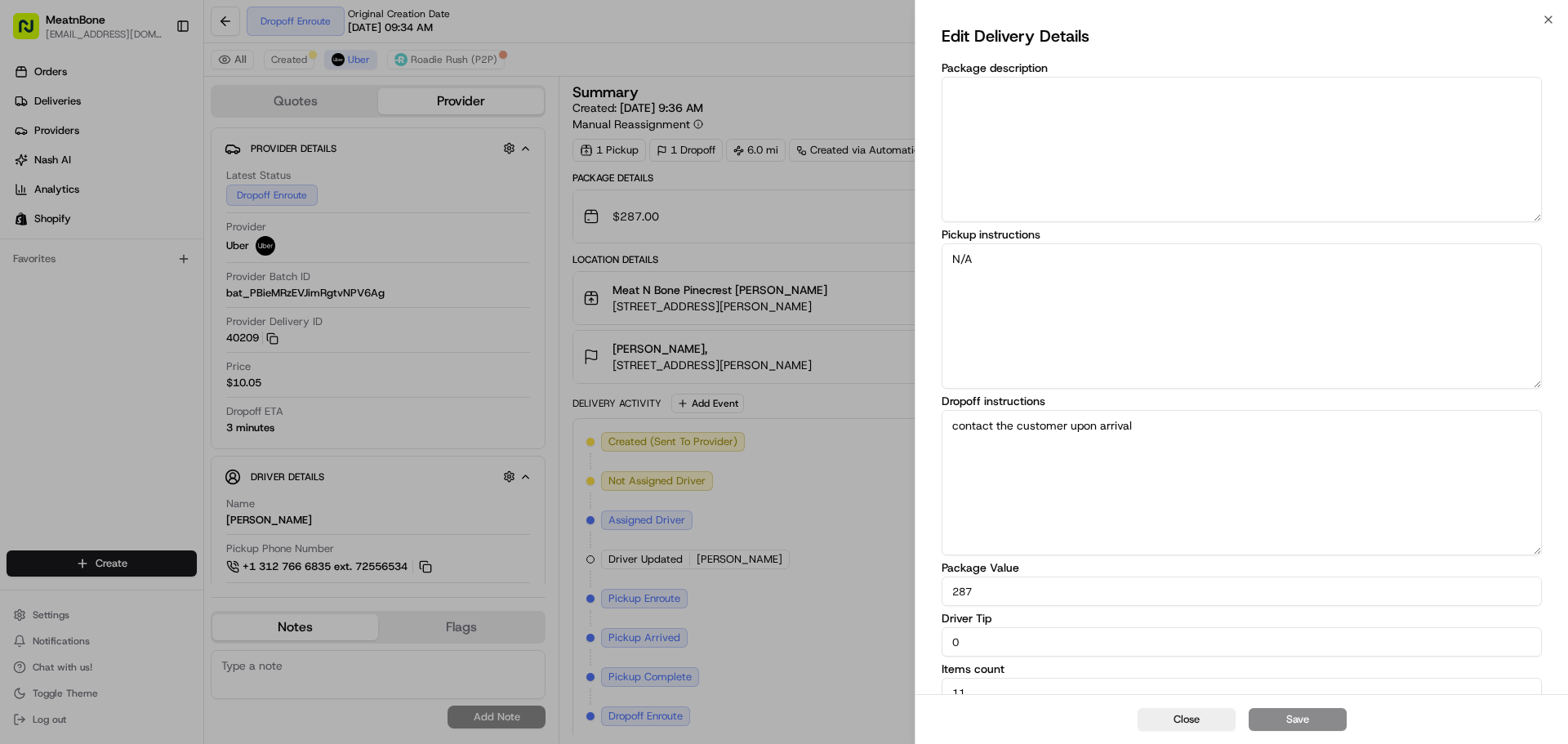
click at [957, 53] on div "Edit Delivery Details Package description Pickup instructions N/A Dropoff instr…" at bounding box center [1241, 365] width 600 height 684
click at [1179, 719] on button "Close" at bounding box center [1187, 719] width 98 height 23
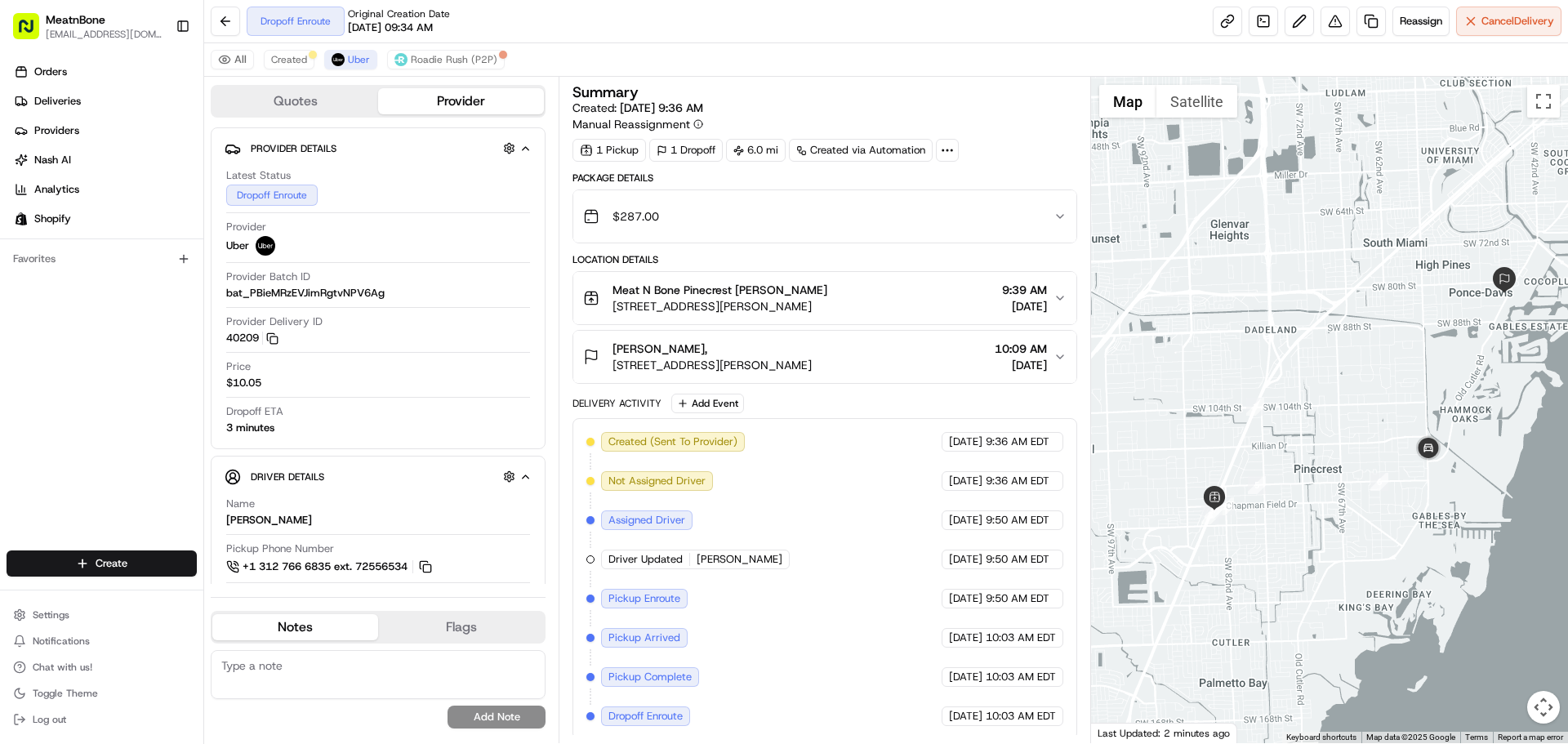
click at [1520, 37] on div "Dropoff Enroute Original Creation Date 08/24/2025 09:34 AM Reassign Cancel Deli…" at bounding box center [885, 22] width 1364 height 43
click at [1520, 31] on button "Cancel Delivery" at bounding box center [1508, 22] width 105 height 29
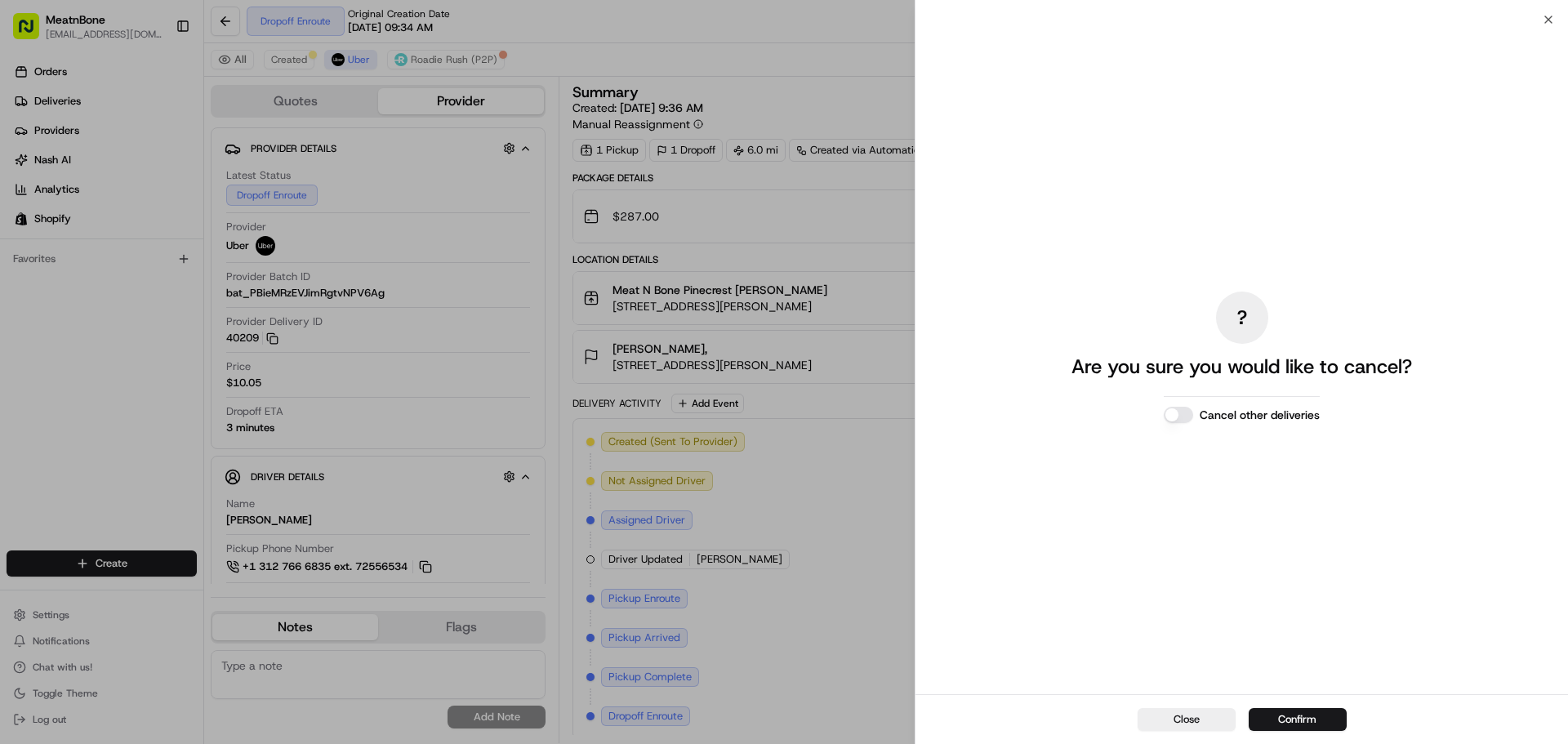
click at [1185, 419] on button "Cancel other deliveries" at bounding box center [1179, 415] width 29 height 17
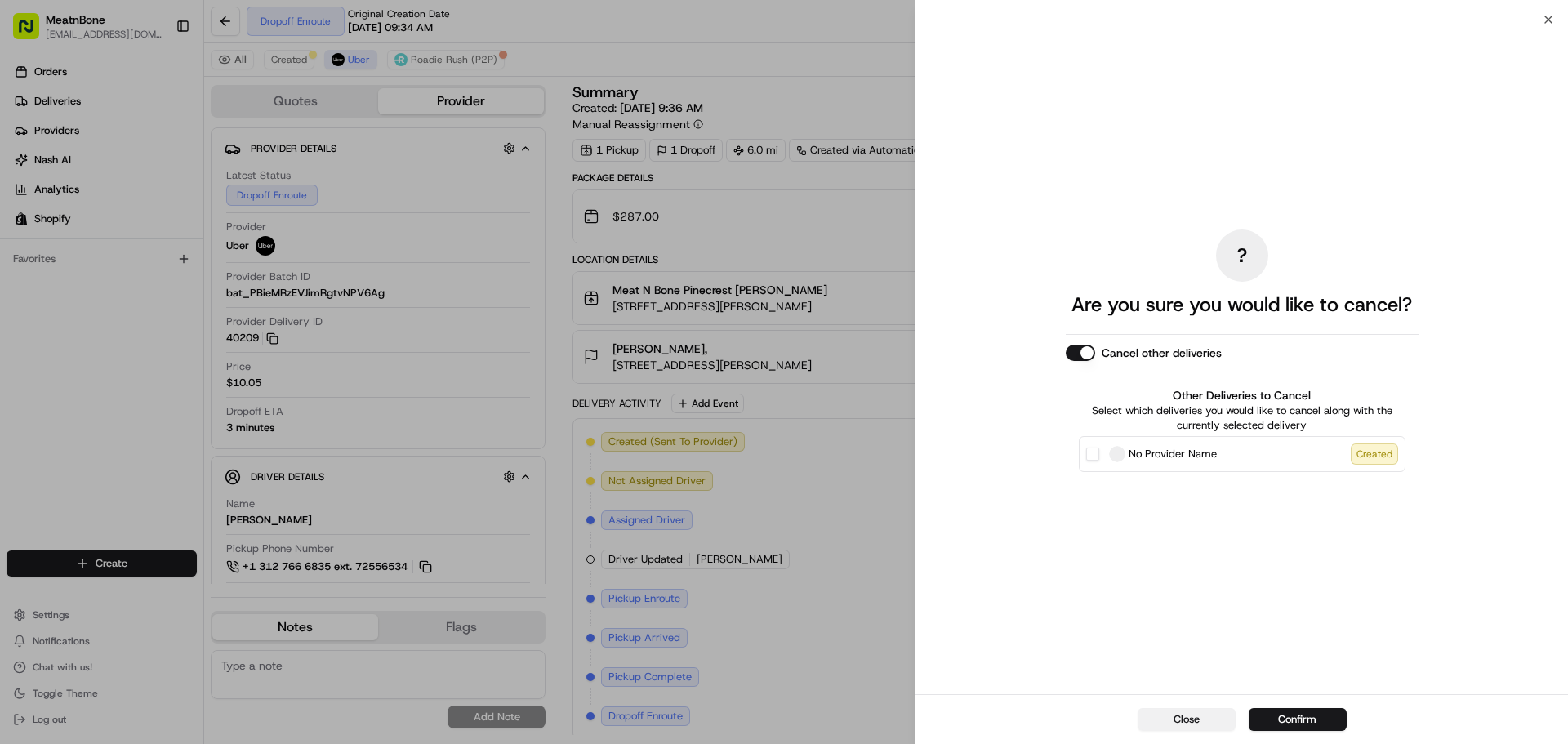
click at [1201, 719] on button "Close" at bounding box center [1187, 719] width 98 height 23
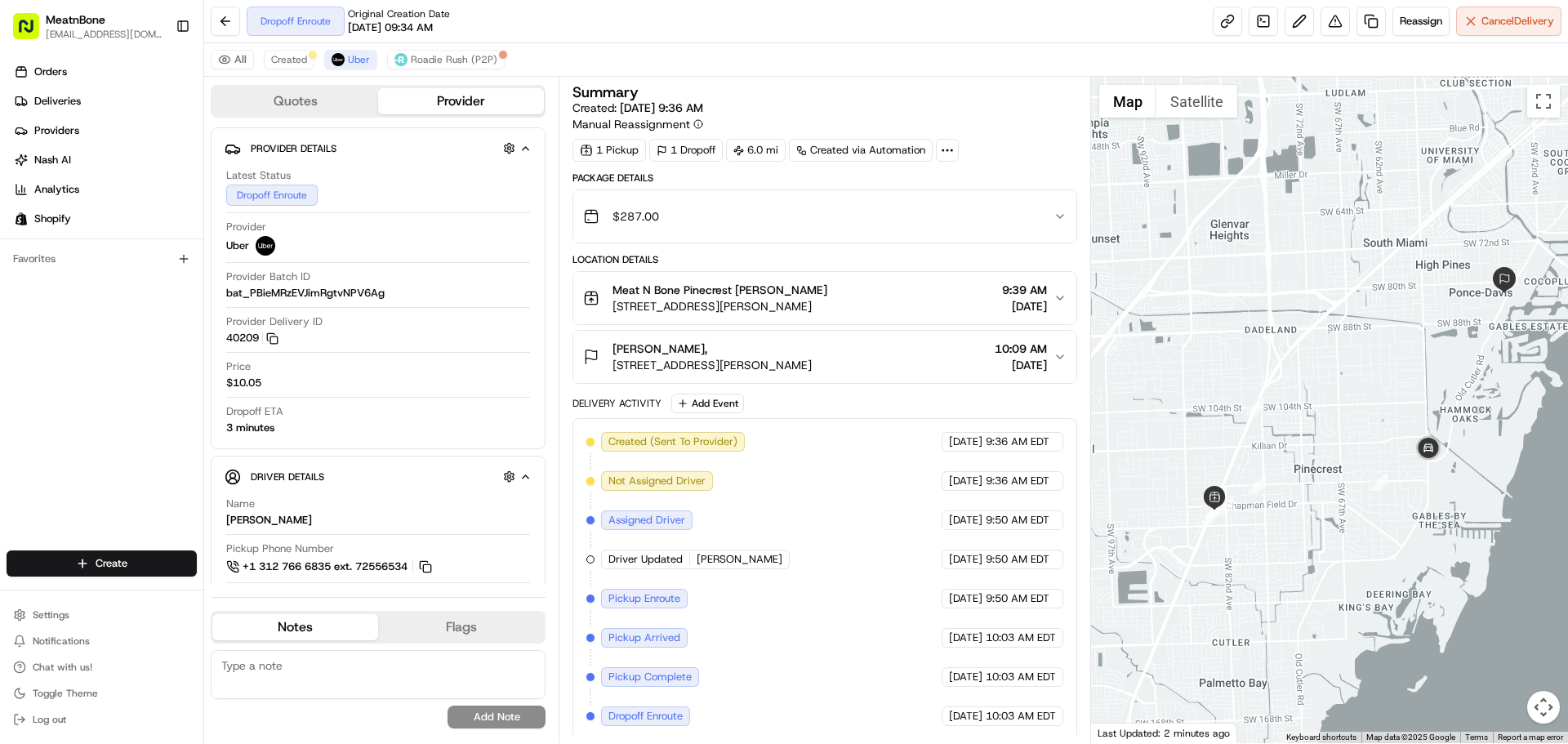
click at [955, 51] on div "All Created Uber Roadie Rush (P2P)" at bounding box center [885, 60] width 1364 height 33
